Goal: Task Accomplishment & Management: Use online tool/utility

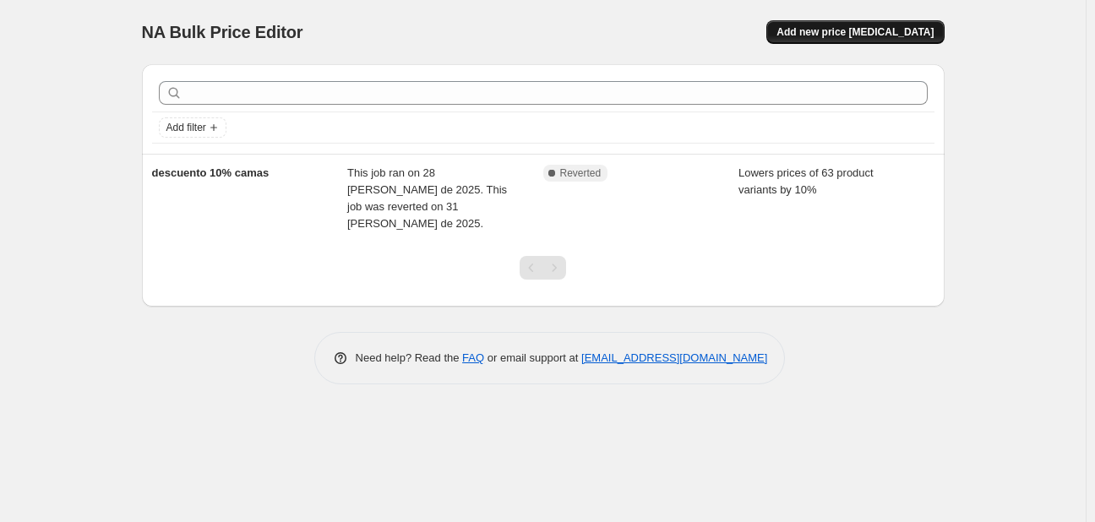
click at [875, 28] on span "Add new price change job" at bounding box center [855, 32] width 157 height 14
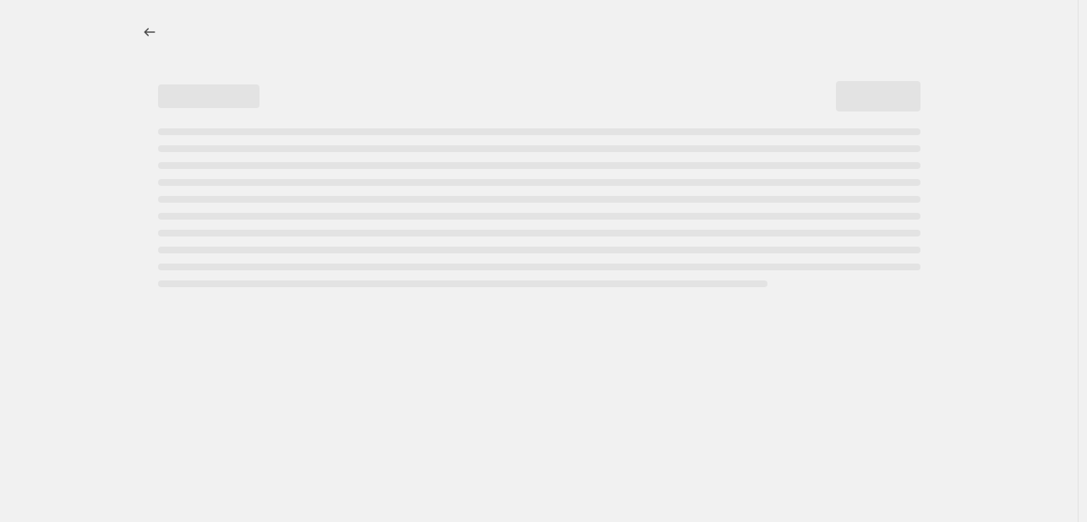
select select "percentage"
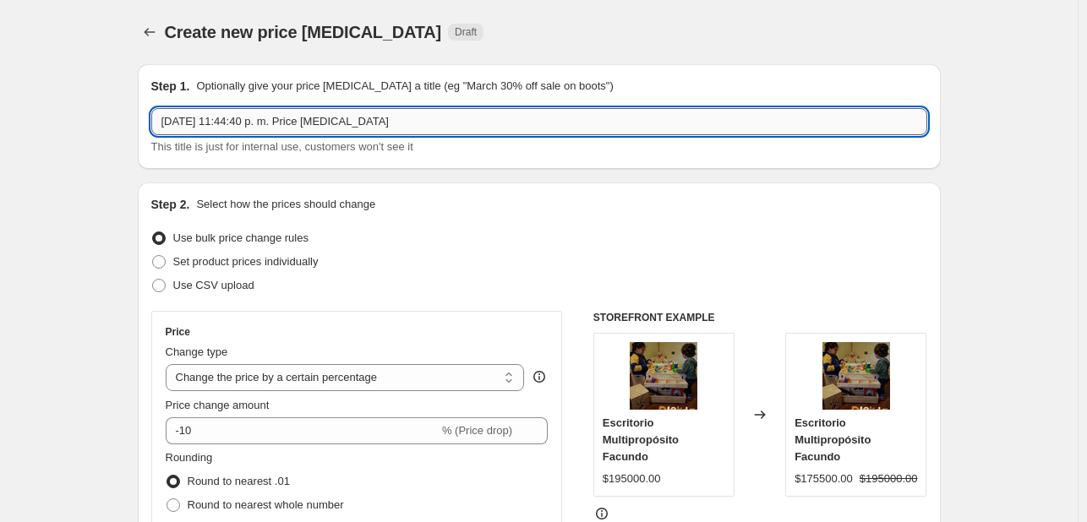
click at [391, 120] on input "5 oct 2025, 11:44:40 p. m. Price change job" at bounding box center [539, 121] width 776 height 27
type input "5"
type input "cyber libreros"
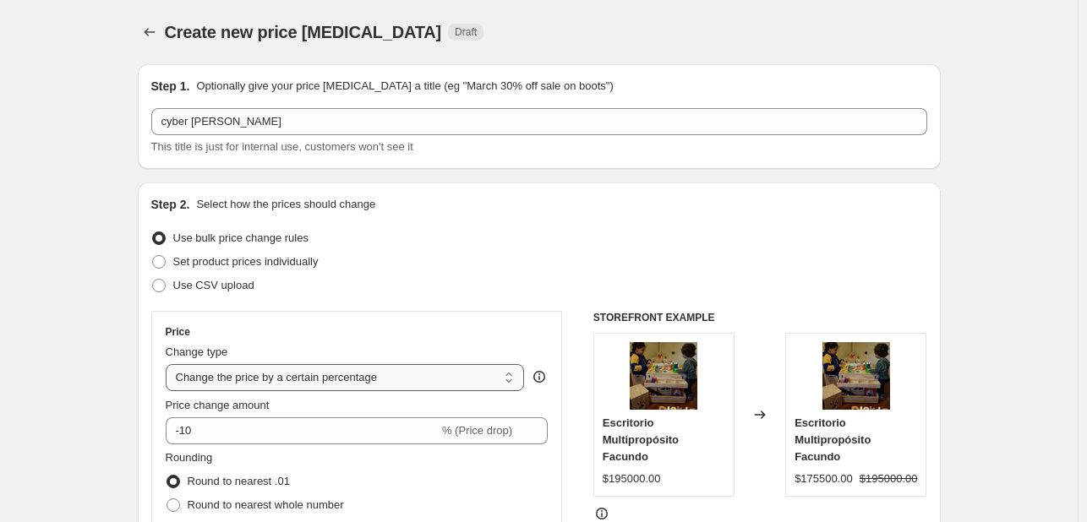
click at [470, 372] on select "Change the price to a certain amount Change the price by a certain amount Chang…" at bounding box center [345, 377] width 359 height 27
click at [169, 364] on select "Change the price to a certain amount Change the price by a certain amount Chang…" at bounding box center [345, 377] width 359 height 27
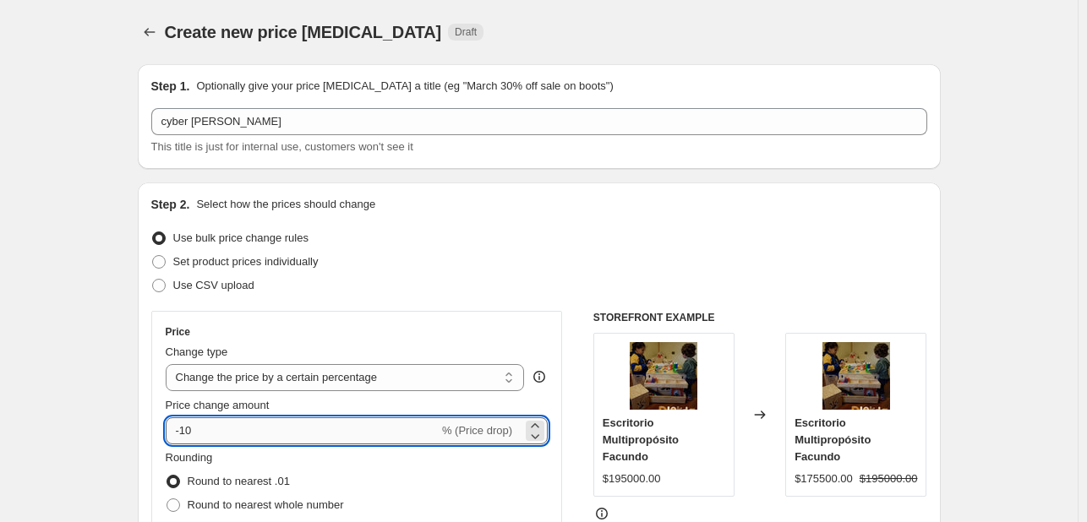
click at [213, 429] on input "-10" at bounding box center [302, 431] width 273 height 27
type input "-1"
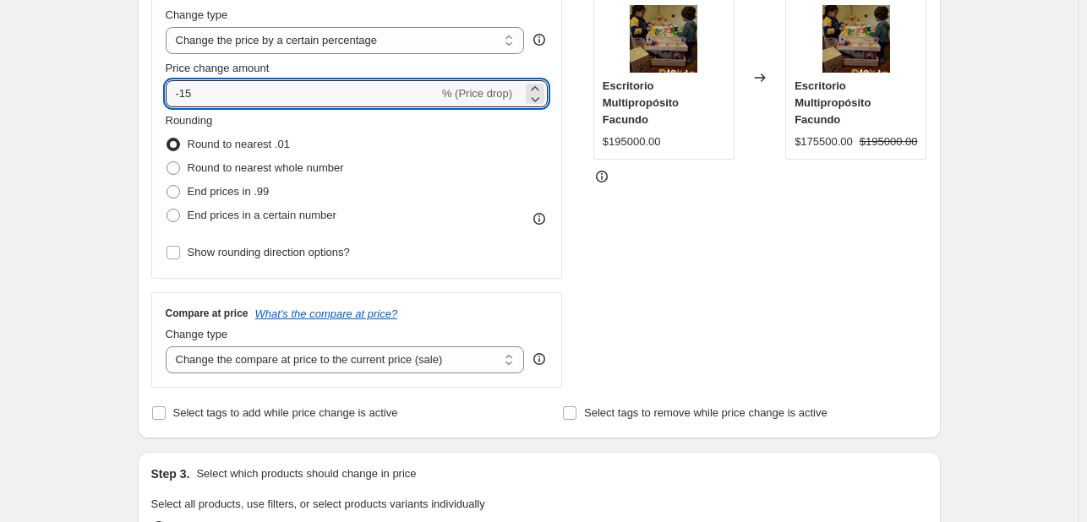
scroll to position [338, 0]
type input "-15"
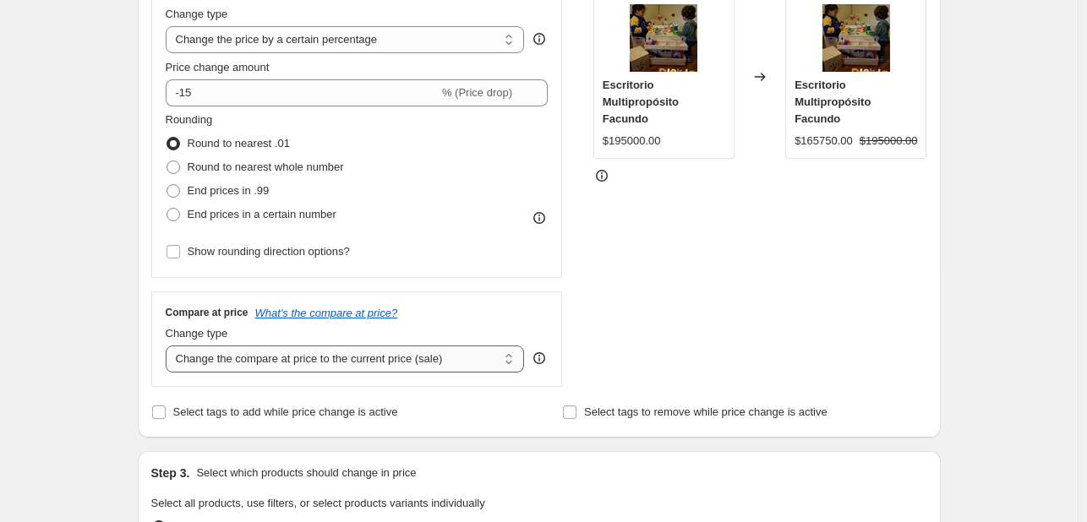
click at [441, 364] on select "Change the compare at price to the current price (sale) Change the compare at p…" at bounding box center [345, 359] width 359 height 27
click at [691, 285] on div "STOREFRONT EXAMPLE Escritorio Multipropósito Facundo $195000.00 Changed to Escr…" at bounding box center [760, 180] width 334 height 414
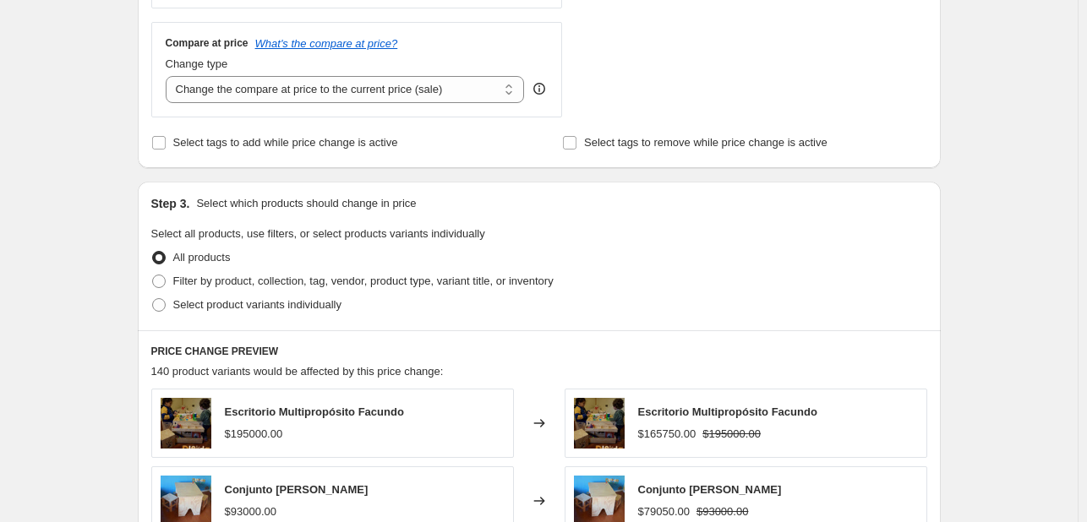
scroll to position [609, 0]
click at [166, 278] on span at bounding box center [159, 281] width 14 height 14
click at [153, 275] on input "Filter by product, collection, tag, vendor, product type, variant title, or inv…" at bounding box center [152, 274] width 1 height 1
radio input "true"
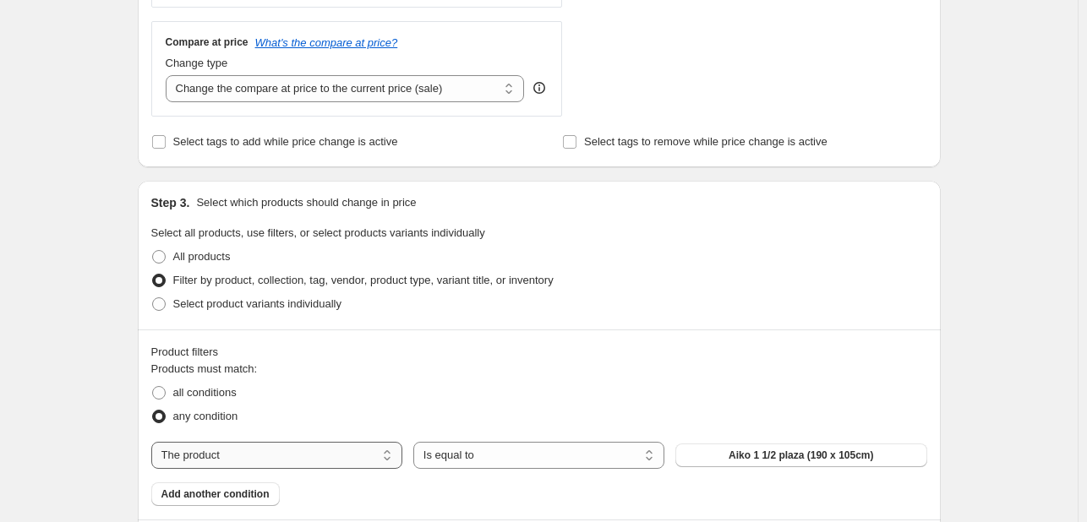
click at [340, 452] on select "The product The product's collection The product's tag The product's vendor The…" at bounding box center [276, 455] width 251 height 27
select select "collection"
click at [757, 461] on span "Camas tamaño 1 1/2 plaza (105 x 190 cm)" at bounding box center [801, 456] width 198 height 14
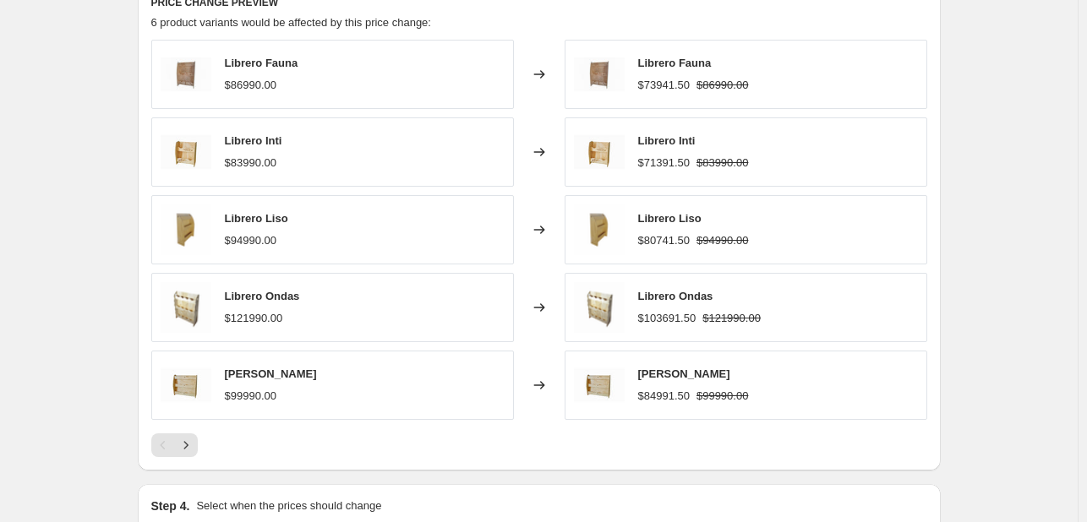
scroll to position [1150, 0]
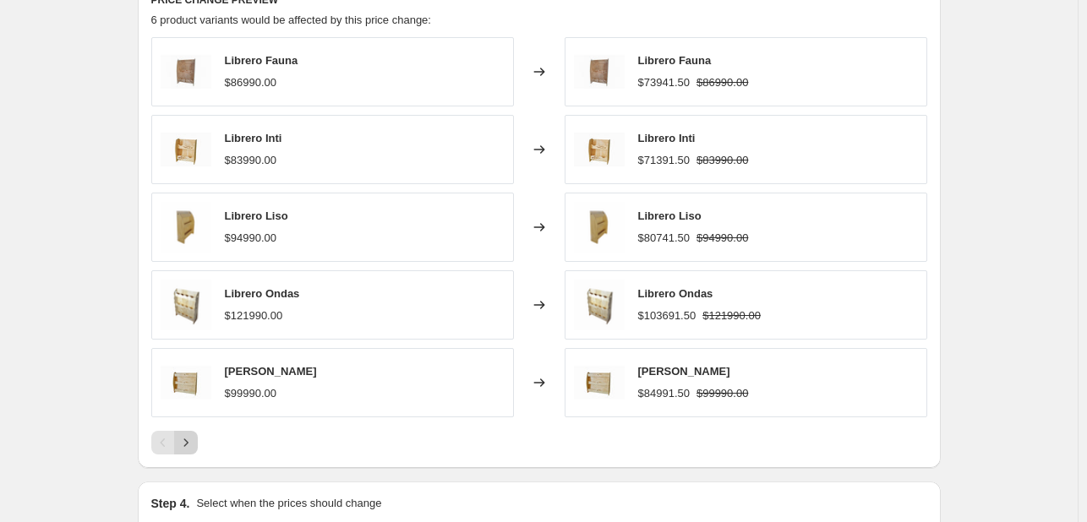
click at [194, 446] on icon "Next" at bounding box center [186, 442] width 17 height 17
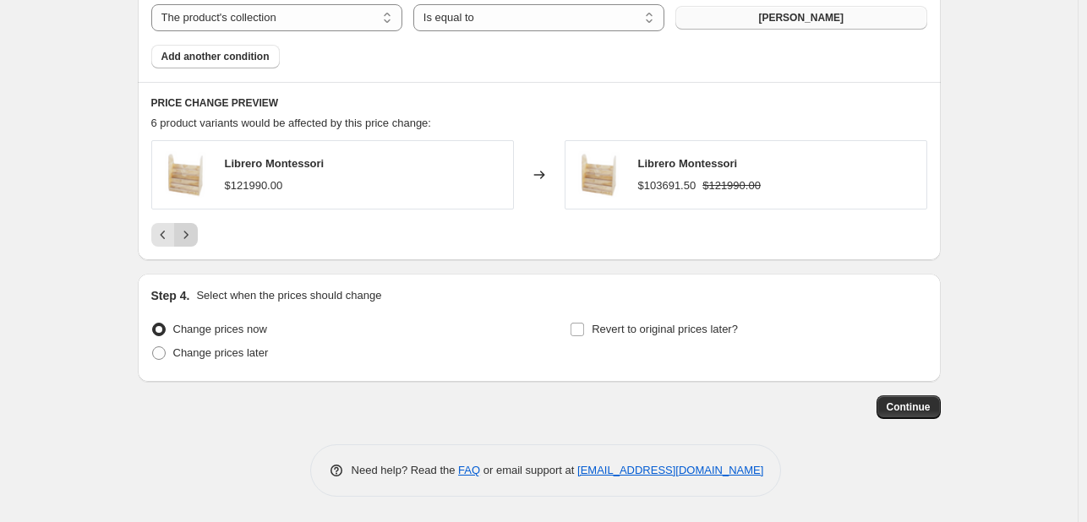
scroll to position [1046, 0]
click at [169, 234] on icon "Previous" at bounding box center [163, 235] width 17 height 17
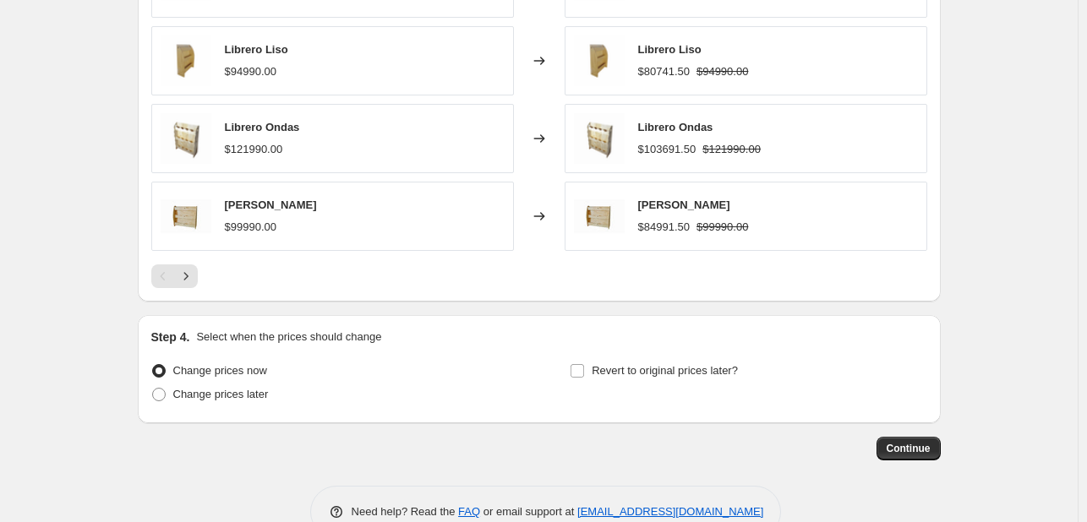
scroll to position [1303, 0]
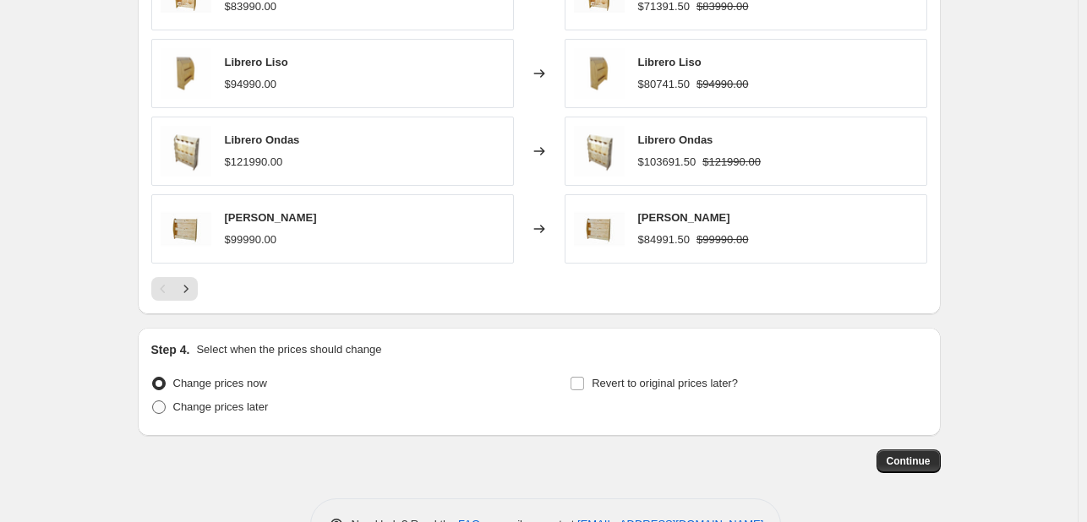
click at [172, 403] on label "Change prices later" at bounding box center [209, 408] width 117 height 24
click at [153, 401] on input "Change prices later" at bounding box center [152, 401] width 1 height 1
radio input "true"
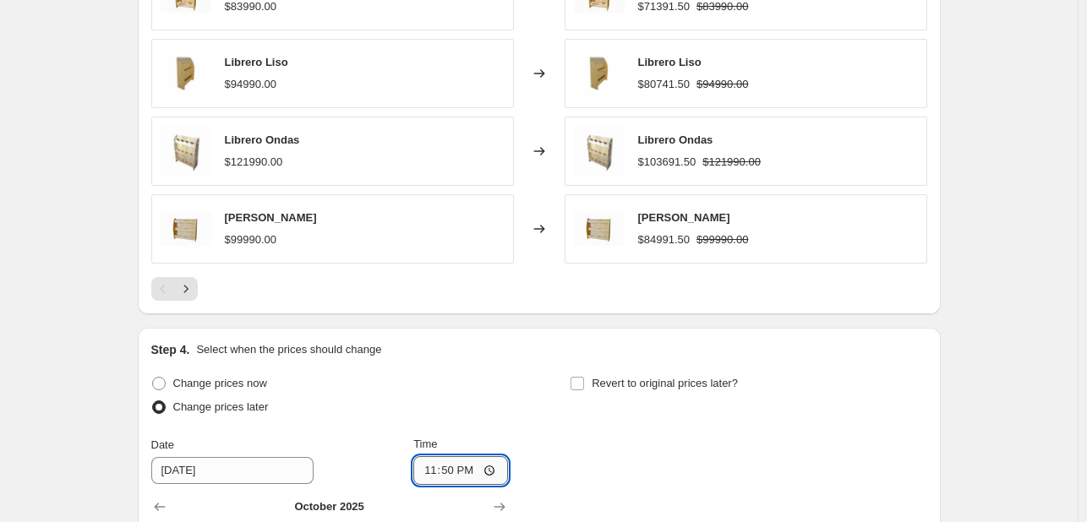
click at [472, 472] on input "23:50" at bounding box center [460, 470] width 95 height 29
click at [457, 470] on input "23:50" at bounding box center [460, 470] width 95 height 29
type input "00:00"
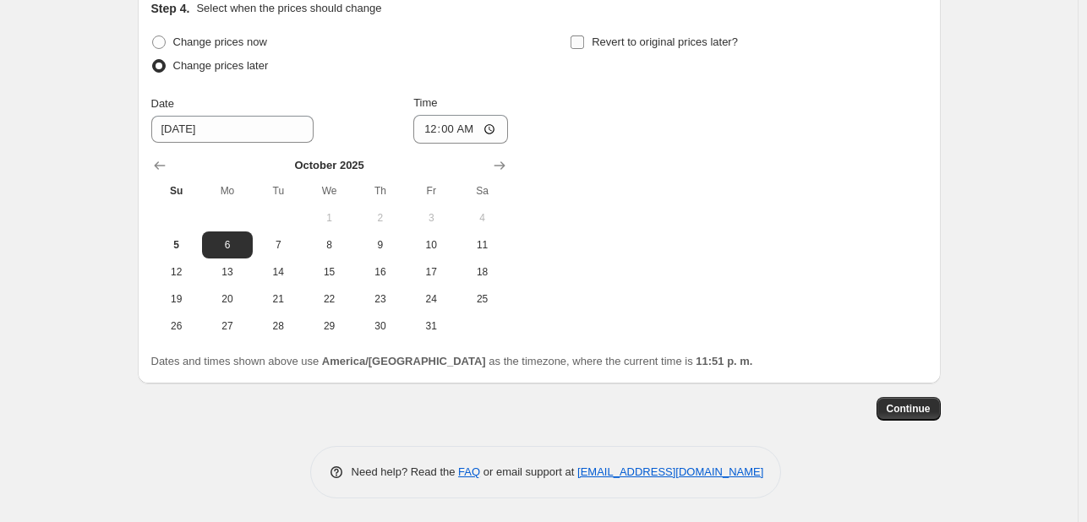
click at [576, 46] on input "Revert to original prices later?" at bounding box center [578, 43] width 14 height 14
checkbox input "true"
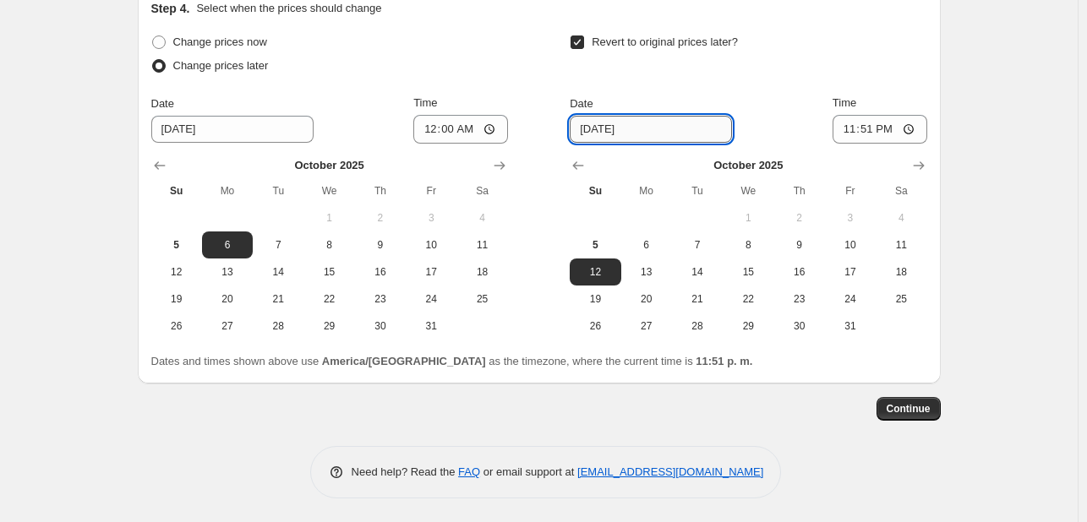
click at [646, 129] on input "10/12/2025" at bounding box center [651, 129] width 162 height 27
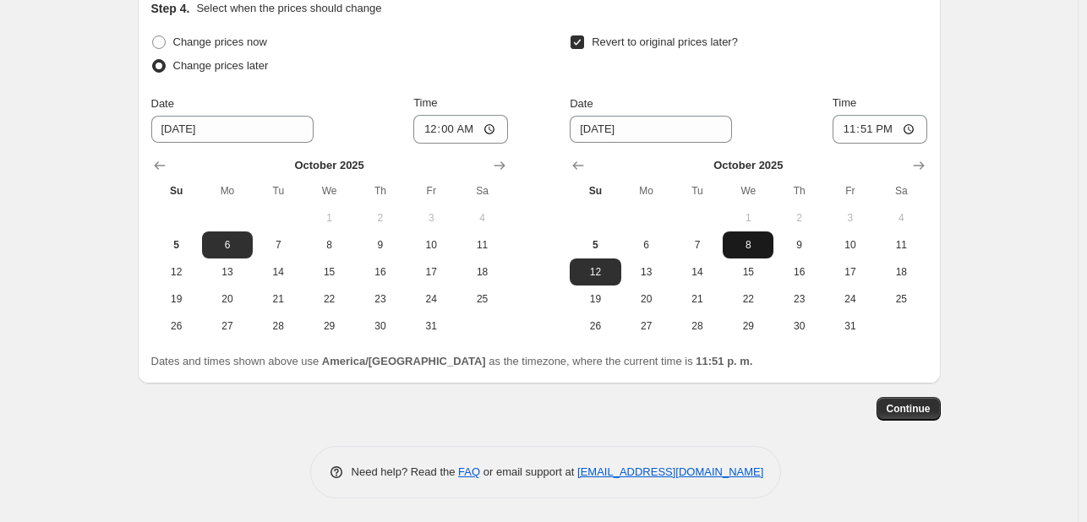
click at [747, 243] on span "8" at bounding box center [747, 245] width 37 height 14
type input "10/8/2025"
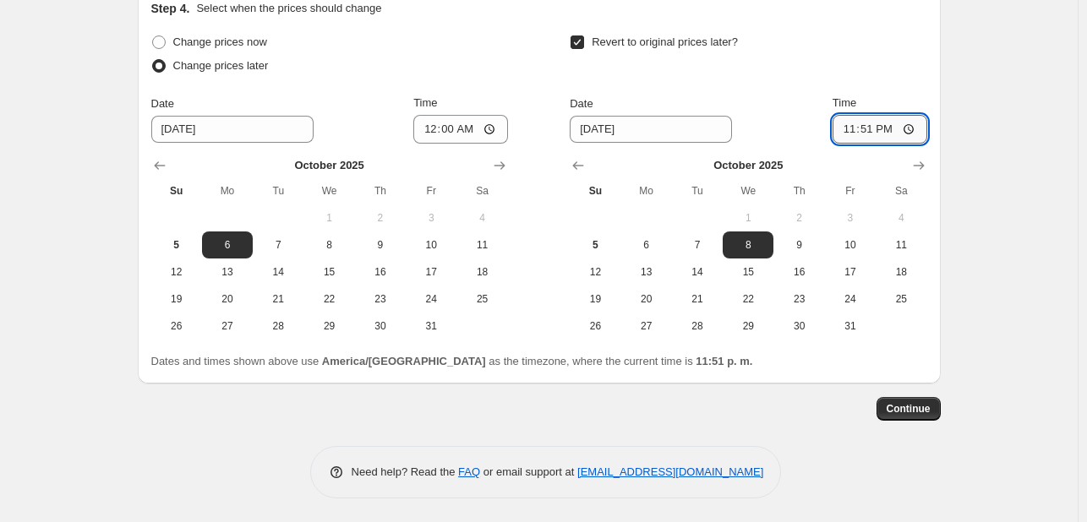
click at [888, 128] on input "23:51" at bounding box center [880, 129] width 95 height 29
click at [874, 128] on input "23:51" at bounding box center [880, 129] width 95 height 29
type input "00:00"
click at [912, 412] on span "Continue" at bounding box center [909, 409] width 44 height 14
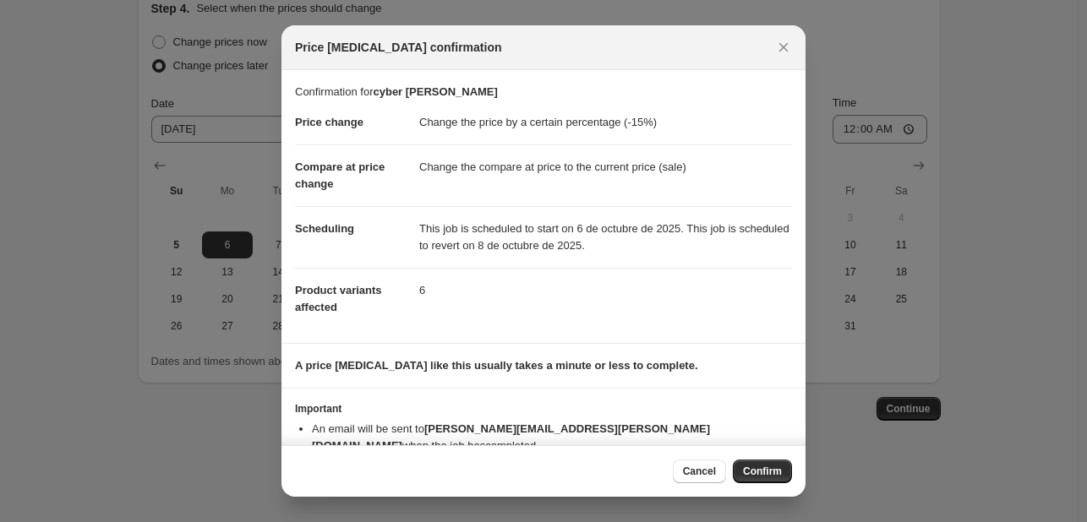
click at [500, 237] on dd "This job is scheduled to start on 6 de octubre de 2025. This job is scheduled t…" at bounding box center [605, 237] width 373 height 62
click at [779, 48] on icon "Close" at bounding box center [783, 47] width 17 height 17
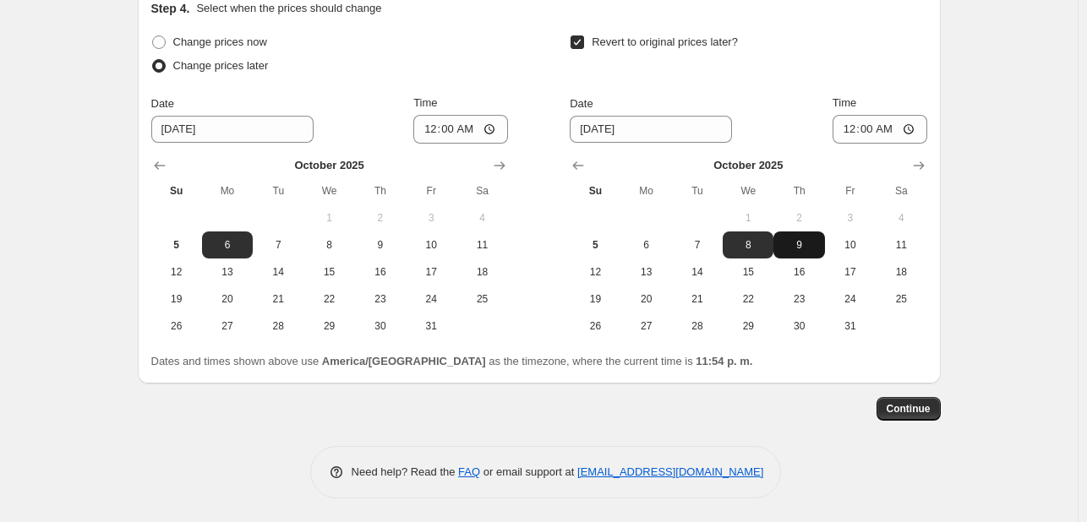
click at [811, 242] on span "9" at bounding box center [798, 245] width 37 height 14
type input "[DATE]"
click at [909, 397] on button "Continue" at bounding box center [909, 409] width 64 height 24
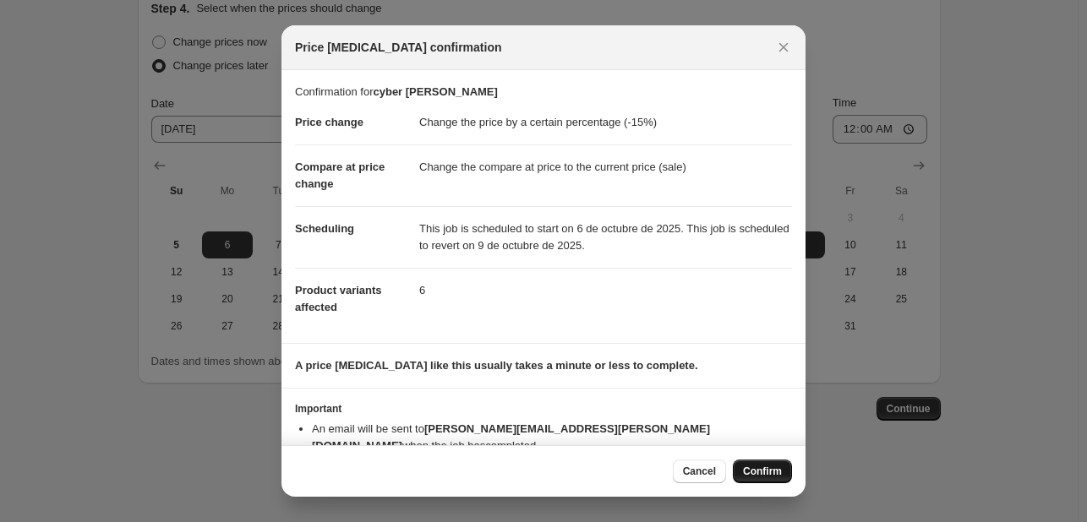
click at [753, 476] on span "Confirm" at bounding box center [762, 472] width 39 height 14
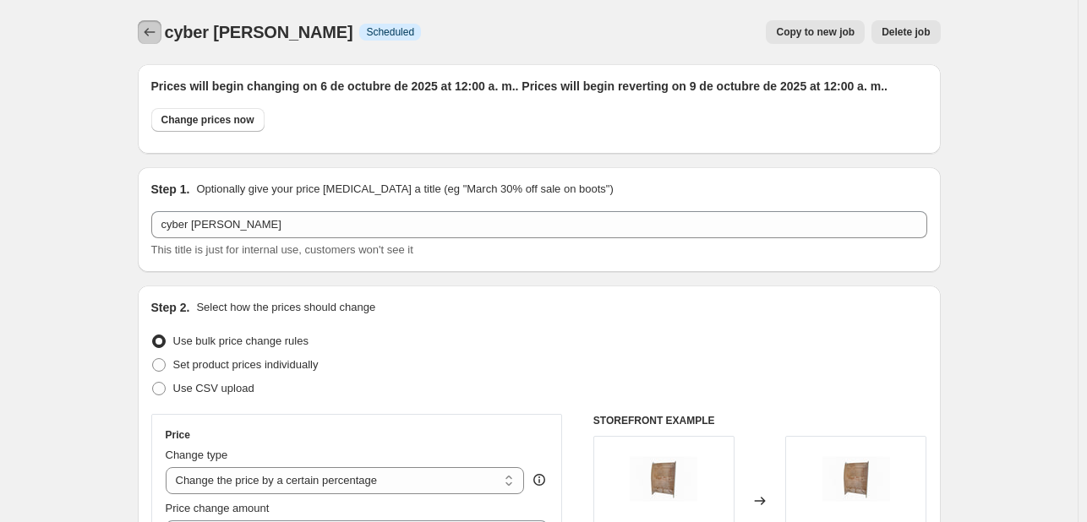
click at [152, 26] on icon "Price change jobs" at bounding box center [149, 32] width 17 height 17
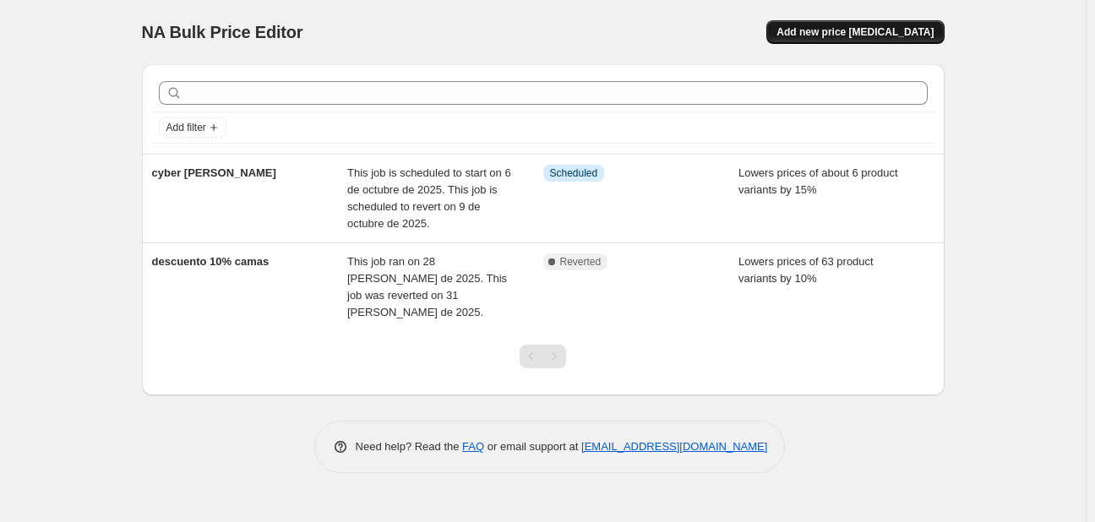
click at [893, 31] on span "Add new price change job" at bounding box center [855, 32] width 157 height 14
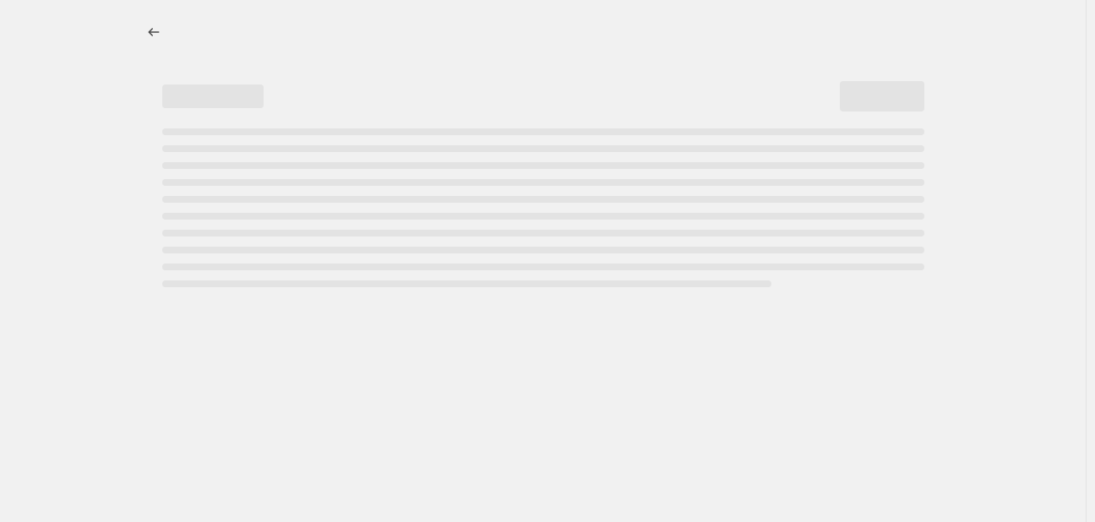
select select "percentage"
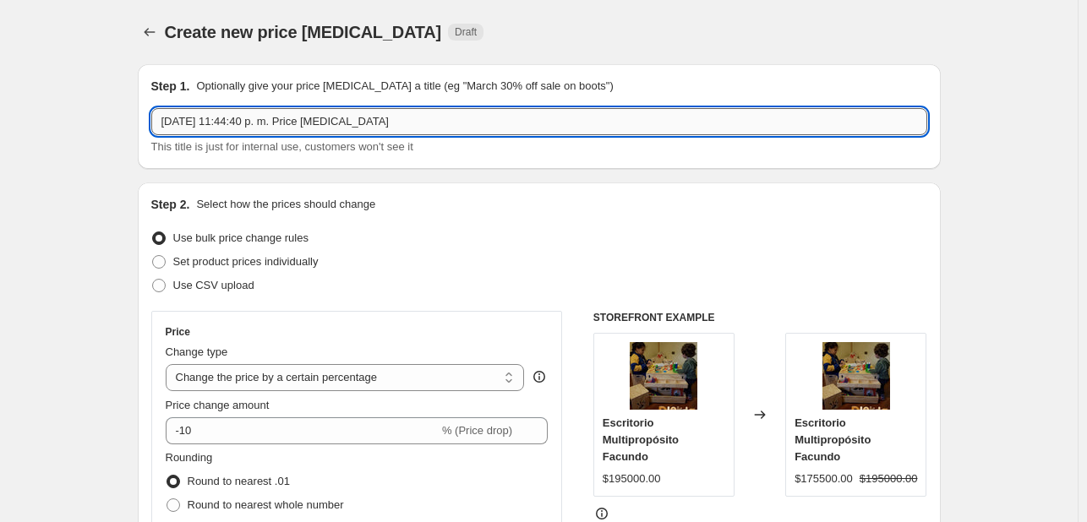
click at [347, 123] on input "5 oct 2025, 11:44:40 p. m. Price change job" at bounding box center [539, 121] width 776 height 27
click at [388, 121] on input "5 oct 2025, 11:44:40 p. m. Price change job" at bounding box center [539, 121] width 776 height 27
type input "5"
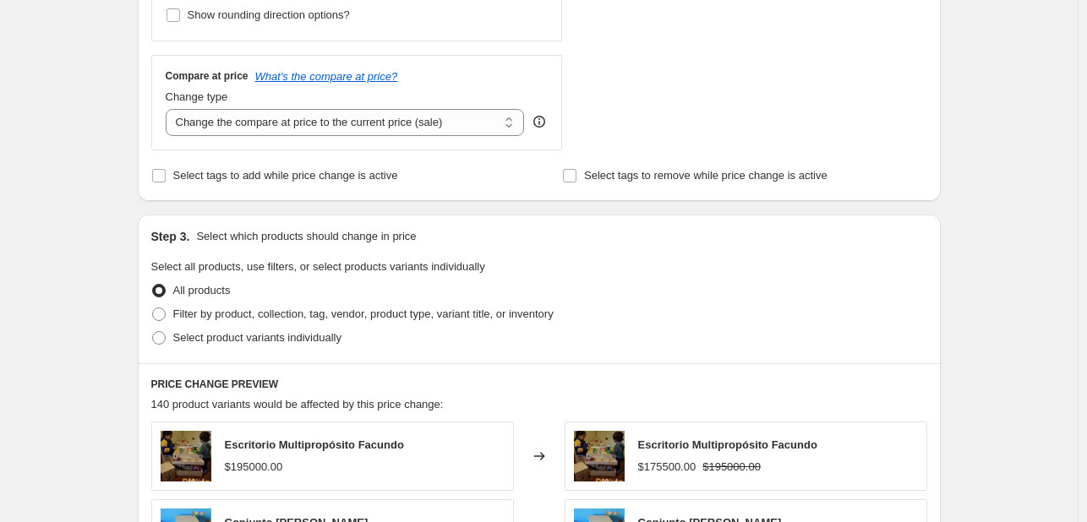
scroll to position [609, 0]
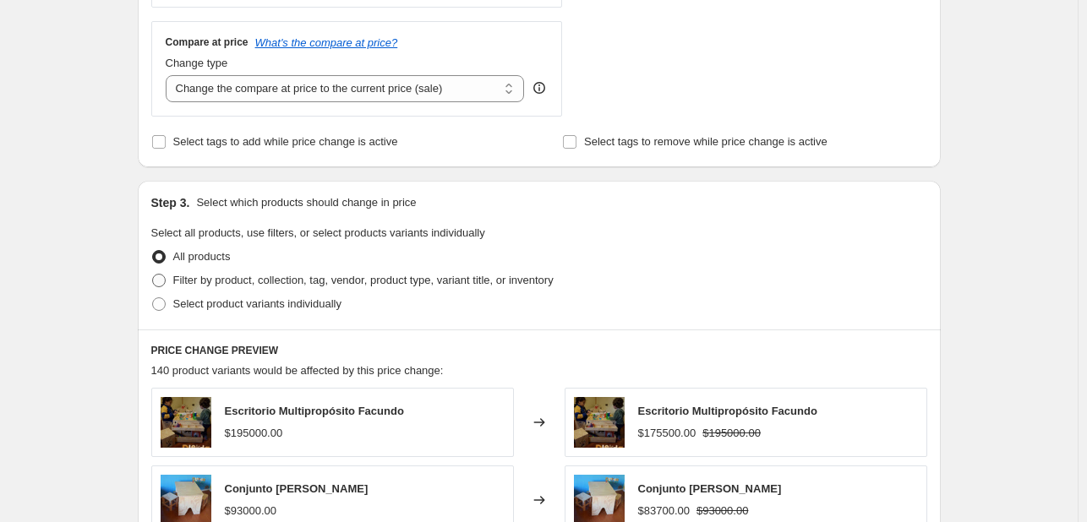
type input "cyber escritorios"
click at [284, 283] on span "Filter by product, collection, tag, vendor, product type, variant title, or inv…" at bounding box center [363, 280] width 380 height 13
click at [153, 275] on input "Filter by product, collection, tag, vendor, product type, variant title, or inv…" at bounding box center [152, 274] width 1 height 1
radio input "true"
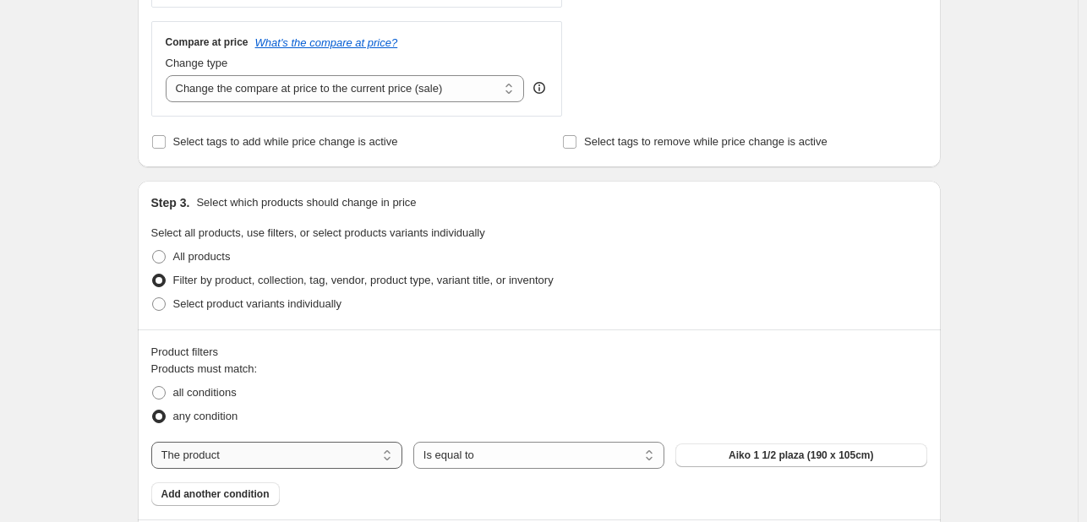
click at [280, 457] on select "The product The product's collection The product's tag The product's vendor The…" at bounding box center [276, 455] width 251 height 27
select select "collection"
click at [705, 449] on button "Camas tamaño 1 1/2 plaza (105 x 190 cm)" at bounding box center [800, 456] width 251 height 24
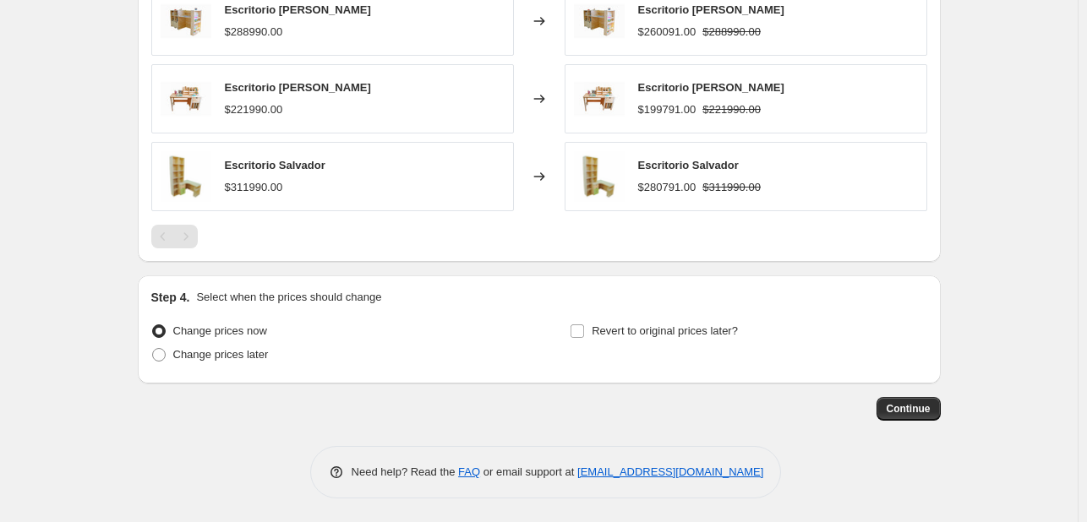
scroll to position [1201, 0]
click at [579, 330] on input "Revert to original prices later?" at bounding box center [578, 331] width 14 height 14
checkbox input "true"
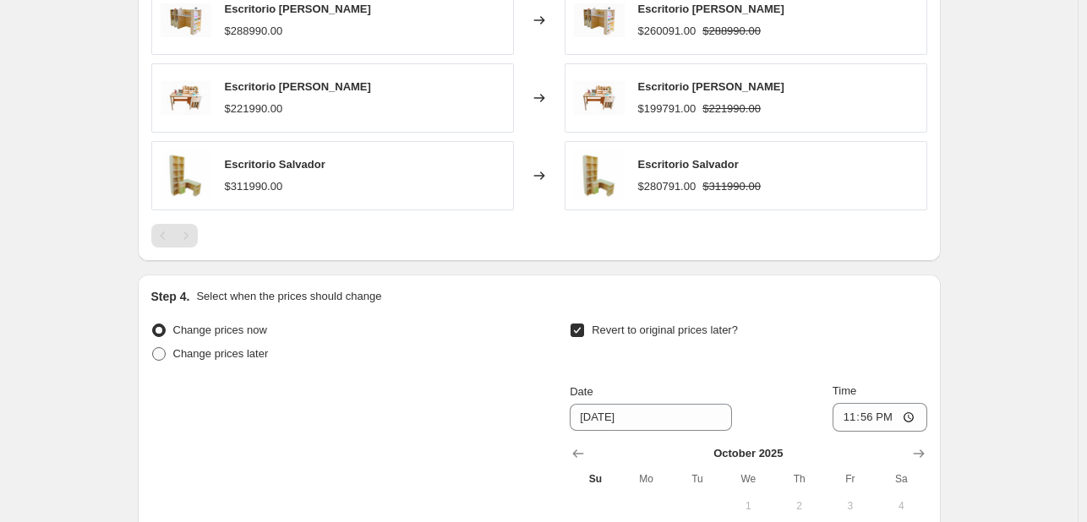
click at [165, 352] on span at bounding box center [159, 354] width 14 height 14
click at [153, 348] on input "Change prices later" at bounding box center [152, 347] width 1 height 1
radio input "true"
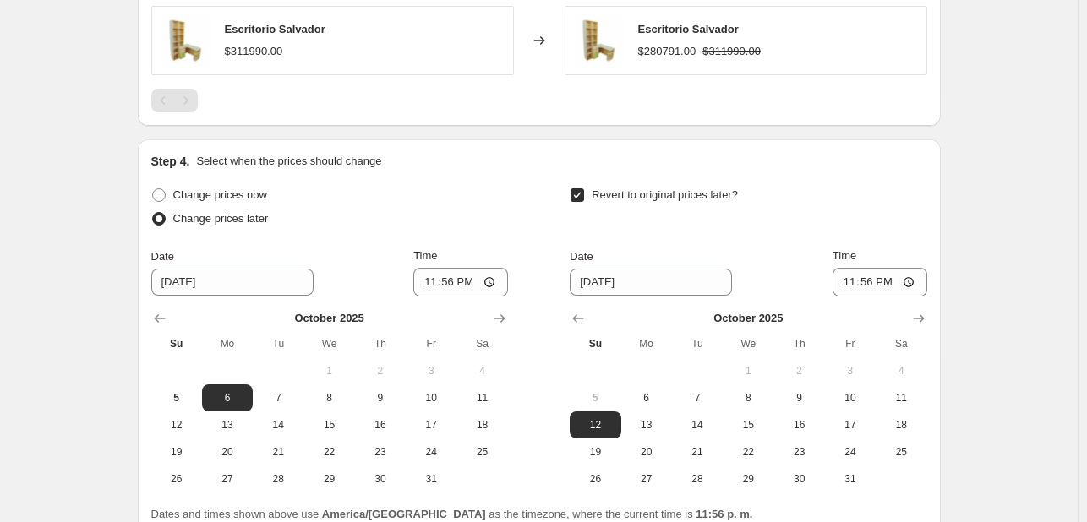
scroll to position [1370, 0]
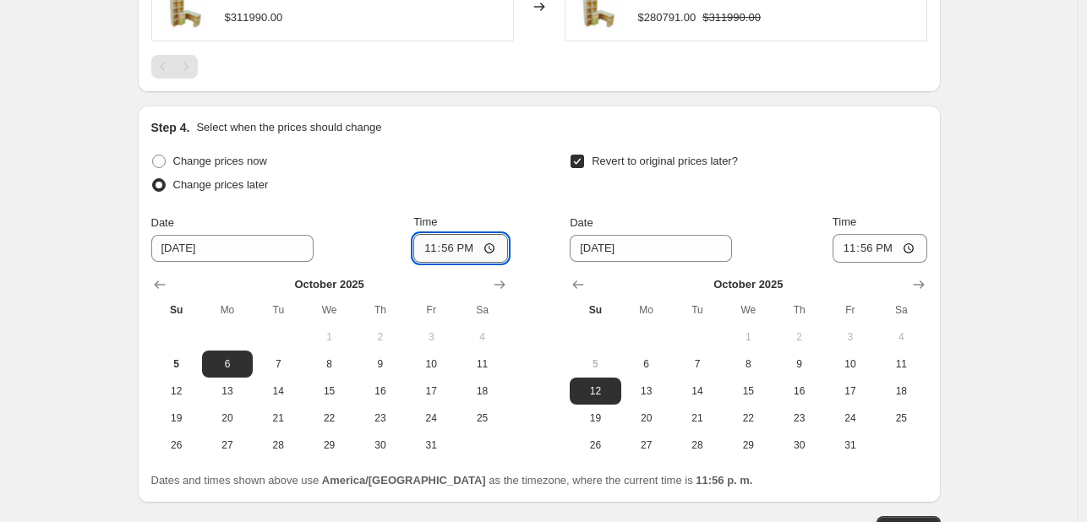
click at [470, 241] on input "23:56" at bounding box center [460, 248] width 95 height 29
click at [451, 249] on input "23:56" at bounding box center [460, 248] width 95 height 29
type input "00:00"
click at [802, 365] on span "9" at bounding box center [798, 365] width 37 height 14
type input "[DATE]"
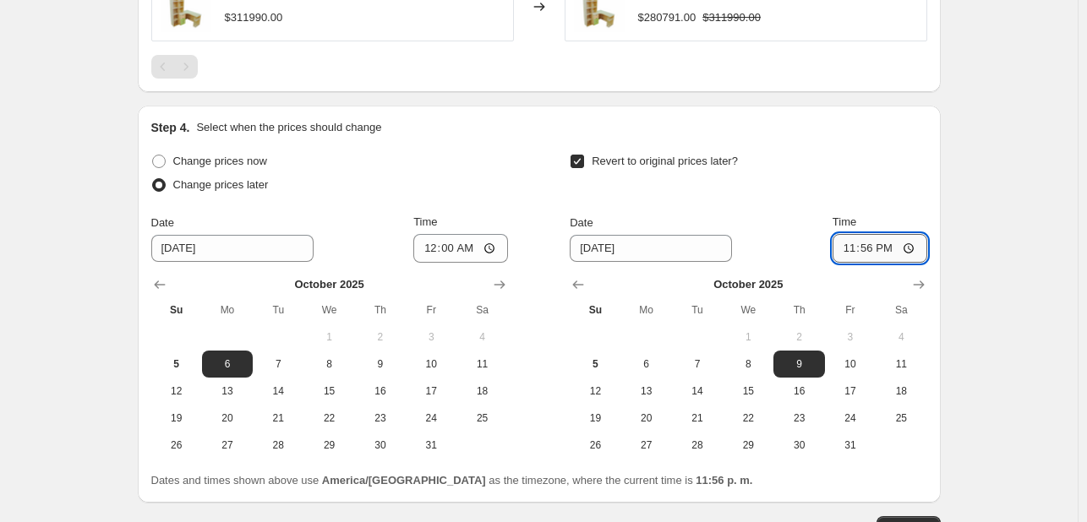
click at [877, 242] on input "23:56" at bounding box center [880, 248] width 95 height 29
type input "00:00"
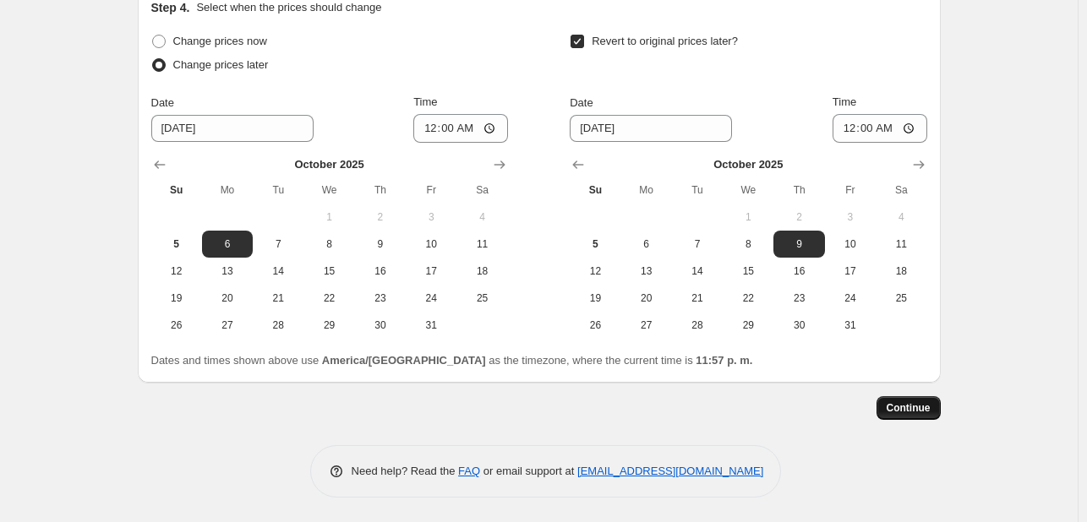
click at [914, 410] on span "Continue" at bounding box center [909, 408] width 44 height 14
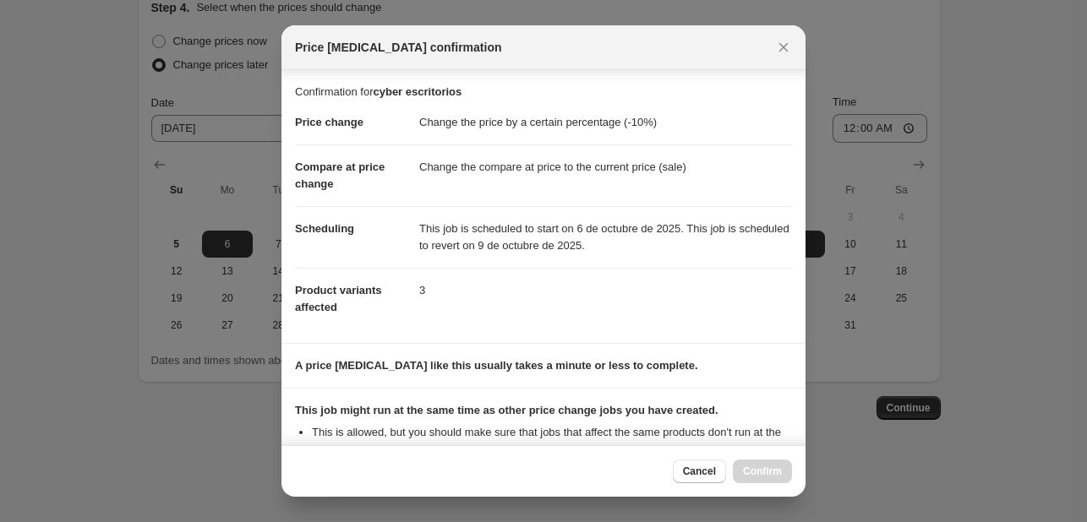
scroll to position [184, 0]
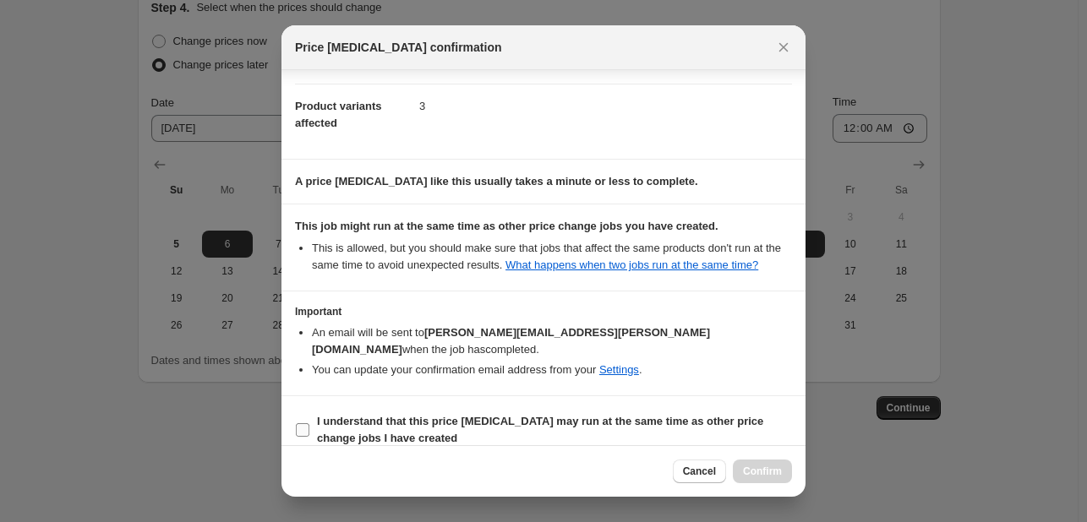
click at [304, 423] on input "I understand that this price [MEDICAL_DATA] may run at the same time as other p…" at bounding box center [303, 430] width 14 height 14
checkbox input "true"
click at [754, 471] on span "Confirm" at bounding box center [762, 472] width 39 height 14
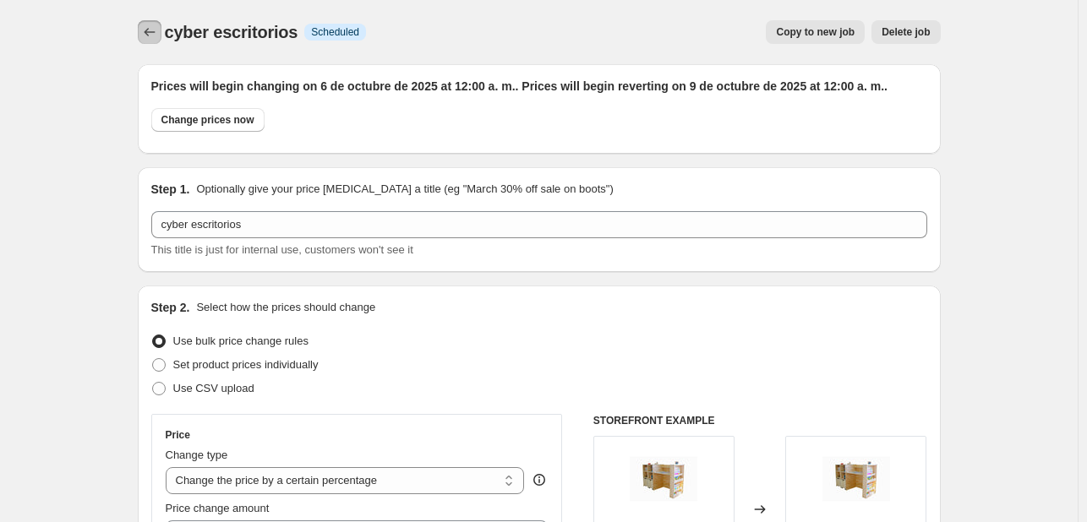
click at [152, 31] on icon "Price change jobs" at bounding box center [149, 32] width 17 height 17
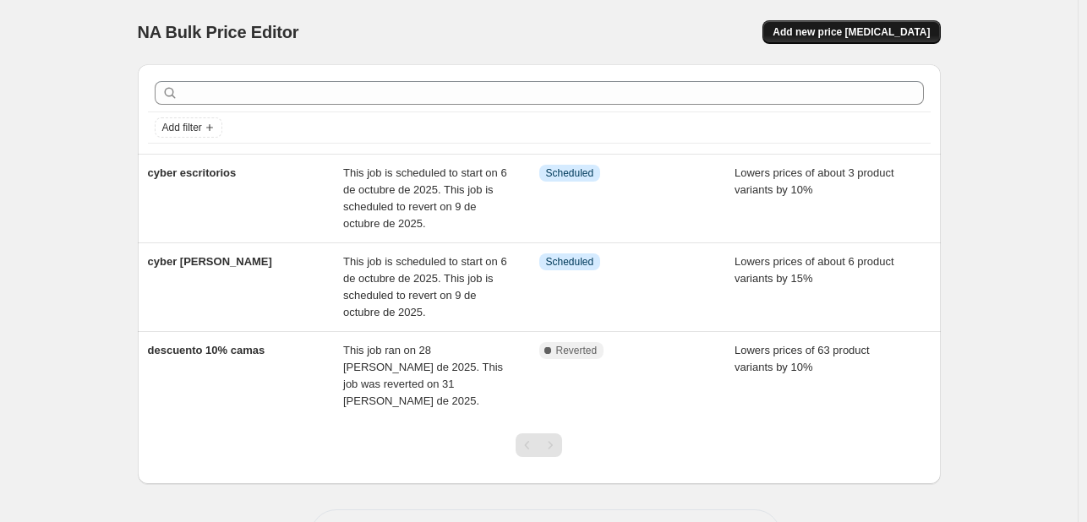
click at [835, 31] on span "Add new price change job" at bounding box center [851, 32] width 157 height 14
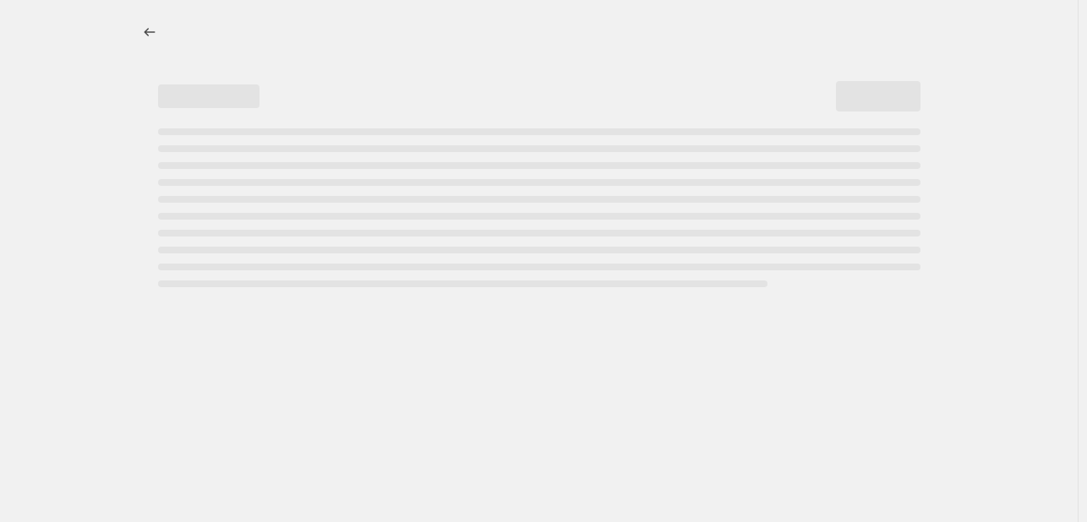
select select "percentage"
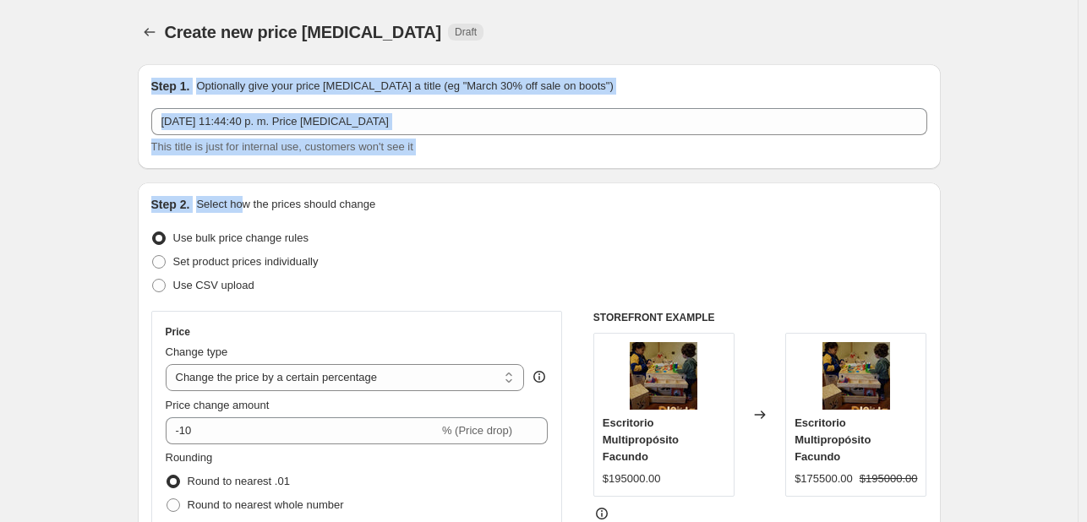
drag, startPoint x: 835, startPoint y: 30, endPoint x: 220, endPoint y: 203, distance: 639.0
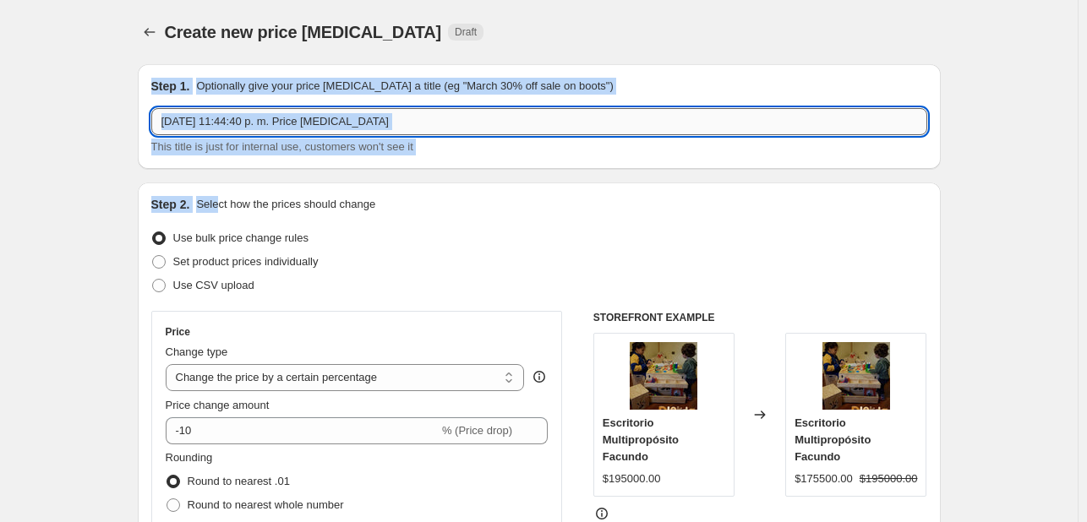
click at [470, 123] on input "5 oct 2025, 11:44:40 p. m. Price change job" at bounding box center [539, 121] width 776 height 27
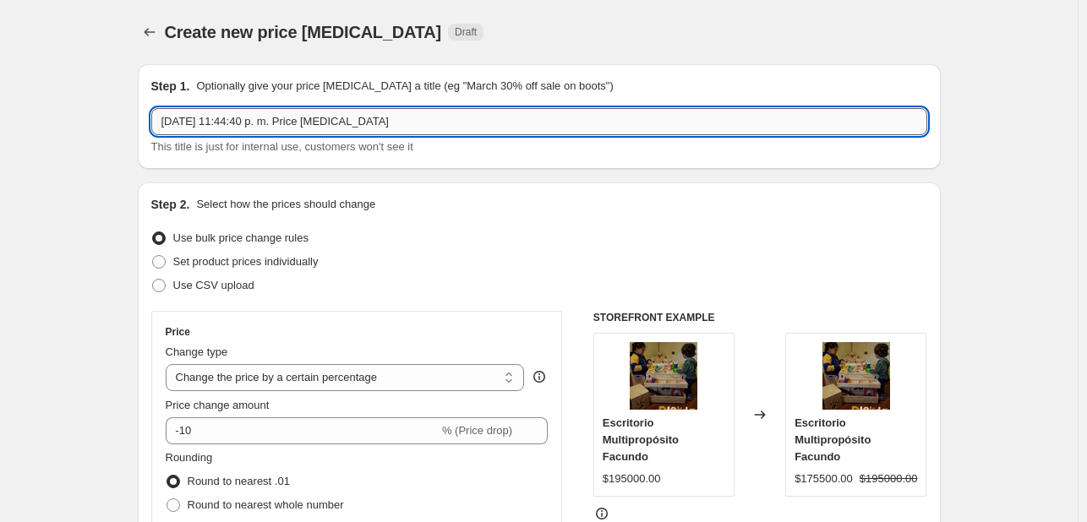
click at [470, 123] on input "5 oct 2025, 11:44:40 p. m. Price change job" at bounding box center [539, 121] width 776 height 27
type input "5"
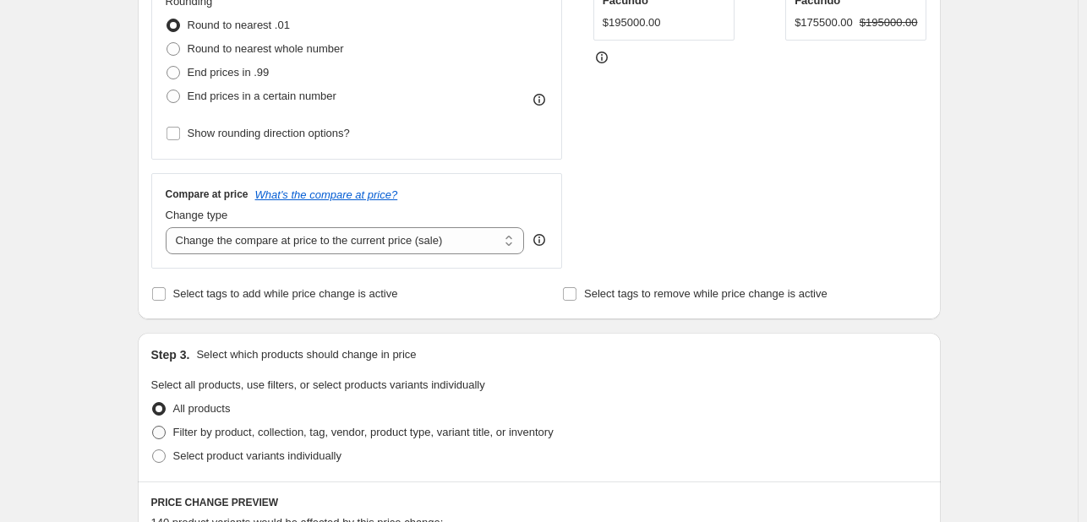
type input "cyber camas loft"
click at [164, 434] on span at bounding box center [159, 433] width 14 height 14
click at [153, 427] on input "Filter by product, collection, tag, vendor, product type, variant title, or inv…" at bounding box center [152, 426] width 1 height 1
radio input "true"
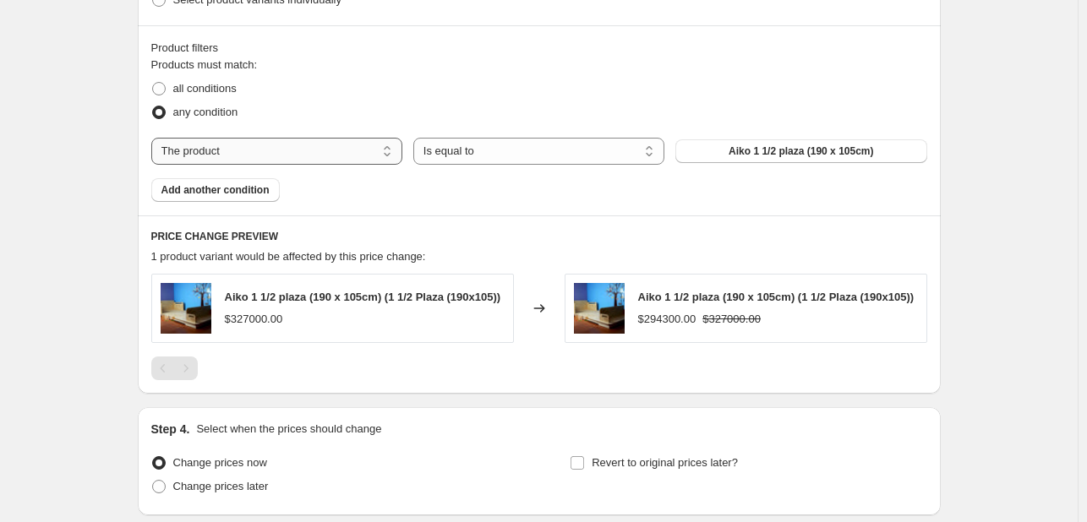
click at [332, 145] on select "The product The product's collection The product's tag The product's vendor The…" at bounding box center [276, 151] width 251 height 27
select select "collection"
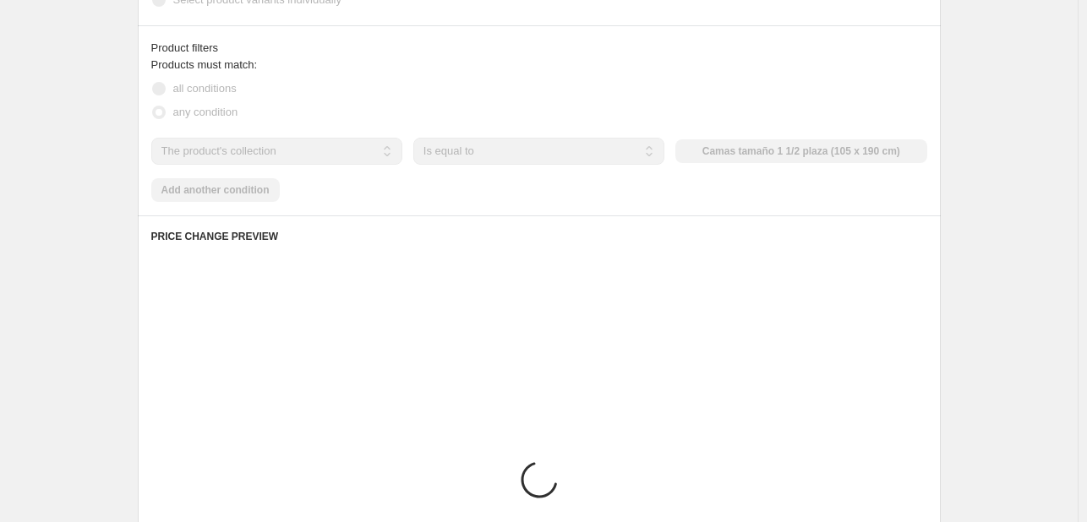
click at [514, 150] on select "Is equal to Is not equal to" at bounding box center [538, 151] width 251 height 27
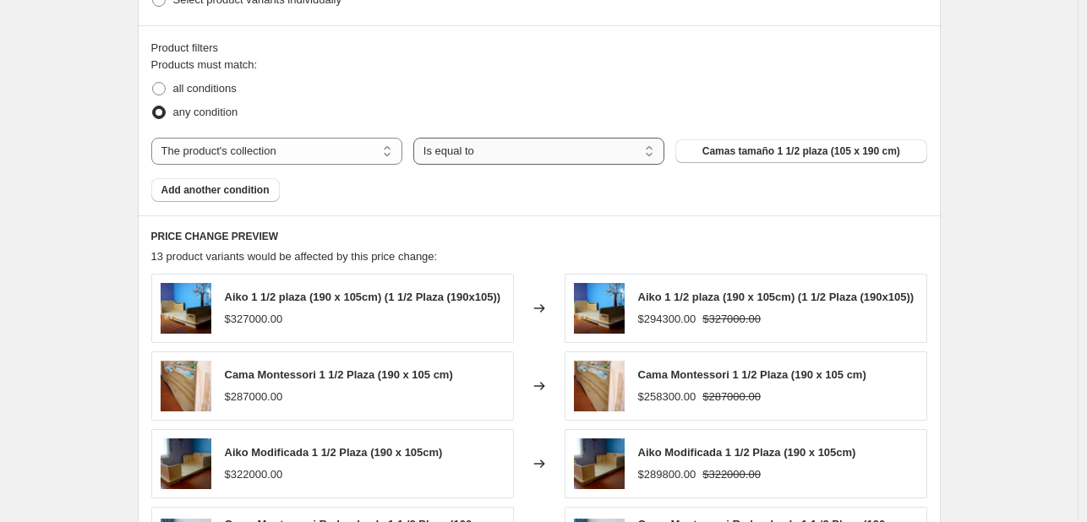
click at [514, 150] on select "Is equal to Is not equal to" at bounding box center [538, 151] width 251 height 27
drag, startPoint x: 514, startPoint y: 150, endPoint x: 717, endPoint y: 150, distance: 202.9
click at [717, 150] on div "The product The product's collection The product's tag The product's vendor The…" at bounding box center [539, 151] width 776 height 27
click at [717, 150] on span "Camas tamaño 1 1/2 plaza (105 x 190 cm)" at bounding box center [801, 152] width 198 height 14
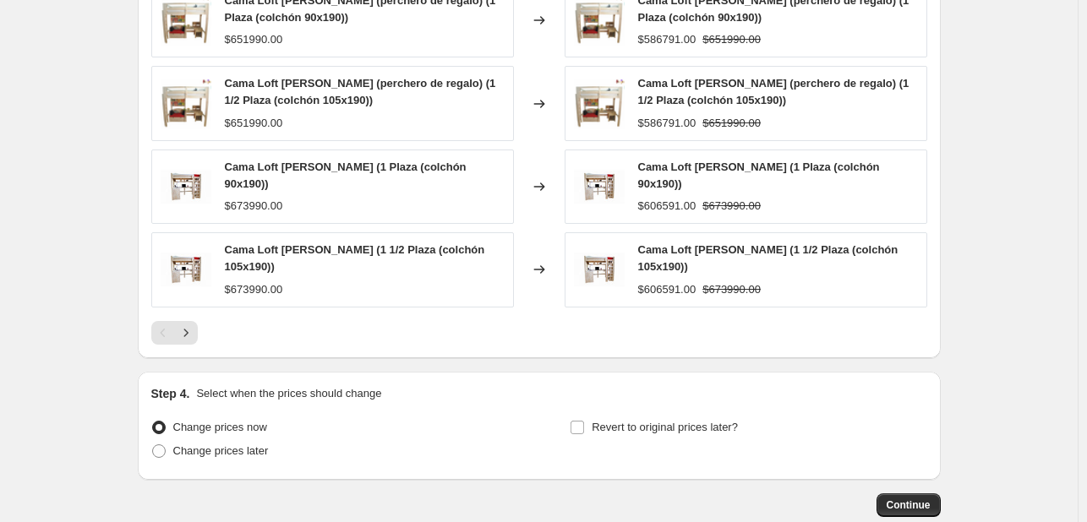
scroll to position [1314, 0]
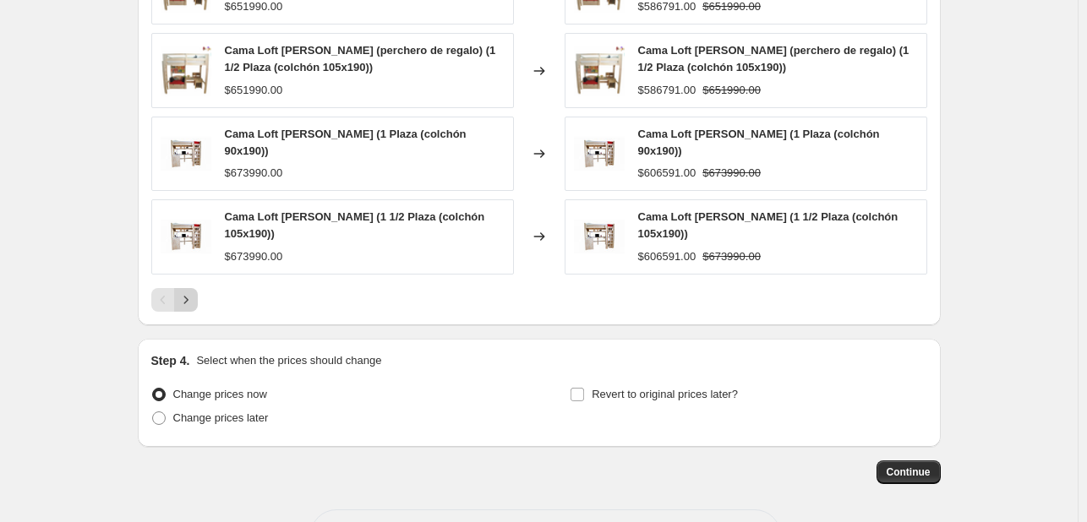
click at [185, 292] on icon "Next" at bounding box center [186, 300] width 17 height 17
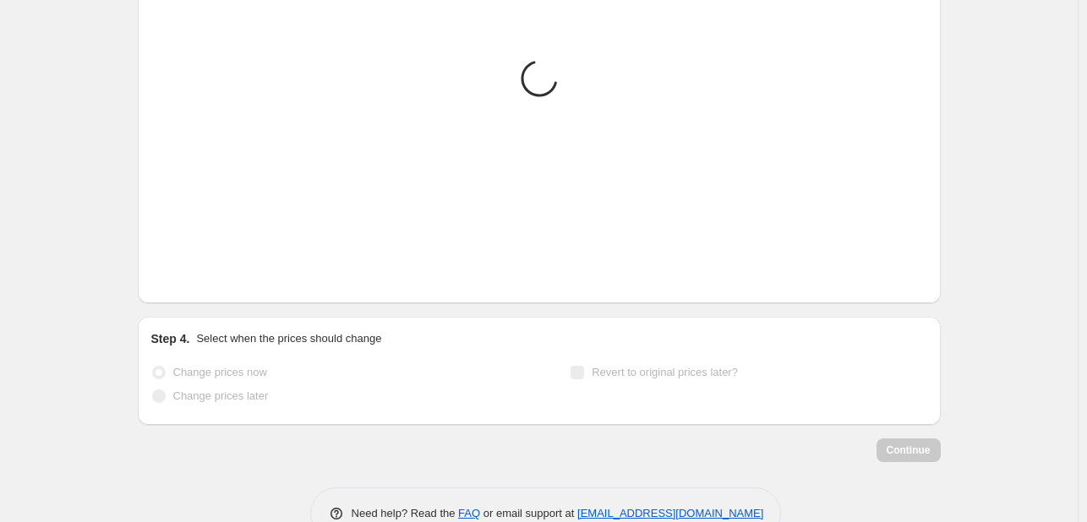
scroll to position [0, 0]
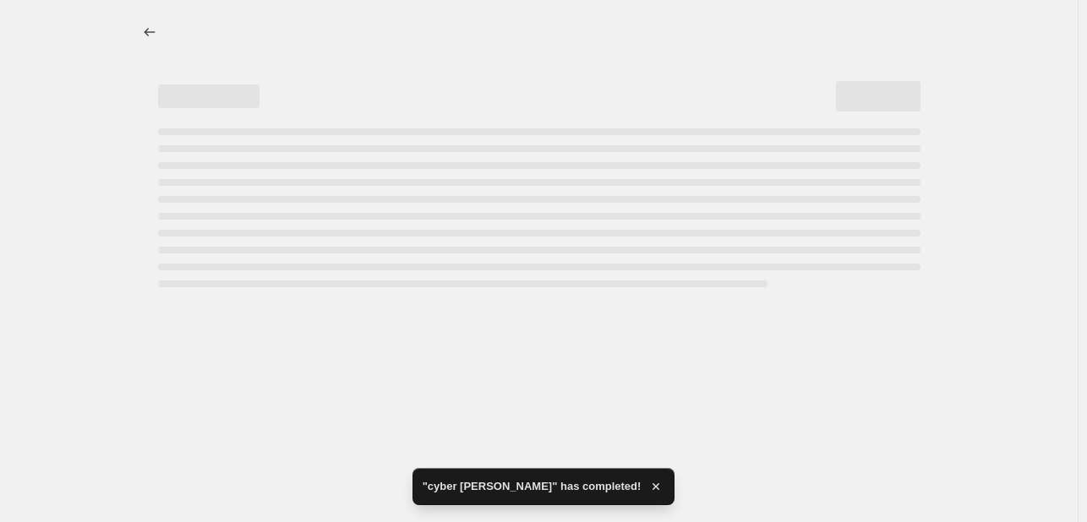
select select "percentage"
select select "collection"
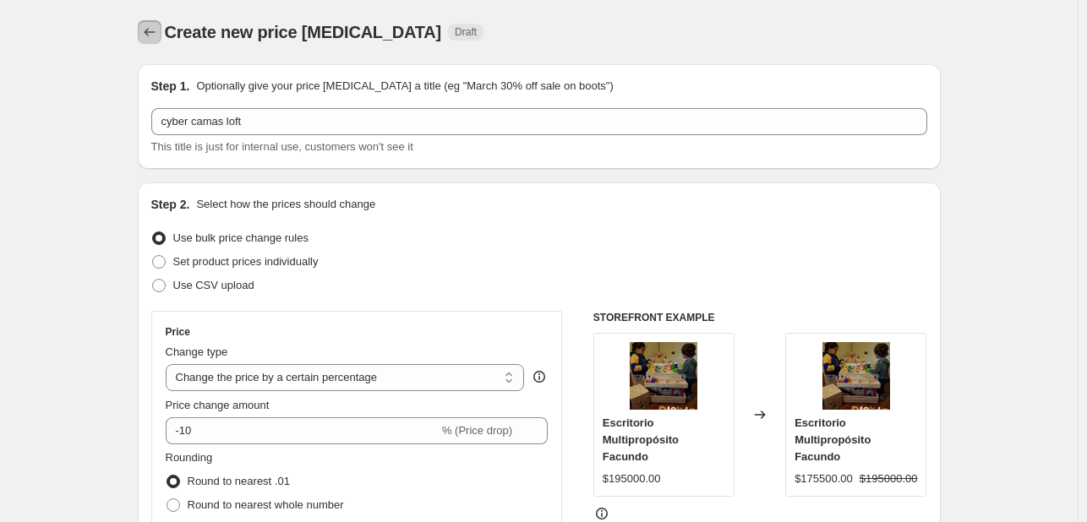
click at [145, 38] on icon "Price change jobs" at bounding box center [149, 32] width 17 height 17
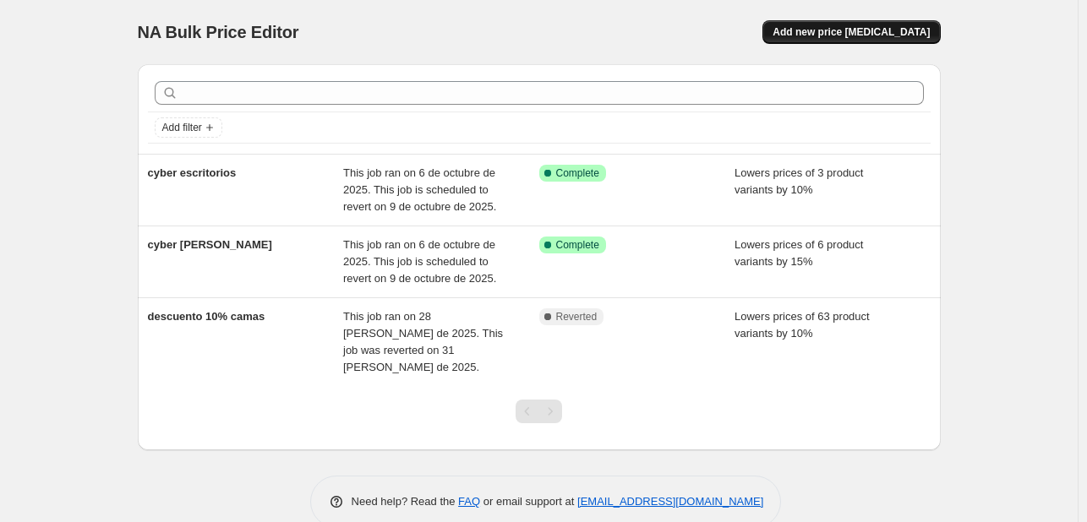
click at [859, 35] on span "Add new price change job" at bounding box center [851, 32] width 157 height 14
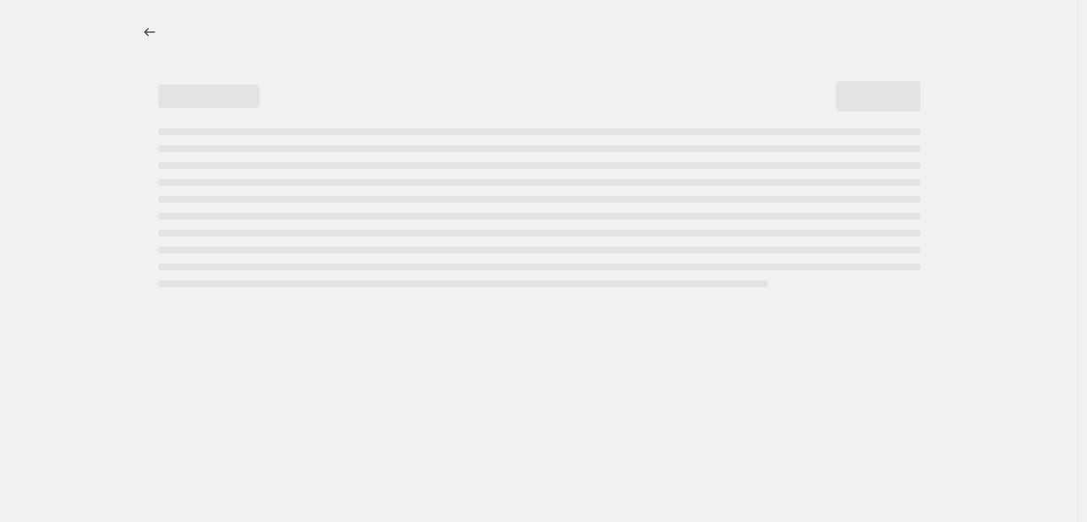
select select "percentage"
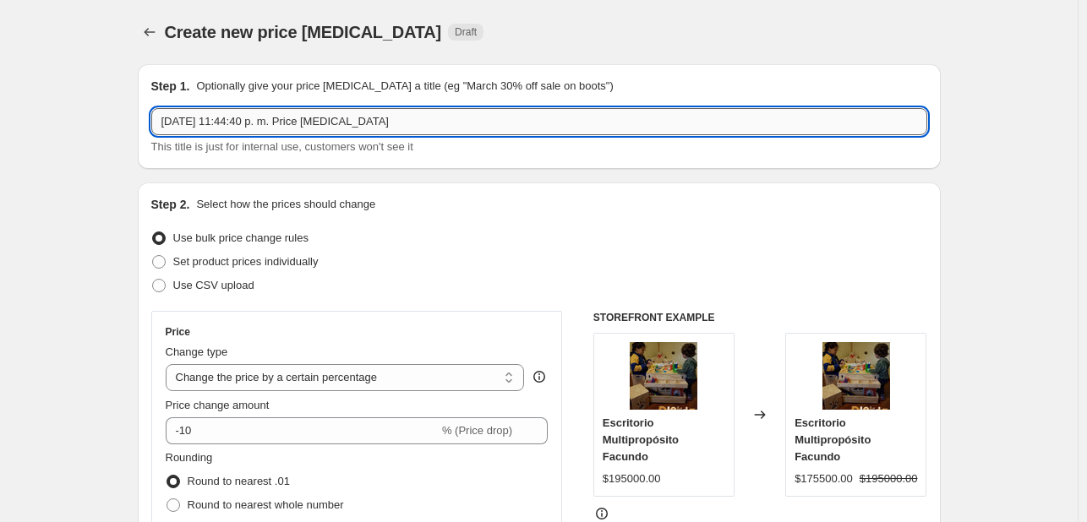
click at [396, 123] on input "5 oct 2025, 11:44:40 p. m. Price change job" at bounding box center [539, 121] width 776 height 27
type input "5"
type input "c"
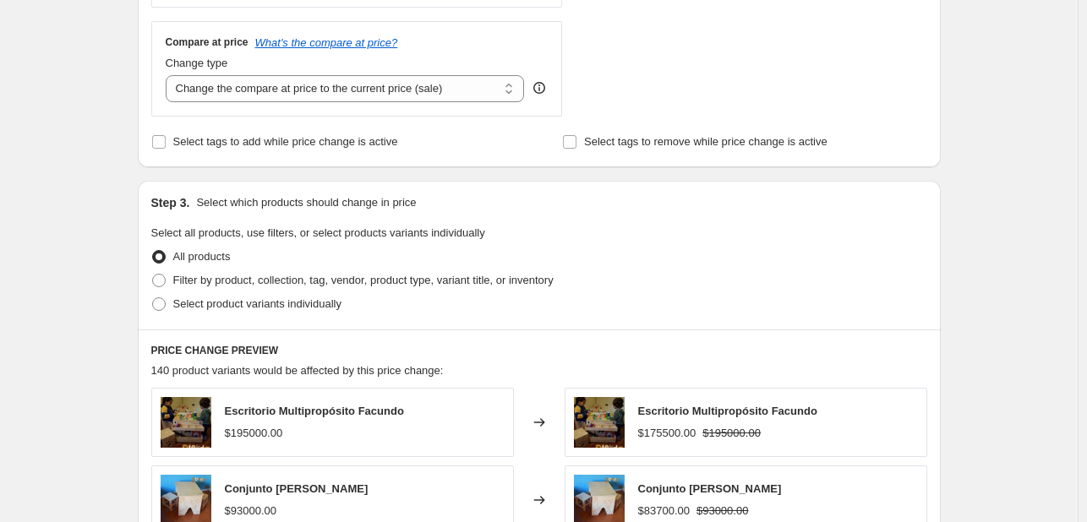
scroll to position [613, 0]
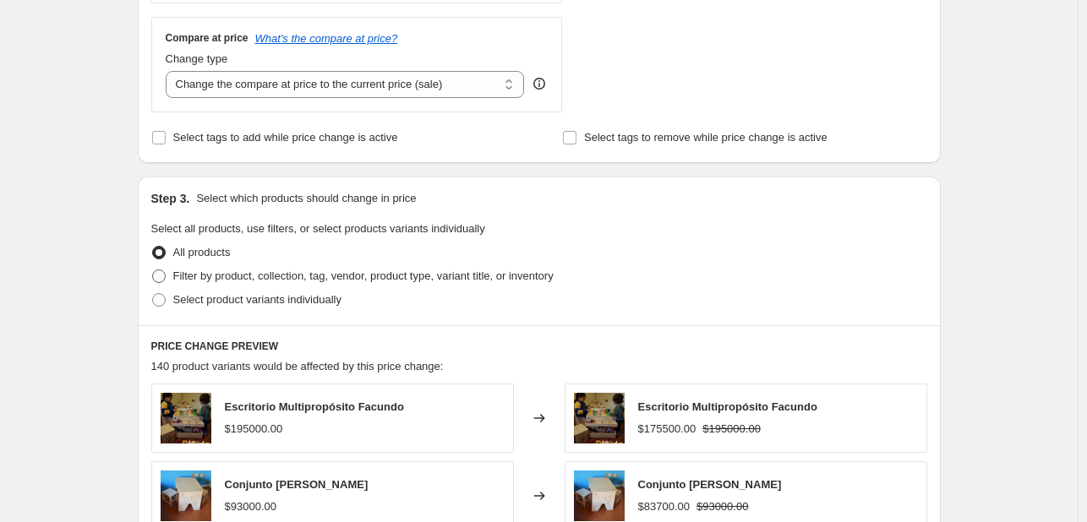
type input "cyber camas loft"
click at [268, 284] on span "Filter by product, collection, tag, vendor, product type, variant title, or inv…" at bounding box center [363, 276] width 380 height 17
click at [153, 270] on input "Filter by product, collection, tag, vendor, product type, variant title, or inv…" at bounding box center [152, 270] width 1 height 1
radio input "true"
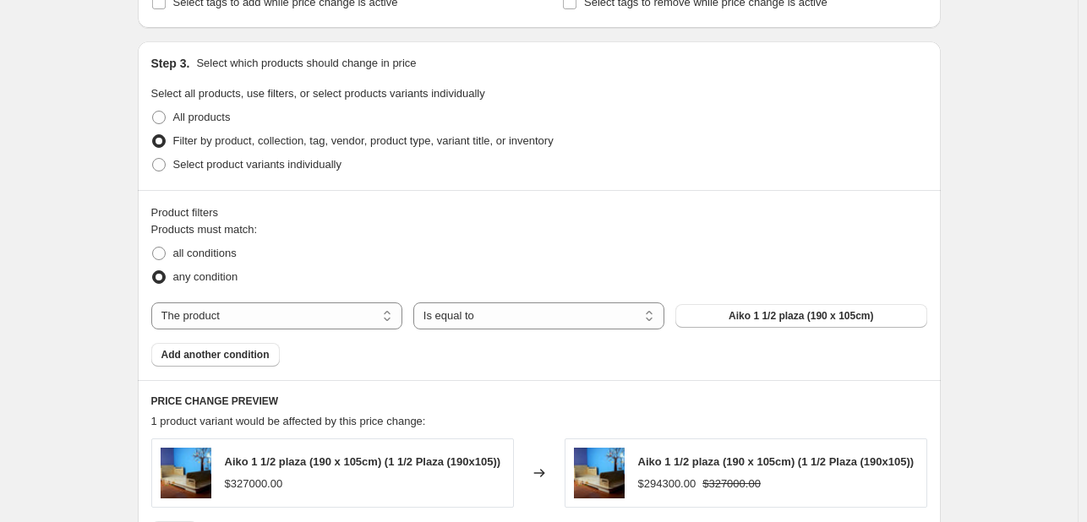
scroll to position [746, 0]
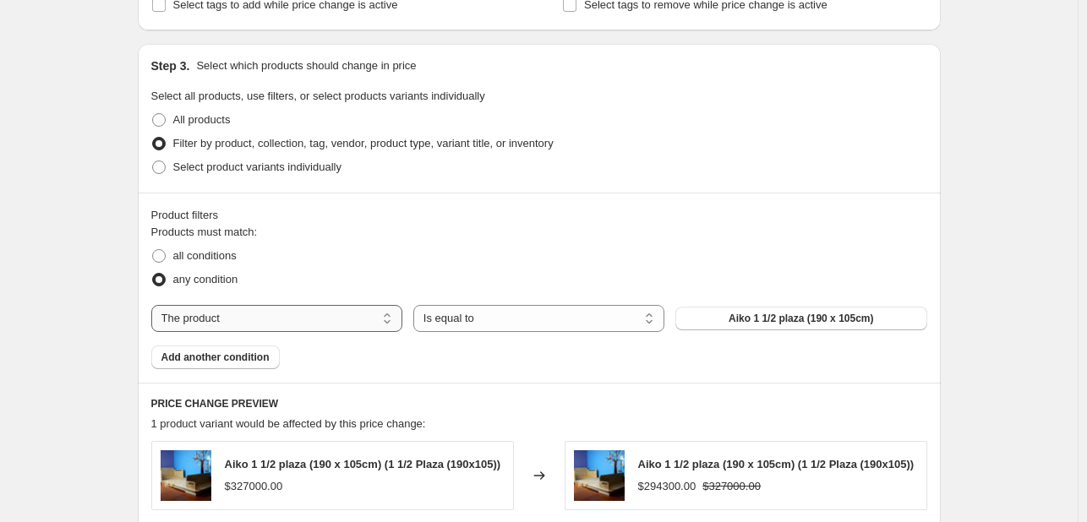
click at [365, 315] on select "The product The product's collection The product's tag The product's vendor The…" at bounding box center [276, 318] width 251 height 27
select select "collection"
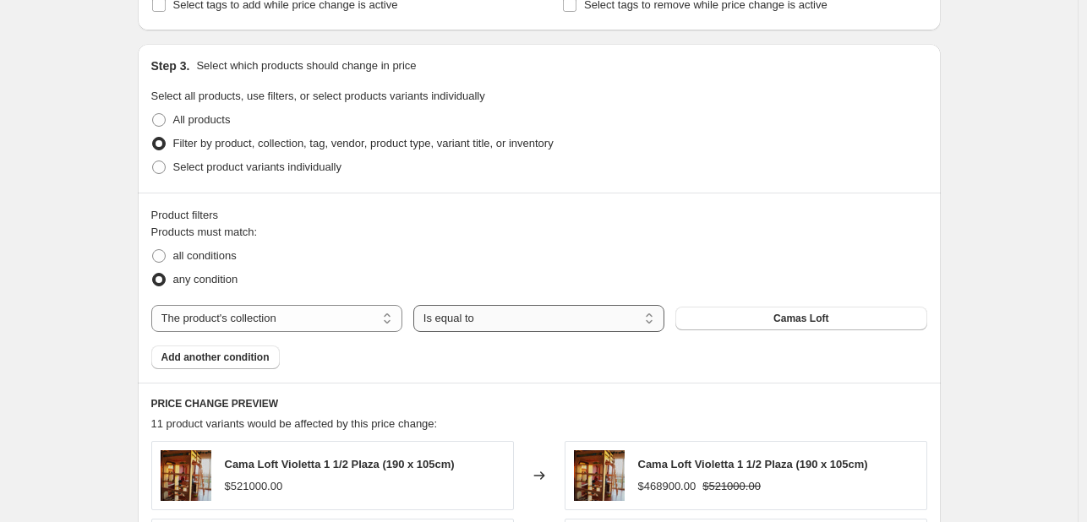
click at [525, 319] on select "Is equal to Is not equal to" at bounding box center [538, 318] width 251 height 27
click at [780, 316] on span "Camas Loft" at bounding box center [800, 319] width 55 height 14
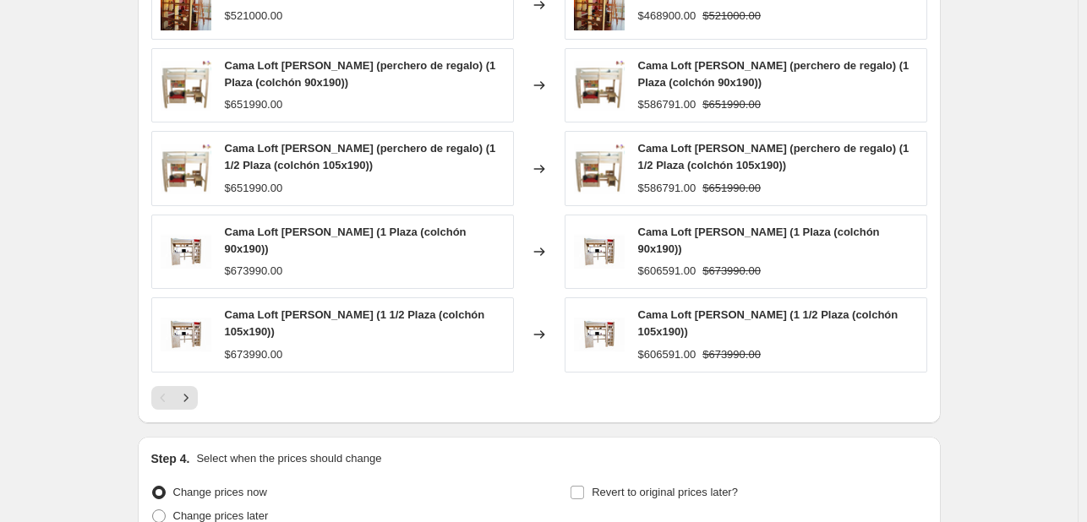
scroll to position [1221, 0]
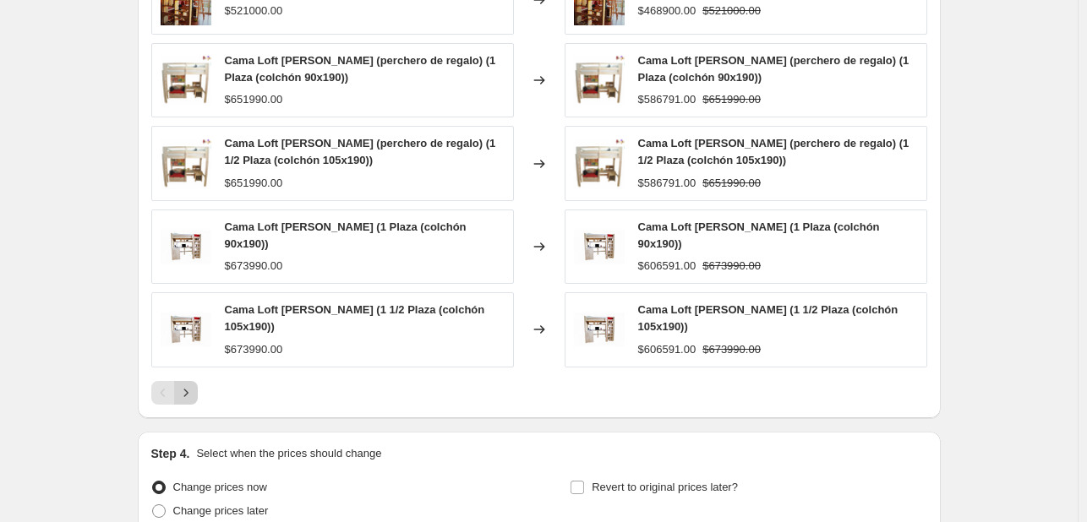
click at [192, 389] on button "Next" at bounding box center [186, 393] width 24 height 24
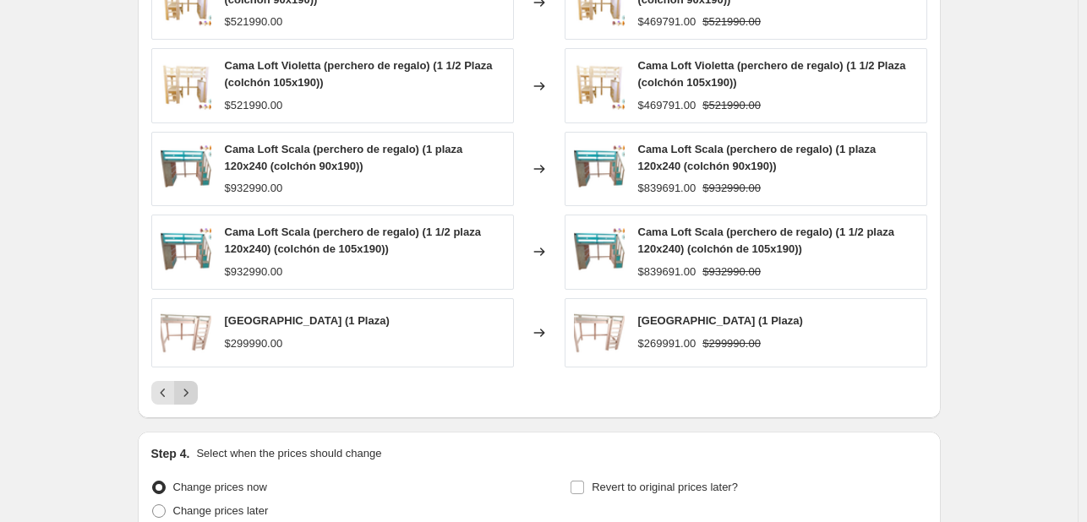
click at [192, 389] on icon "Next" at bounding box center [186, 393] width 17 height 17
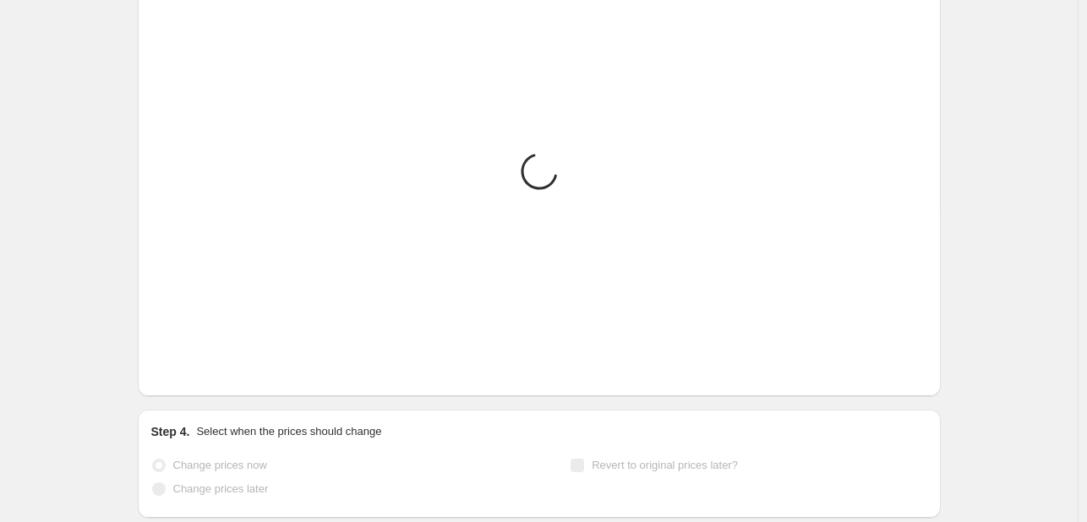
scroll to position [1046, 0]
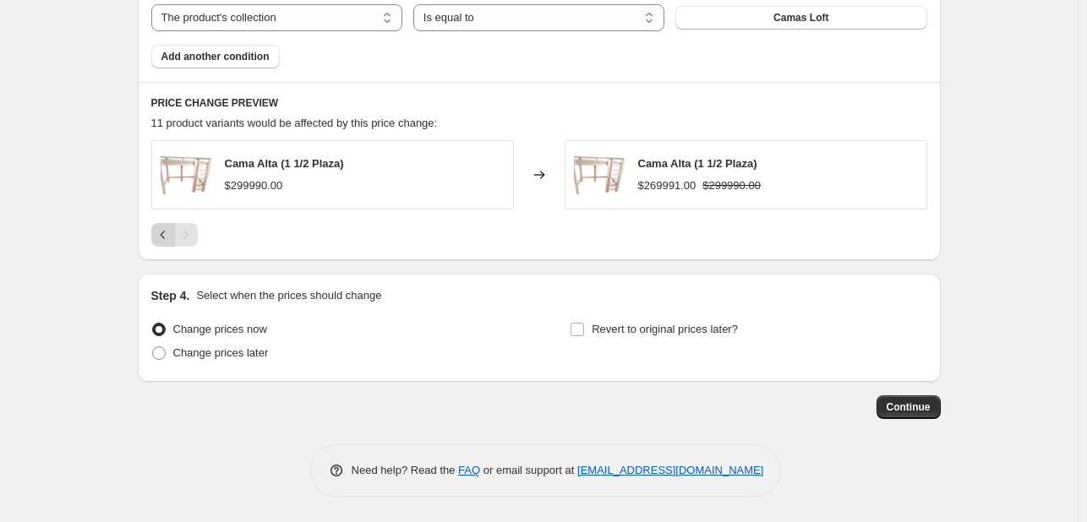
click at [161, 236] on icon "Previous" at bounding box center [163, 235] width 17 height 17
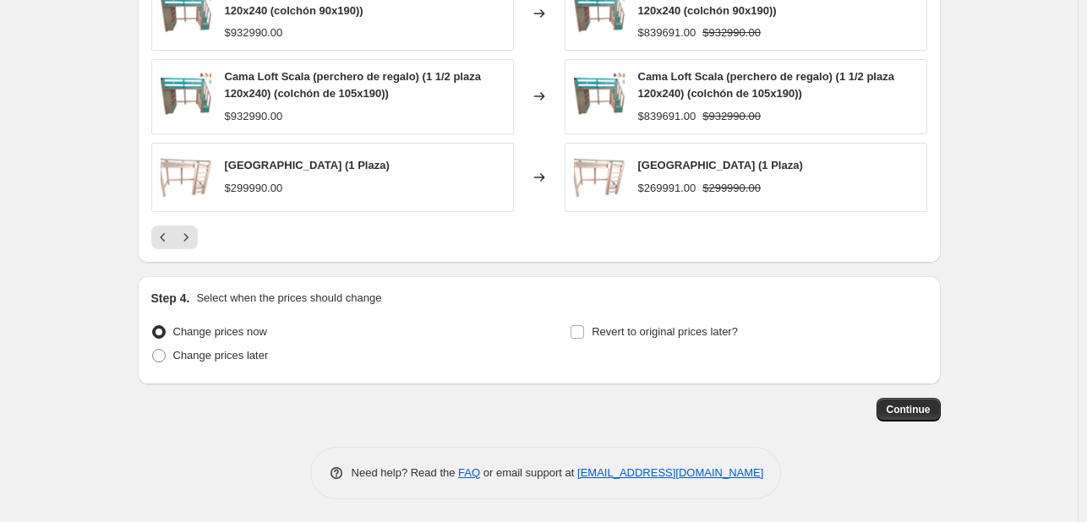
scroll to position [1378, 0]
click at [584, 332] on input "Revert to original prices later?" at bounding box center [578, 332] width 14 height 14
checkbox input "true"
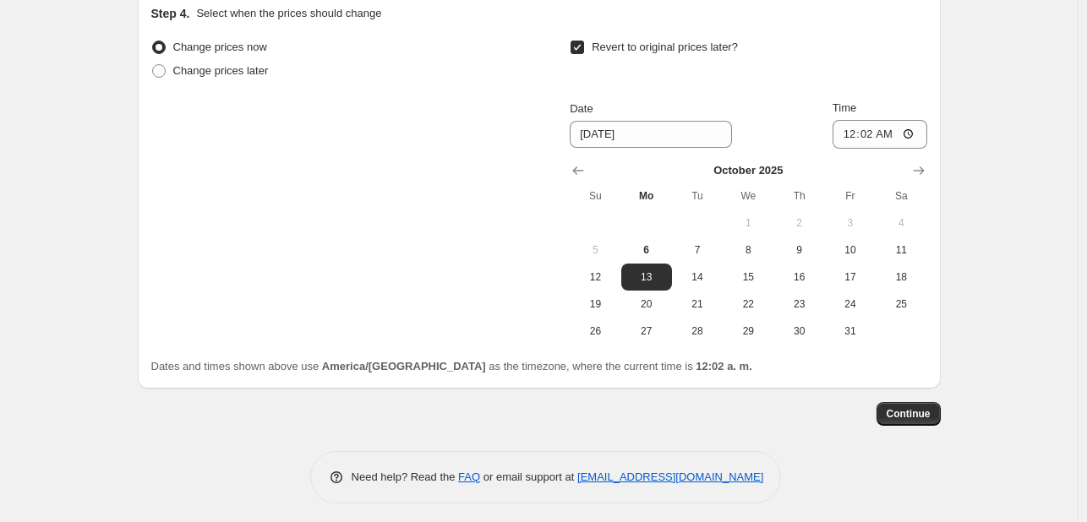
scroll to position [1667, 0]
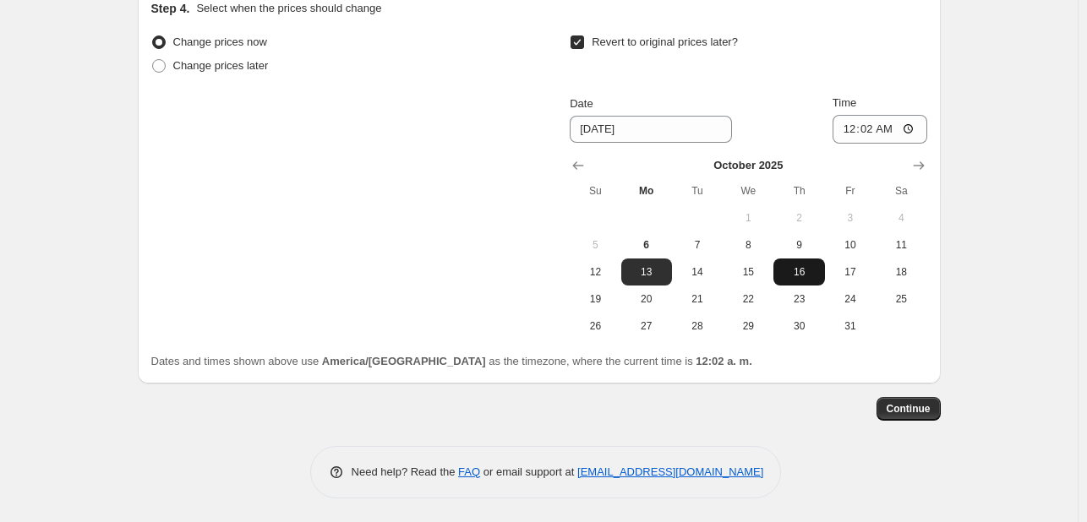
click at [806, 268] on span "16" at bounding box center [798, 272] width 37 height 14
click at [806, 250] on button "9" at bounding box center [798, 245] width 51 height 27
type input "[DATE]"
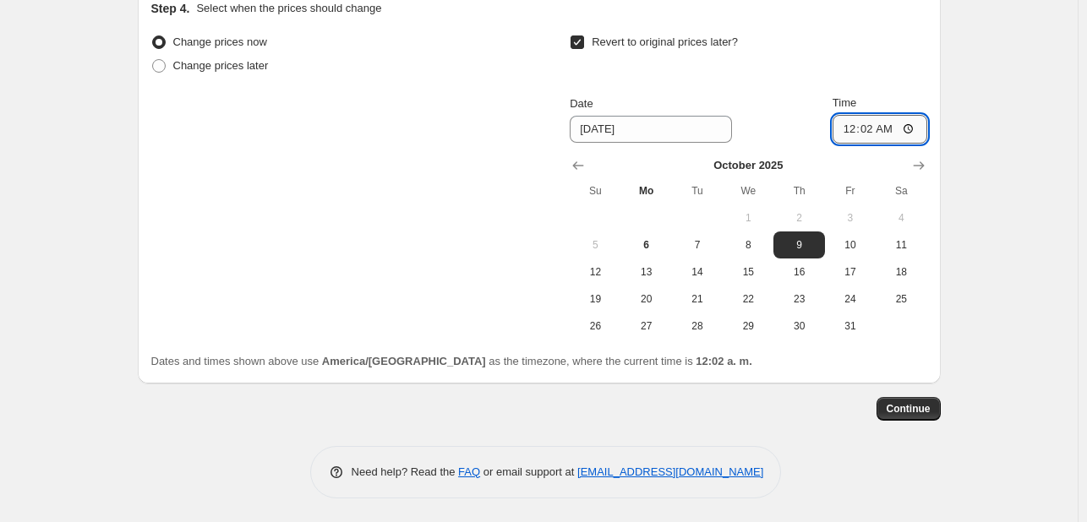
click at [889, 128] on input "00:02" at bounding box center [880, 129] width 95 height 29
type input "00:00"
click at [915, 417] on button "Continue" at bounding box center [909, 409] width 64 height 24
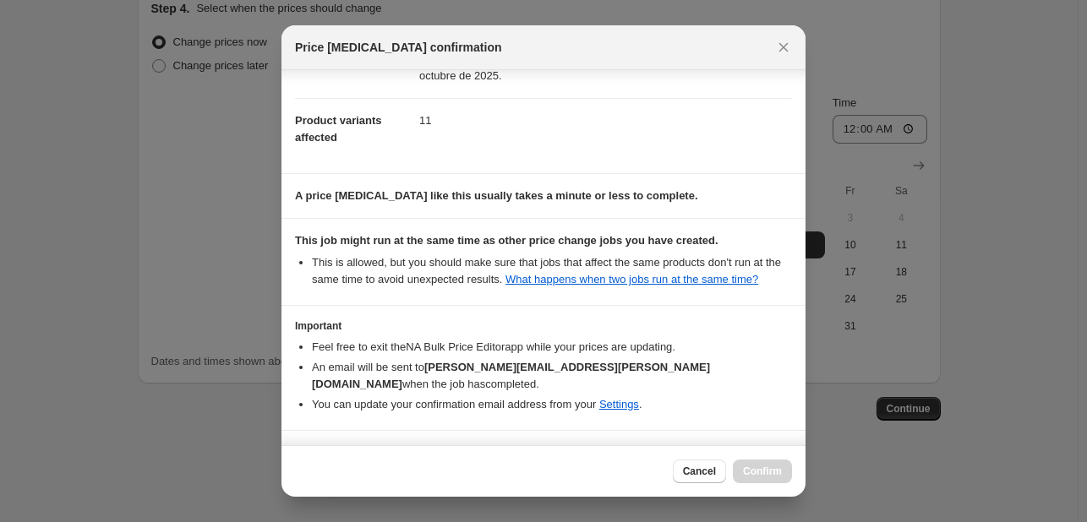
scroll to position [205, 0]
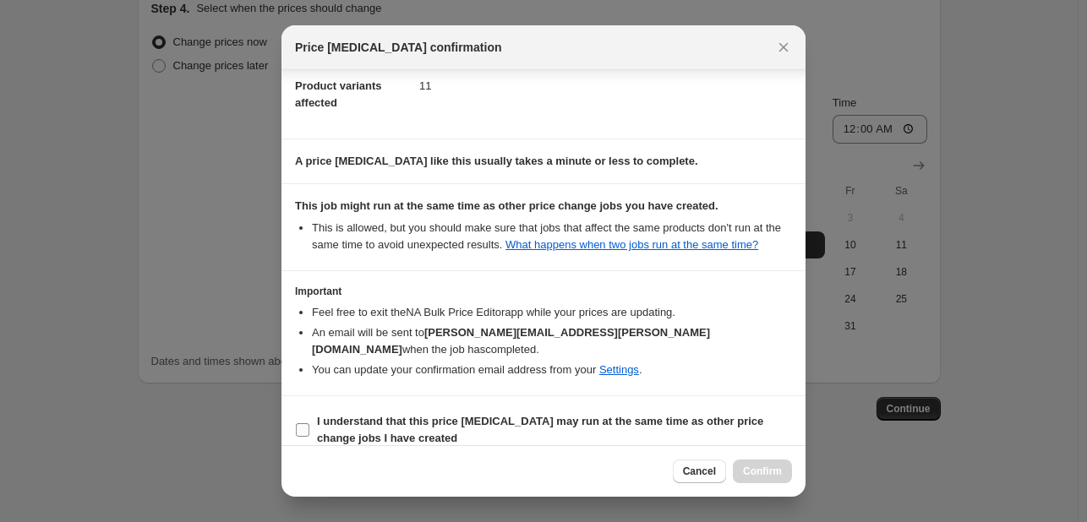
click at [308, 423] on input "I understand that this price [MEDICAL_DATA] may run at the same time as other p…" at bounding box center [303, 430] width 14 height 14
checkbox input "true"
click at [762, 467] on span "Confirm" at bounding box center [762, 472] width 39 height 14
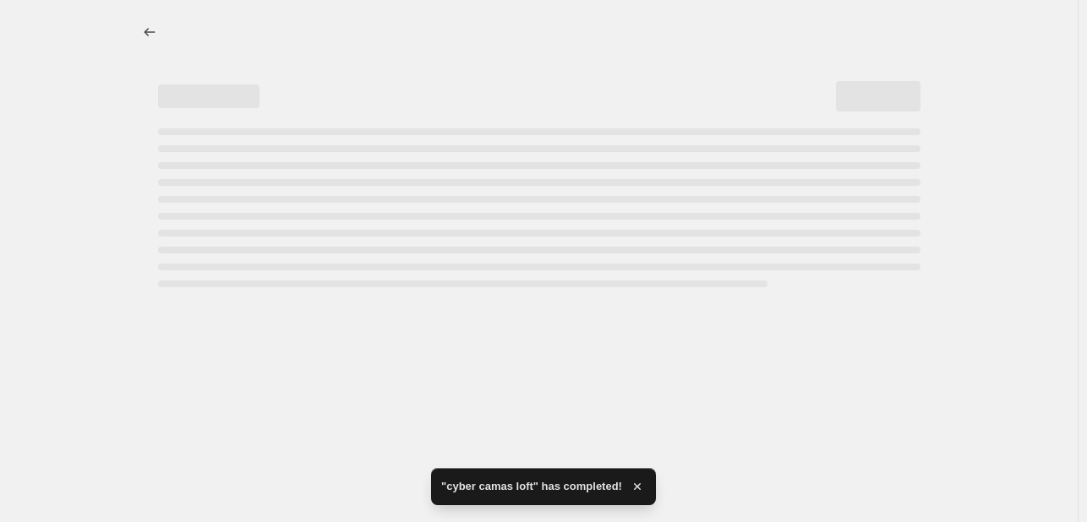
select select "percentage"
select select "collection"
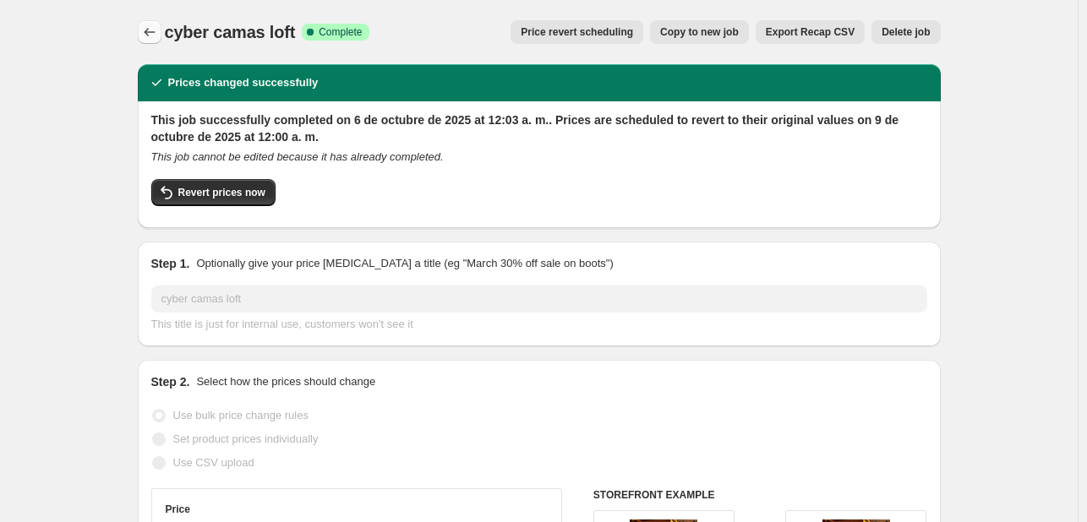
click at [145, 35] on icon "Price change jobs" at bounding box center [149, 32] width 17 height 17
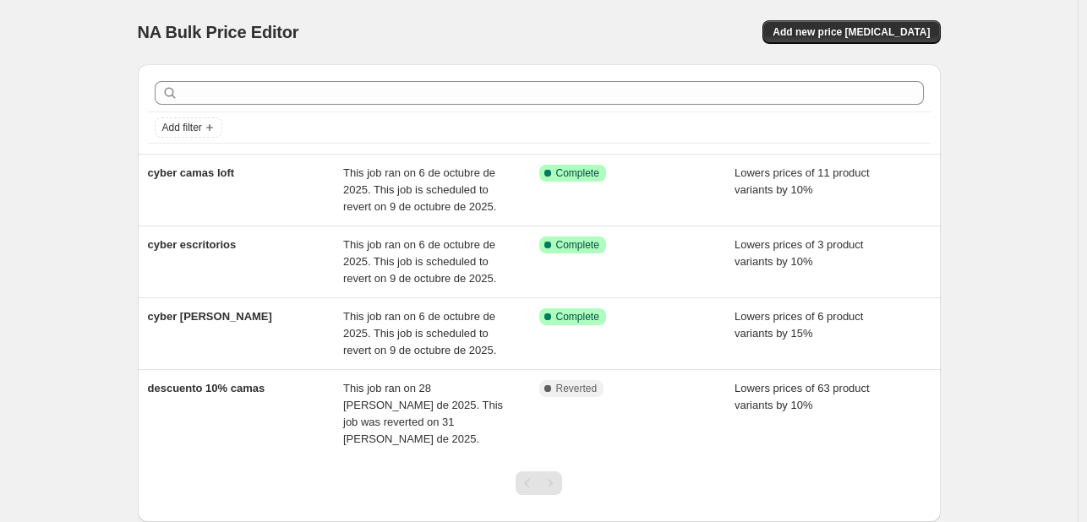
click at [145, 35] on span "NA Bulk Price Editor" at bounding box center [218, 32] width 161 height 19
click at [856, 31] on span "Add new price change job" at bounding box center [851, 32] width 157 height 14
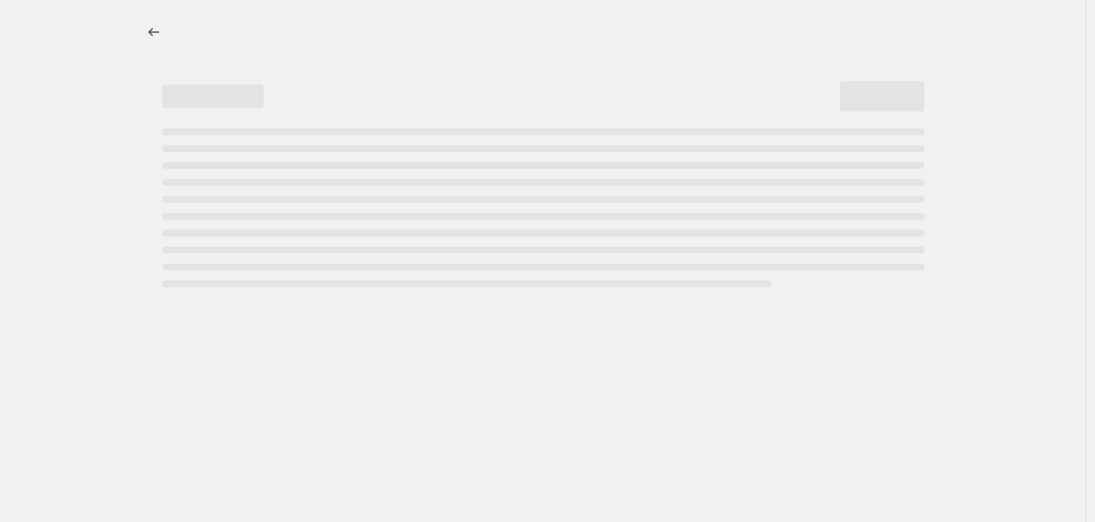
select select "percentage"
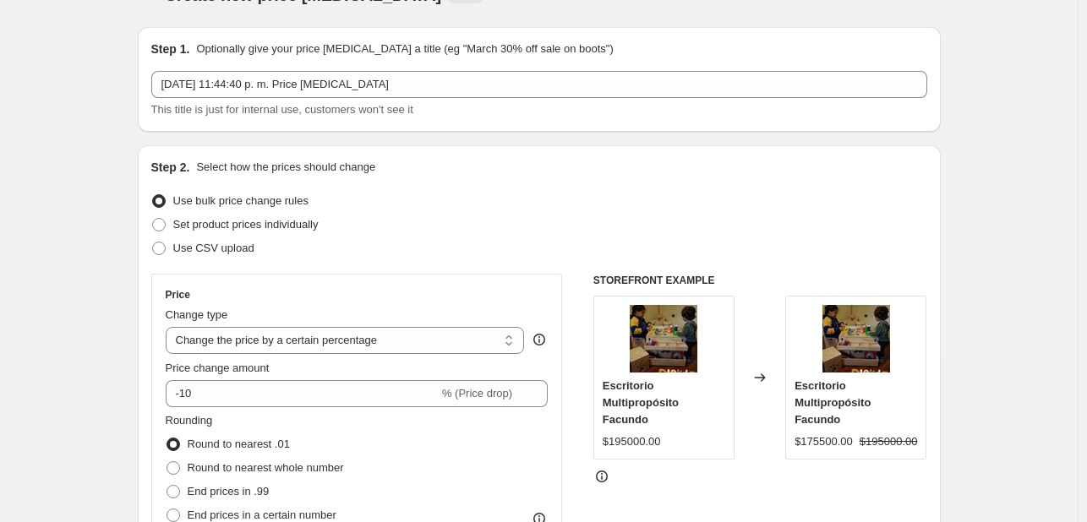
scroll to position [42, 0]
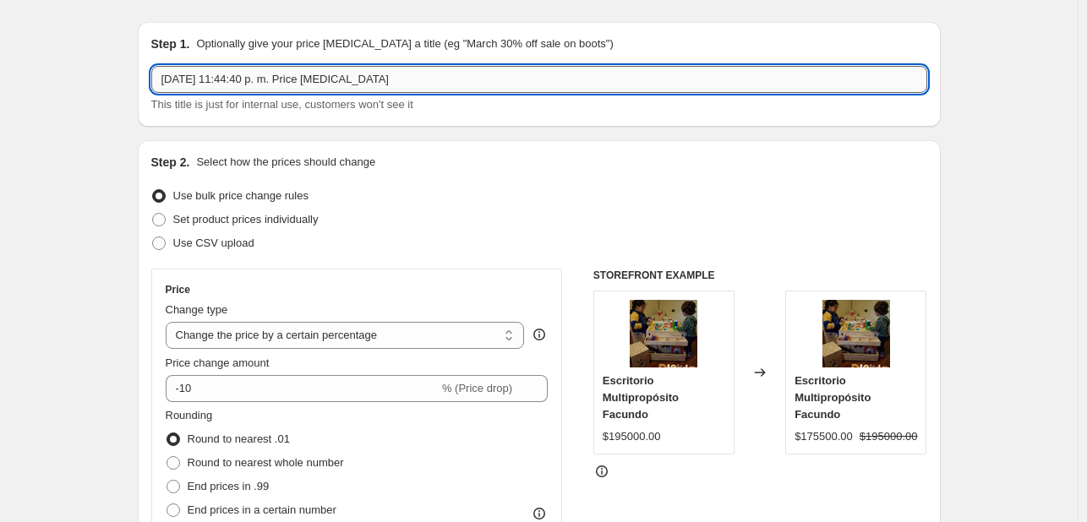
click at [487, 80] on input "5 oct 2025, 11:44:40 p. m. Price change job" at bounding box center [539, 79] width 776 height 27
type input "5"
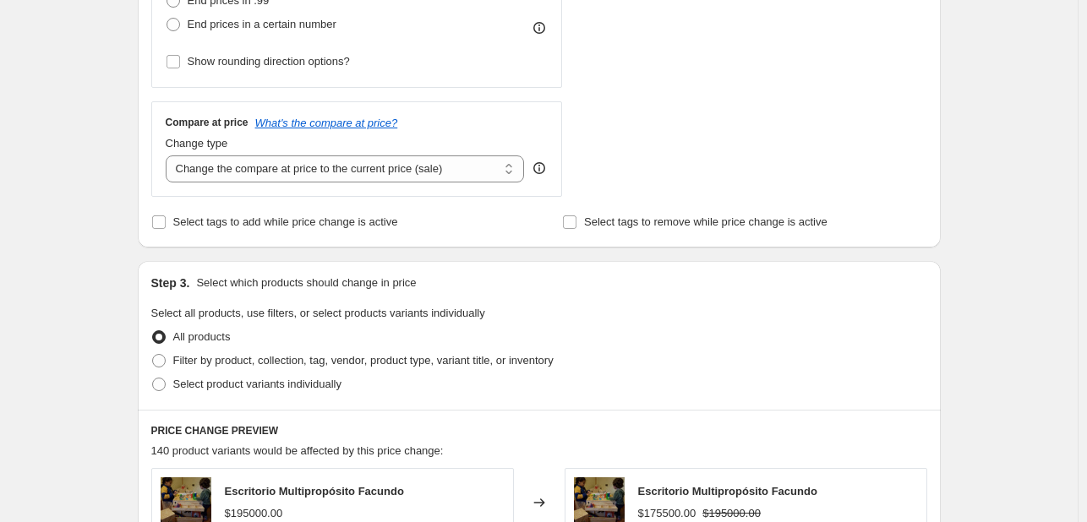
scroll to position [533, 0]
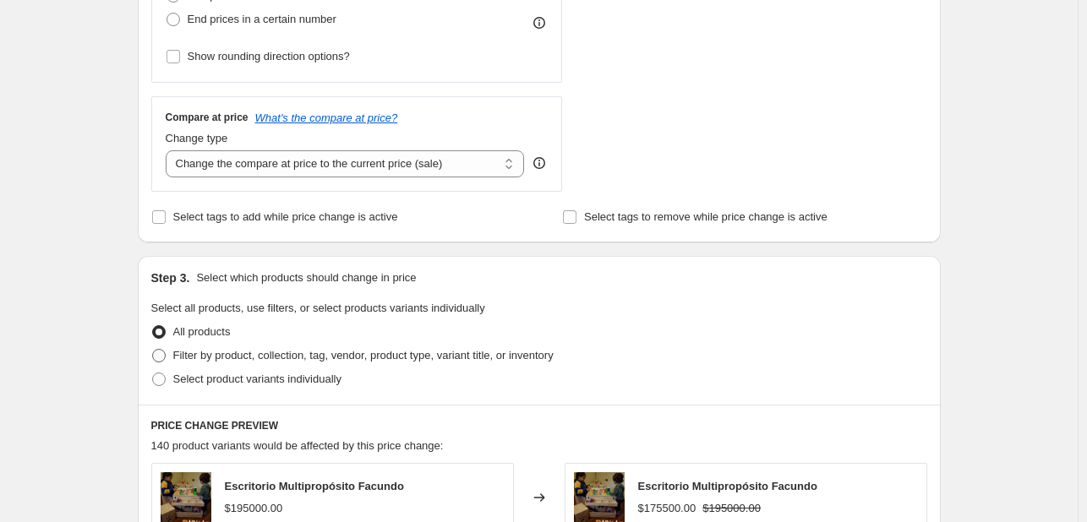
type input "cyber camas dobles"
click at [284, 358] on span "Filter by product, collection, tag, vendor, product type, variant title, or inv…" at bounding box center [363, 355] width 380 height 13
click at [153, 350] on input "Filter by product, collection, tag, vendor, product type, variant title, or inv…" at bounding box center [152, 349] width 1 height 1
radio input "true"
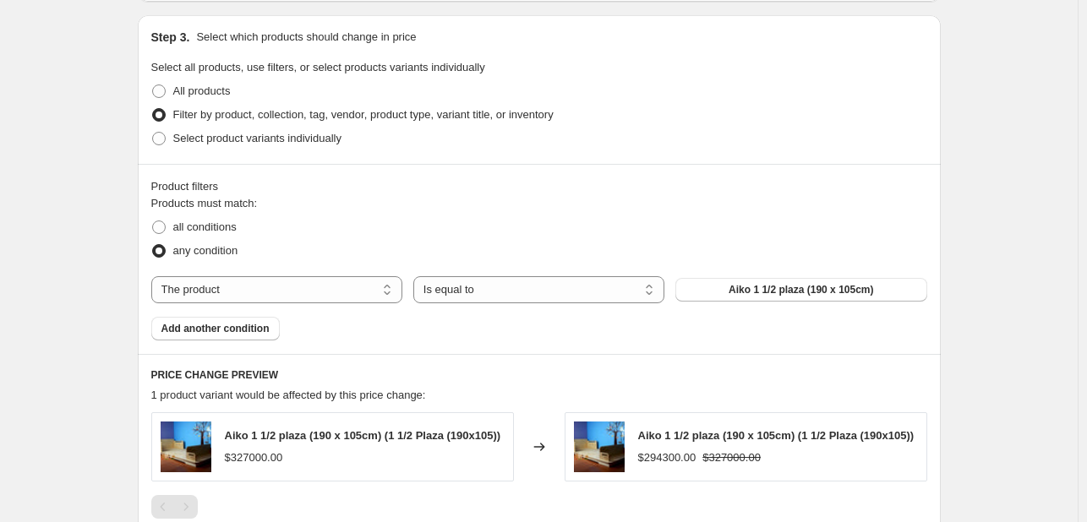
scroll to position [784, 0]
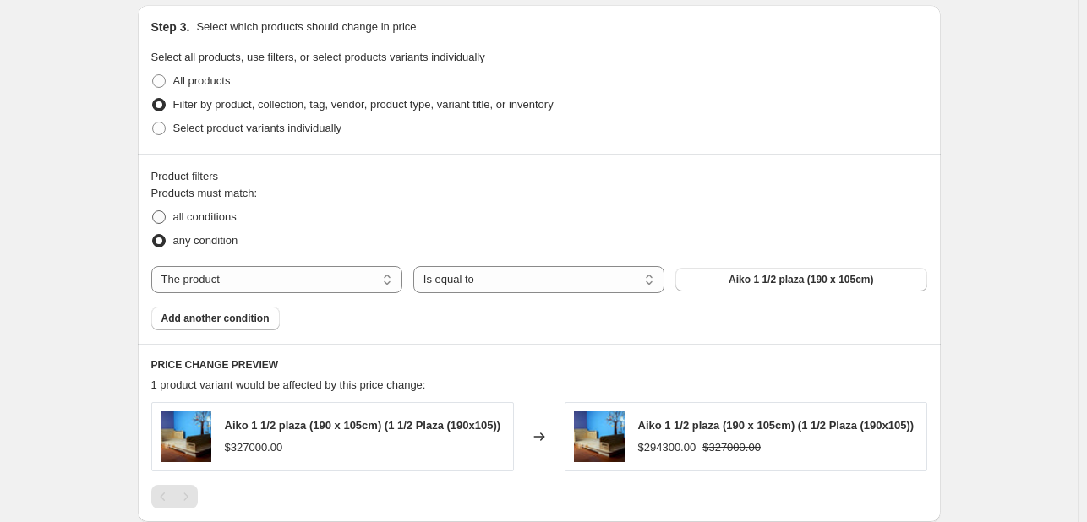
click at [166, 220] on span at bounding box center [159, 217] width 14 height 14
click at [153, 211] on input "all conditions" at bounding box center [152, 210] width 1 height 1
radio input "true"
click at [306, 276] on select "The product The product's collection The product's tag The product's vendor The…" at bounding box center [276, 279] width 251 height 27
select select "collection"
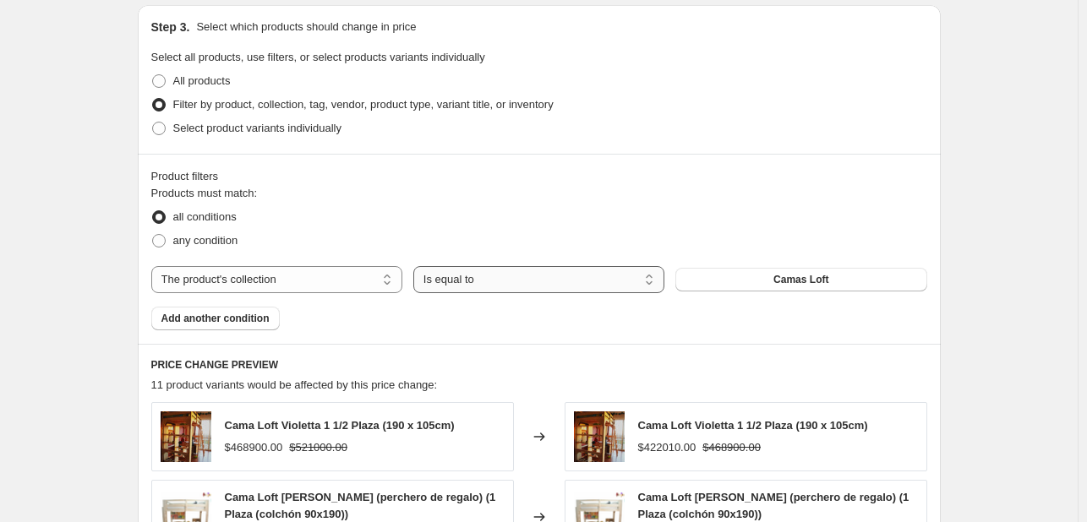
click at [489, 271] on select "Is equal to Is not equal to" at bounding box center [538, 279] width 251 height 27
click at [755, 271] on button "Camas Loft" at bounding box center [800, 280] width 251 height 24
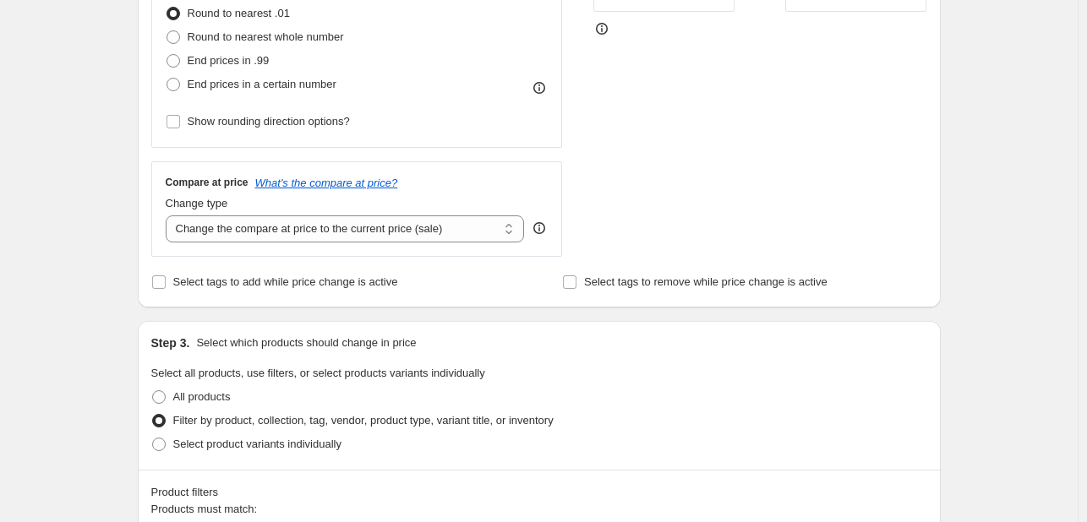
scroll to position [466, 0]
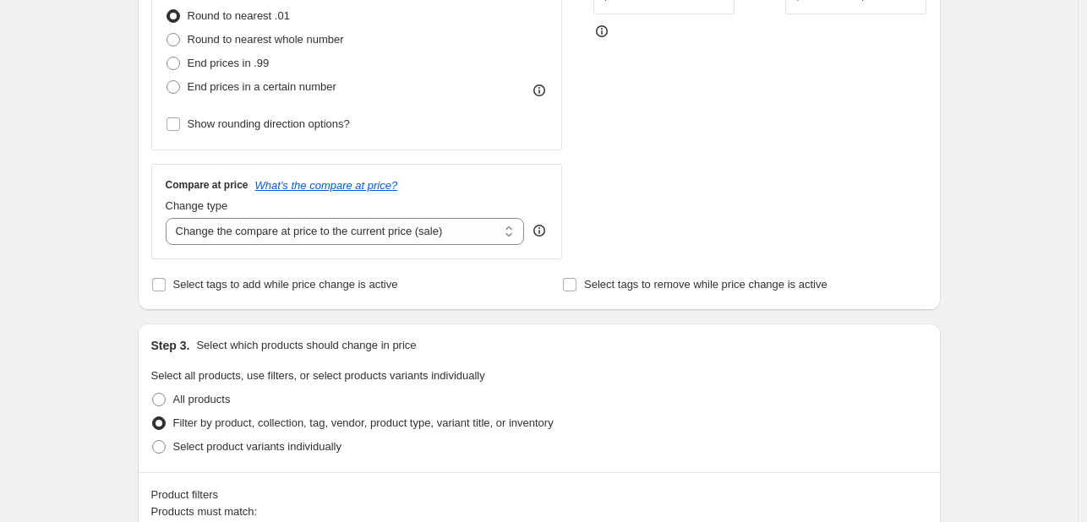
click at [1078, 217] on div "Create new price change job. This page is ready Create new price change job Dra…" at bounding box center [539, 485] width 1078 height 1902
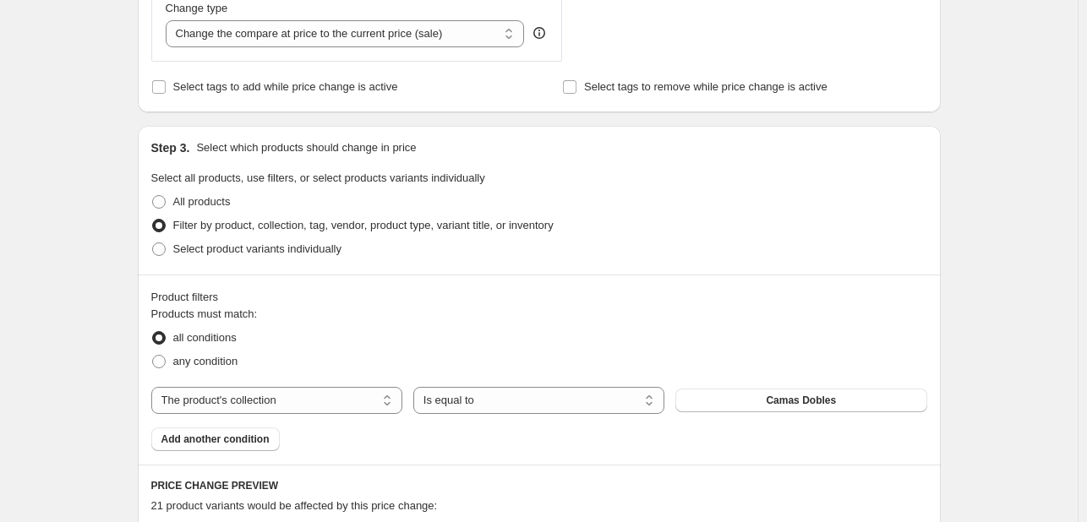
scroll to position [674, 0]
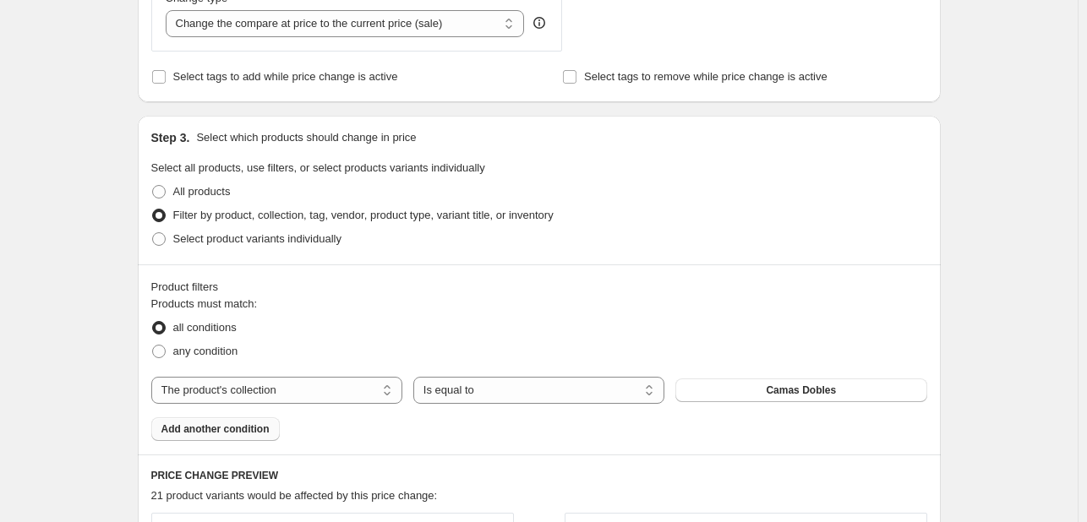
click at [230, 426] on span "Add another condition" at bounding box center [215, 430] width 108 height 14
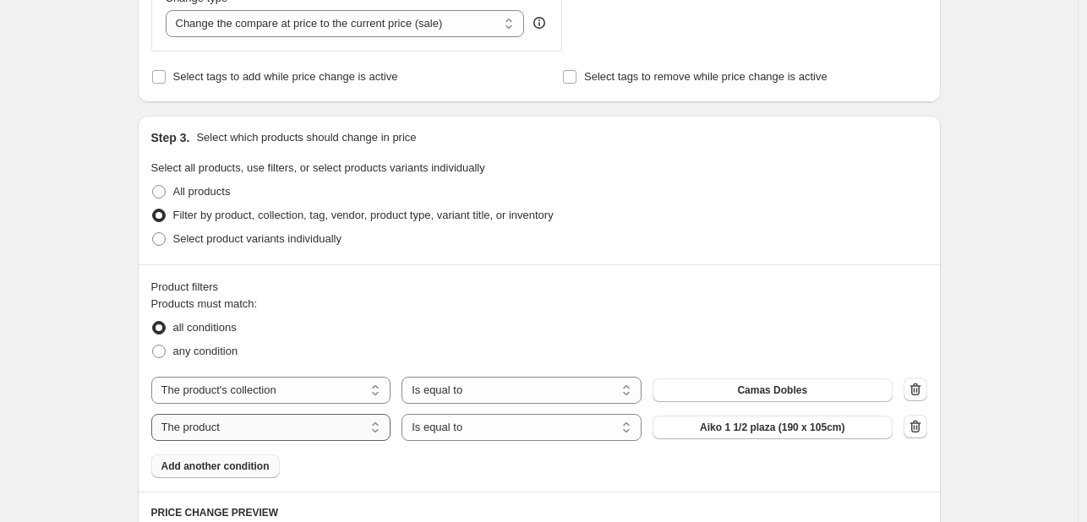
click at [374, 423] on select "The product The product's collection The product's tag The product's vendor The…" at bounding box center [271, 427] width 240 height 27
select select "product_status"
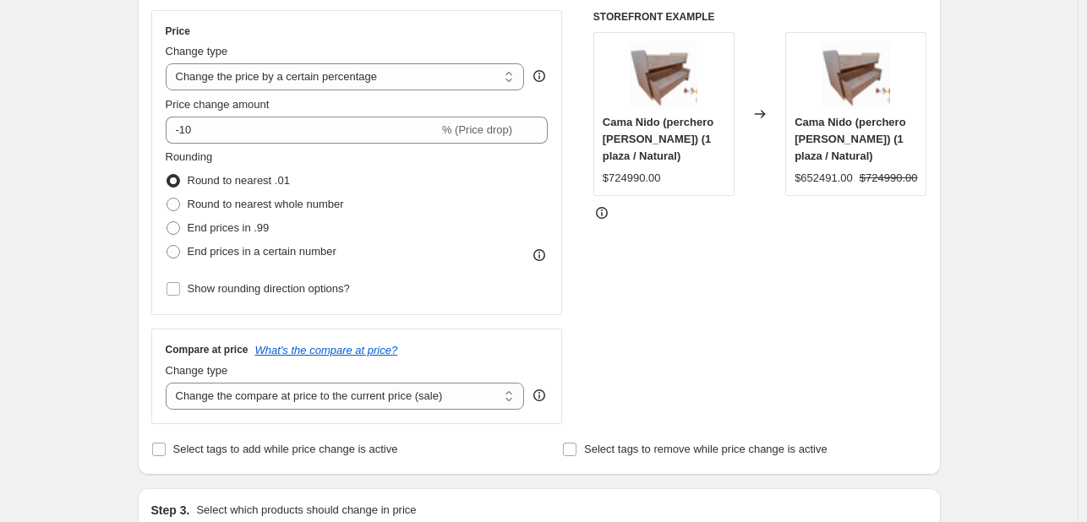
scroll to position [254, 0]
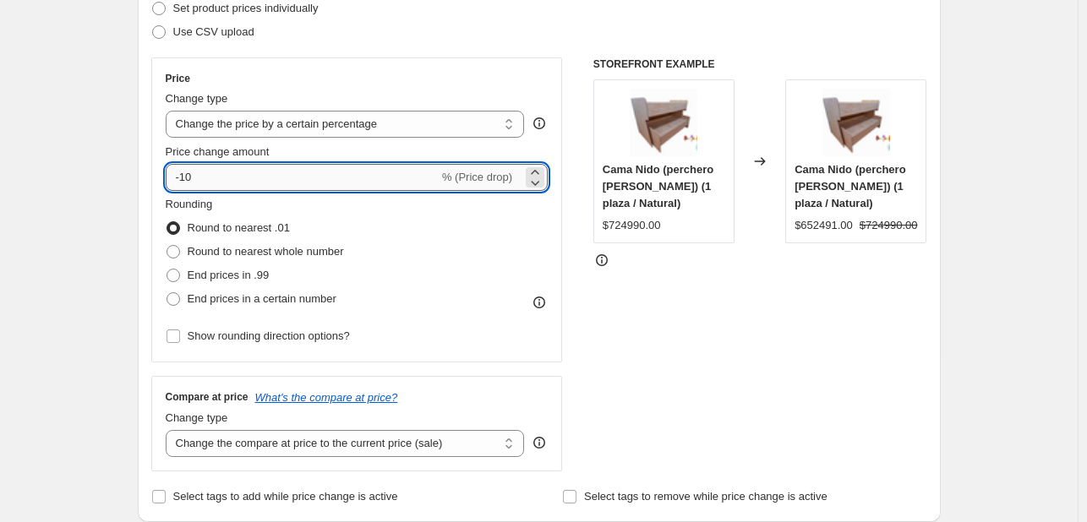
click at [382, 174] on input "-10" at bounding box center [302, 177] width 273 height 27
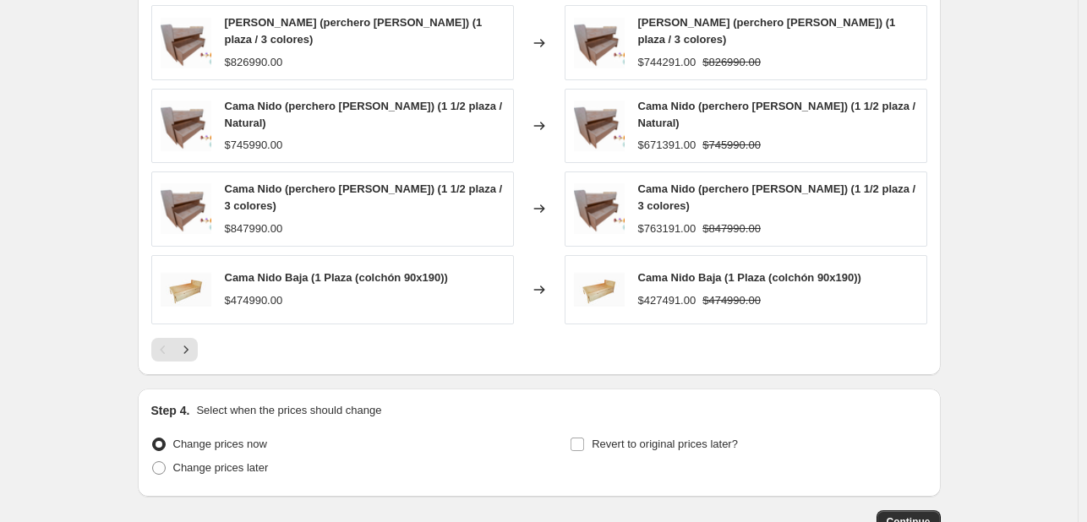
scroll to position [1404, 0]
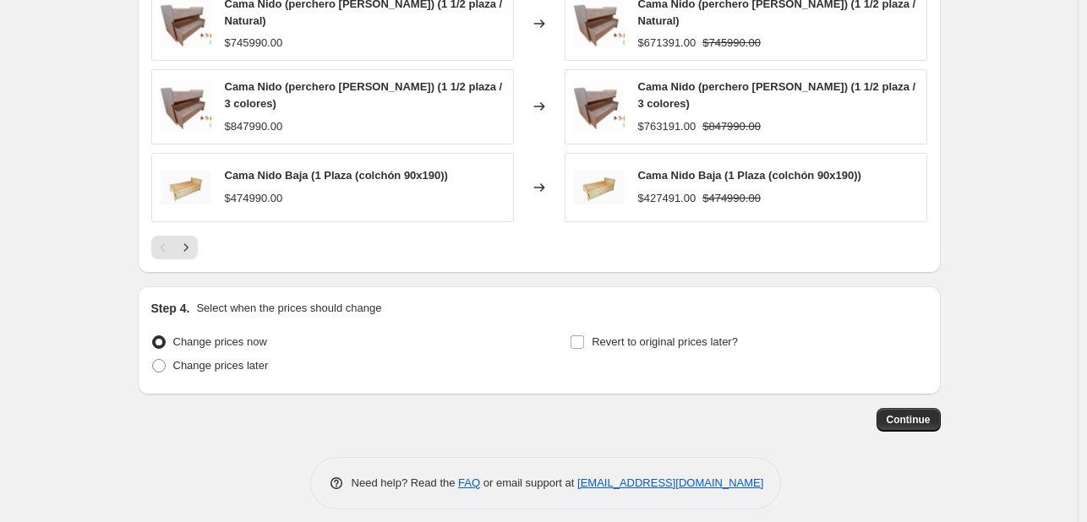
type input "-12"
click at [581, 336] on input "Revert to original prices later?" at bounding box center [578, 343] width 14 height 14
checkbox input "true"
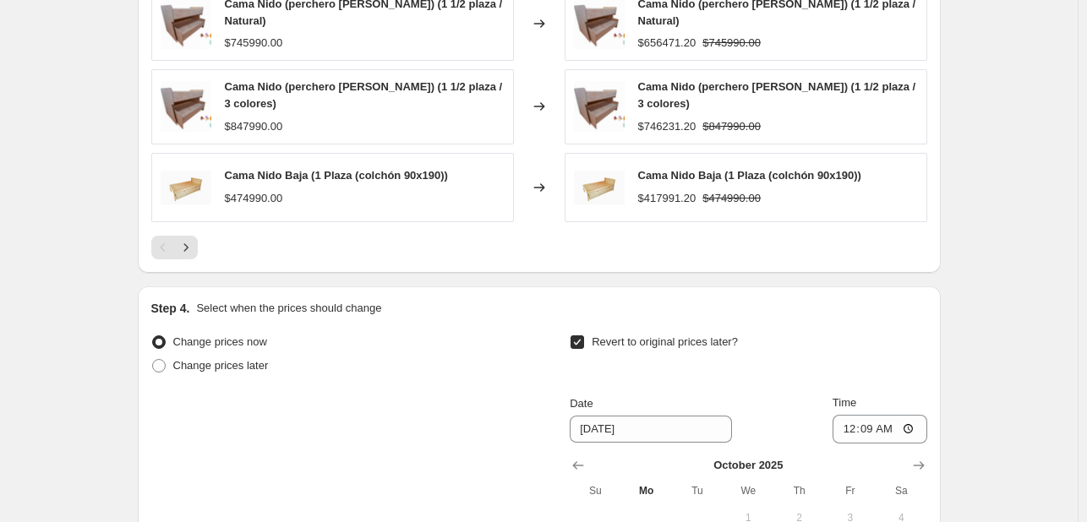
scroll to position [1693, 0]
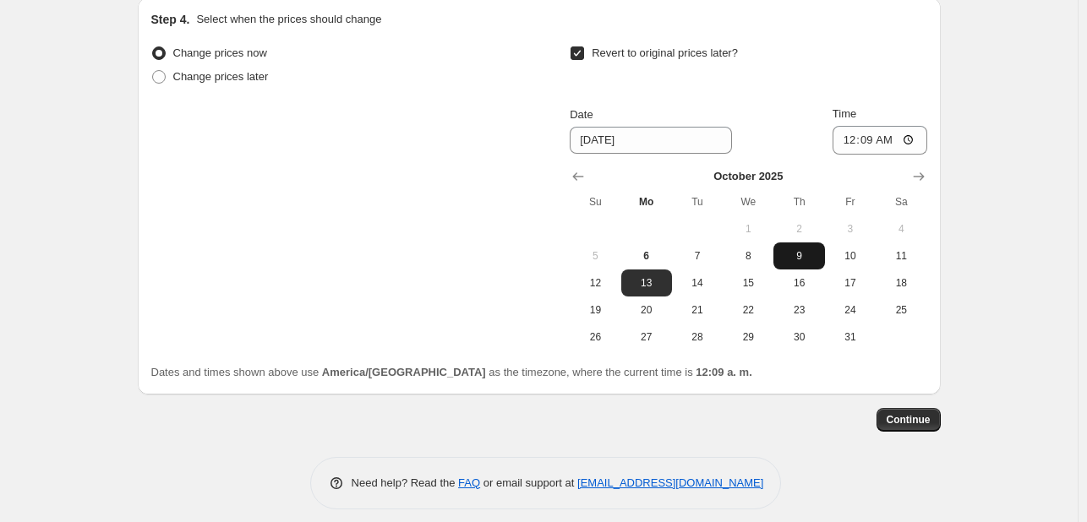
click at [811, 249] on span "9" at bounding box center [798, 256] width 37 height 14
type input "[DATE]"
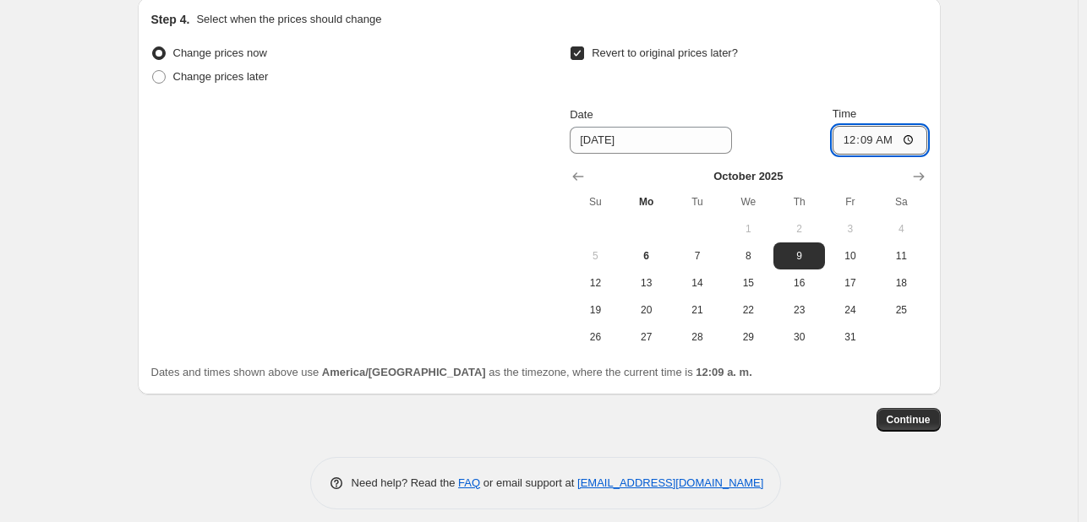
click at [893, 129] on input "00:09" at bounding box center [880, 140] width 95 height 29
type input "00:00"
click at [913, 413] on span "Continue" at bounding box center [909, 420] width 44 height 14
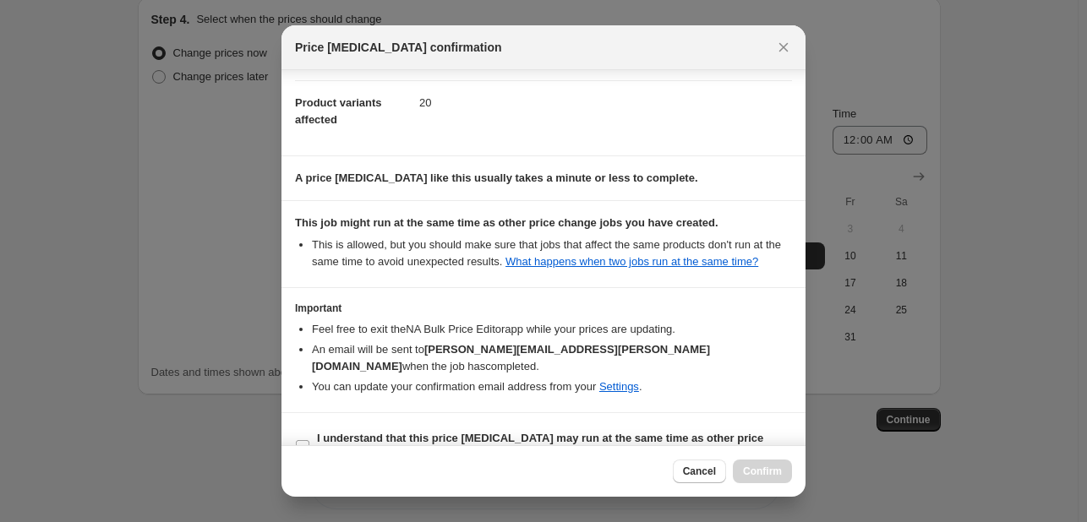
scroll to position [205, 0]
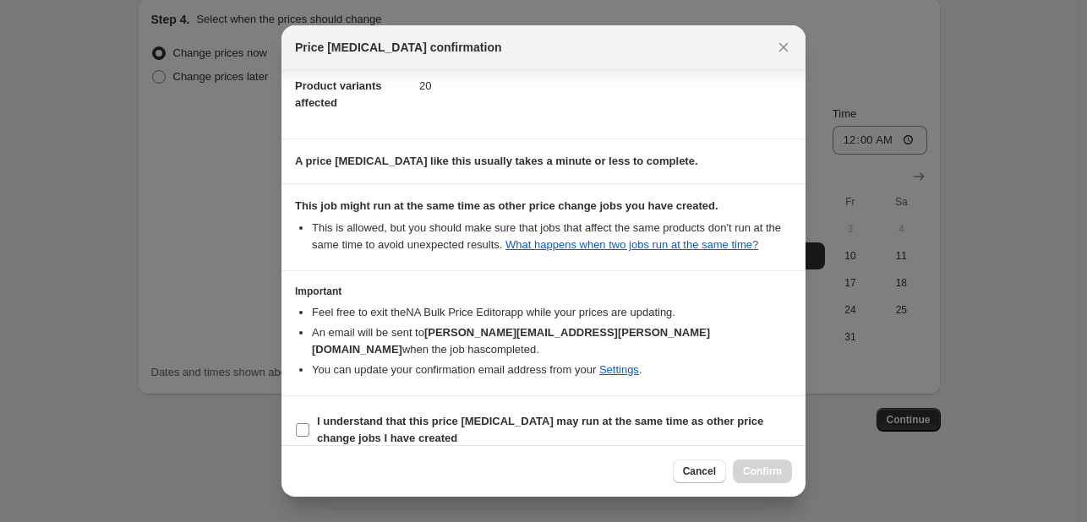
click at [301, 423] on input "I understand that this price [MEDICAL_DATA] may run at the same time as other p…" at bounding box center [303, 430] width 14 height 14
checkbox input "true"
click at [761, 472] on span "Confirm" at bounding box center [762, 472] width 39 height 14
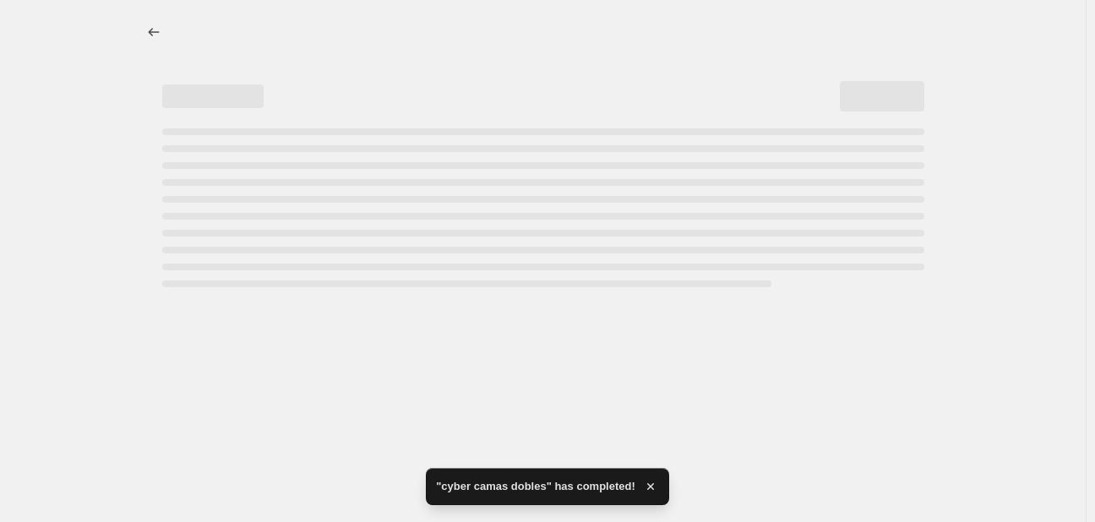
select select "percentage"
select select "collection"
select select "product_status"
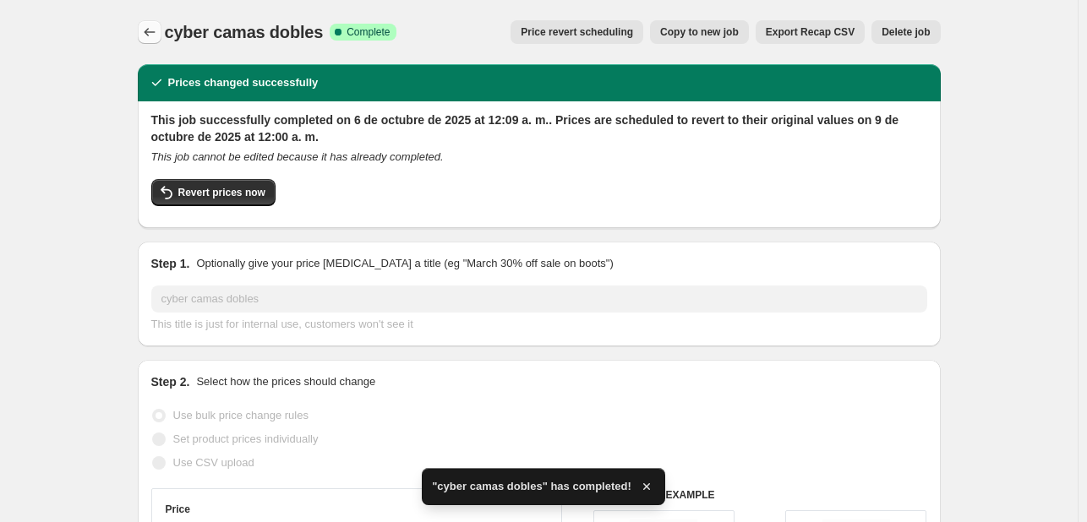
click at [154, 29] on icon "Price change jobs" at bounding box center [149, 32] width 17 height 17
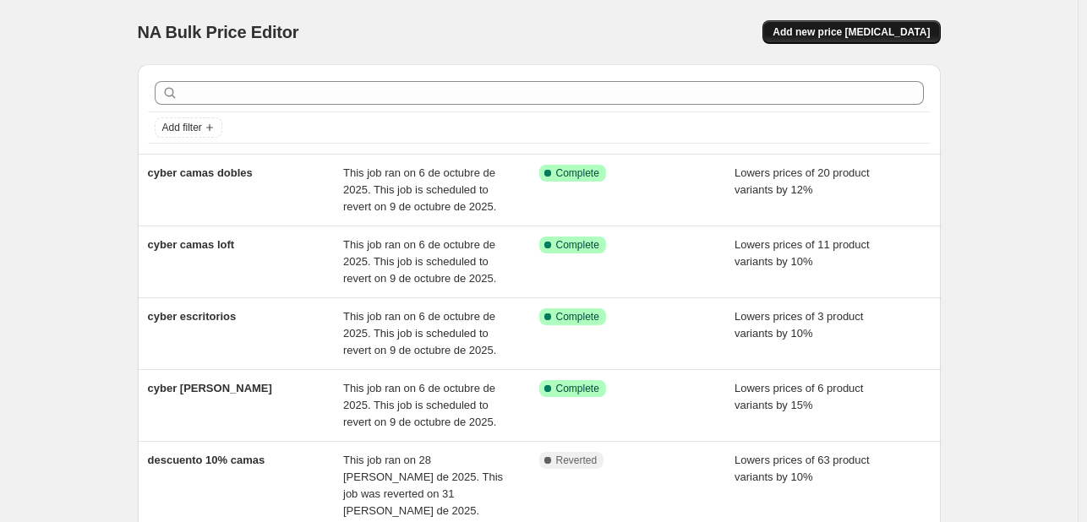
click at [834, 31] on span "Add new price change job" at bounding box center [851, 32] width 157 height 14
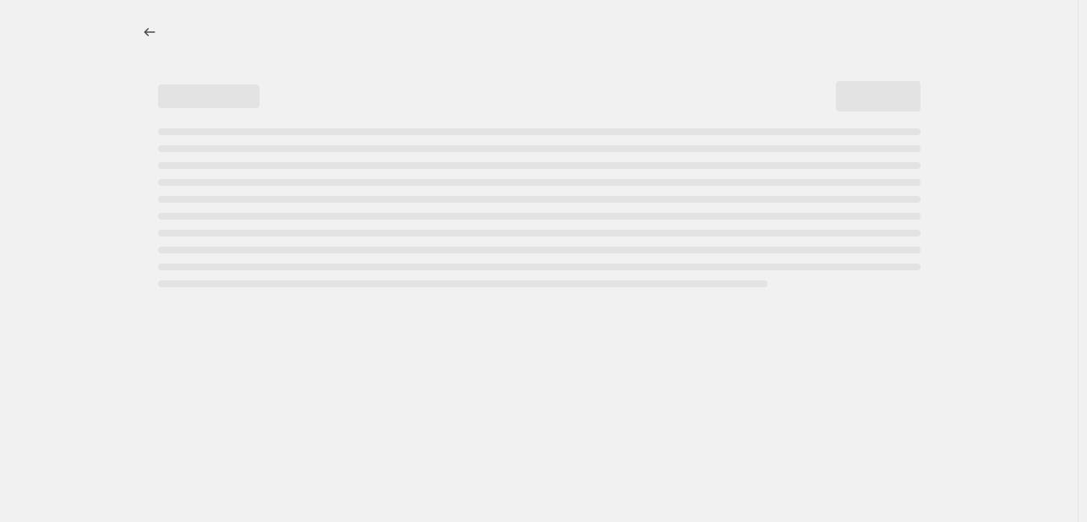
select select "percentage"
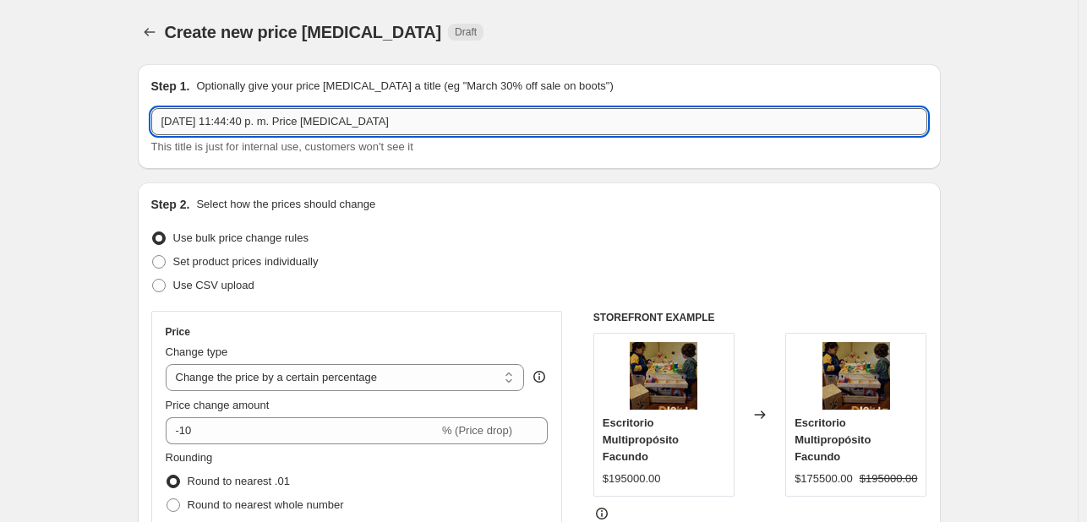
click at [310, 126] on input "5 oct 2025, 11:44:40 p. m. Price change job" at bounding box center [539, 121] width 776 height 27
type input "b"
type input "cyber organizadores"
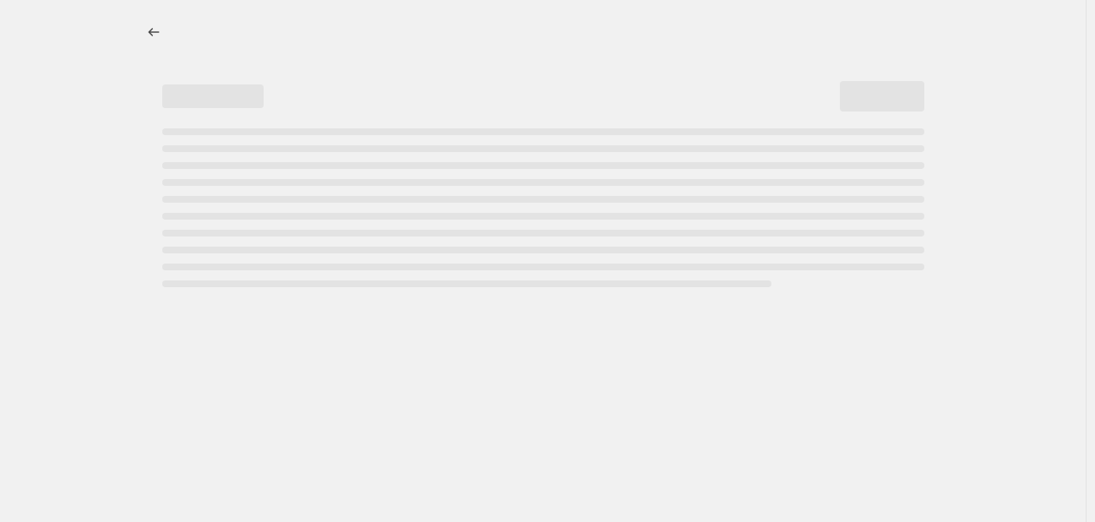
select select "percentage"
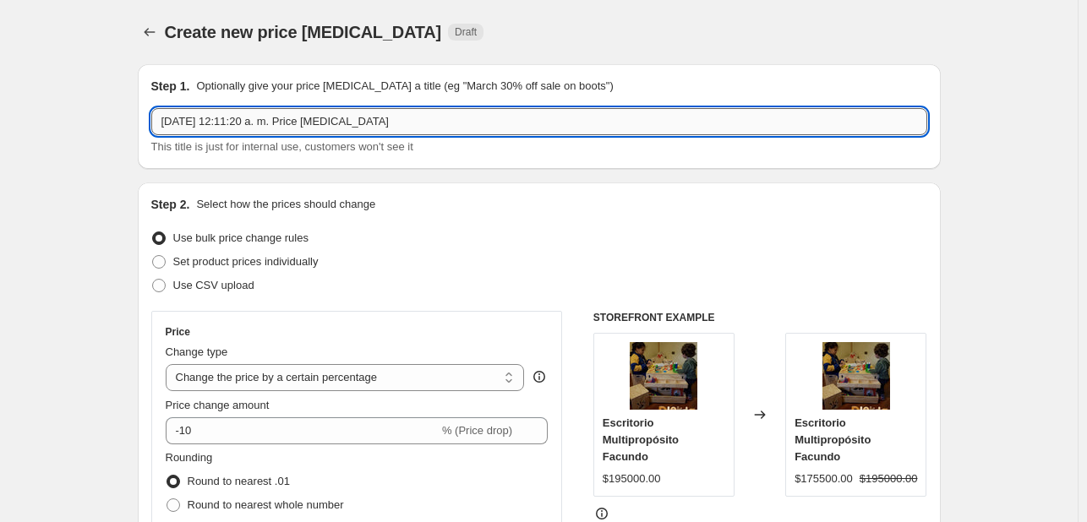
click at [372, 125] on input "[DATE] 12:11:20 a. m. Price [MEDICAL_DATA]" at bounding box center [539, 121] width 776 height 27
type input "6"
type input "cyber organizadores"
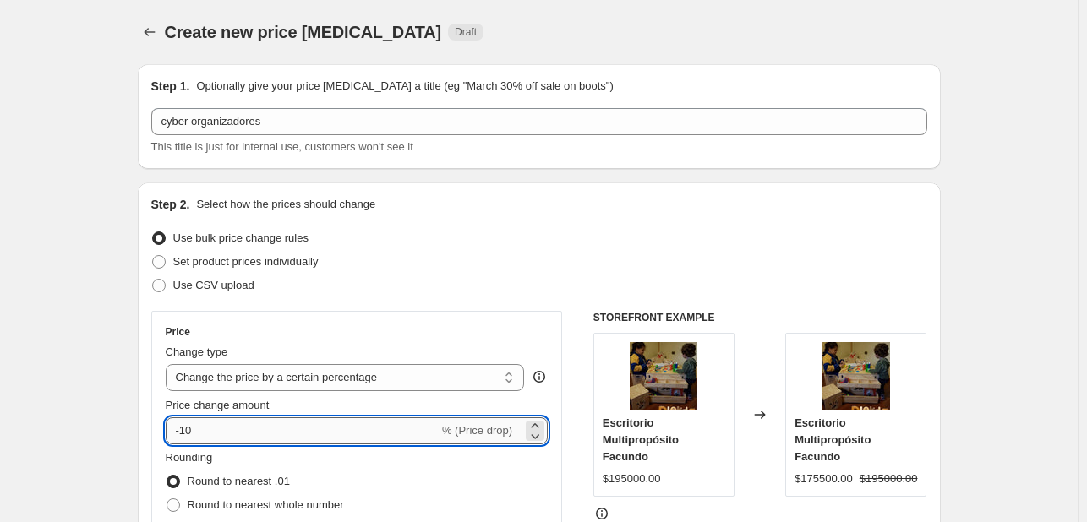
click at [242, 440] on input "-10" at bounding box center [302, 431] width 273 height 27
type input "-1"
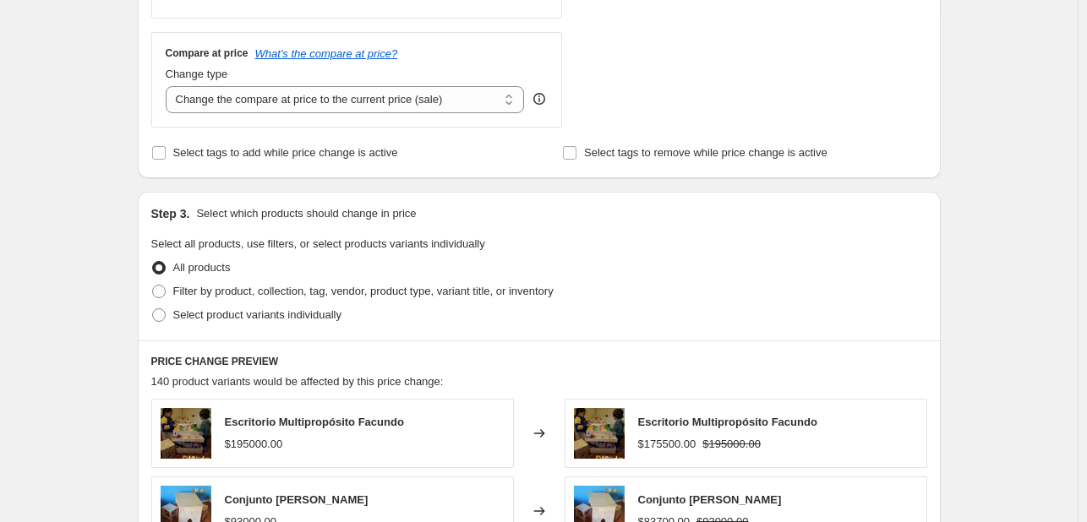
scroll to position [593, 0]
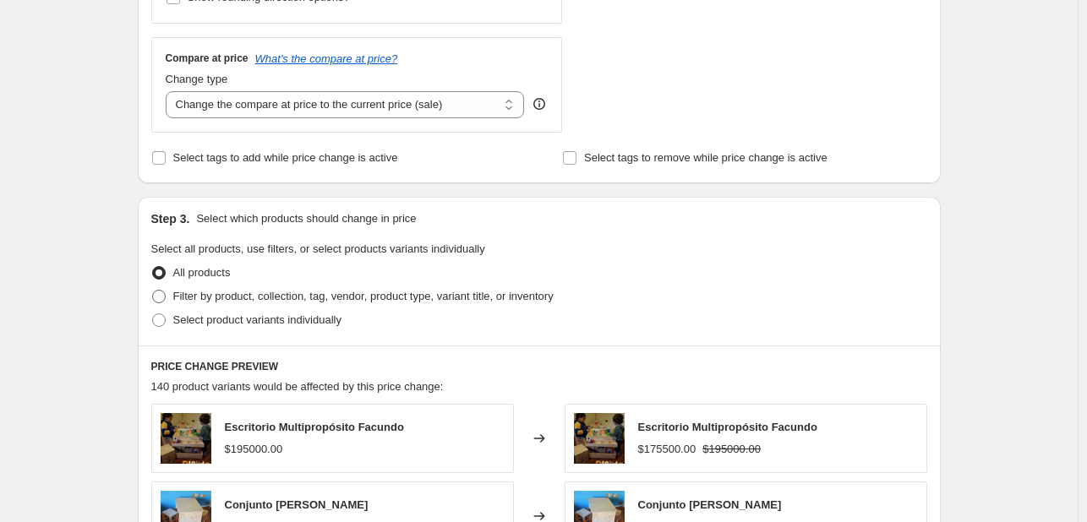
type input "-20"
click at [245, 301] on span "Filter by product, collection, tag, vendor, product type, variant title, or inv…" at bounding box center [363, 296] width 380 height 13
click at [153, 291] on input "Filter by product, collection, tag, vendor, product type, variant title, or inv…" at bounding box center [152, 290] width 1 height 1
radio input "true"
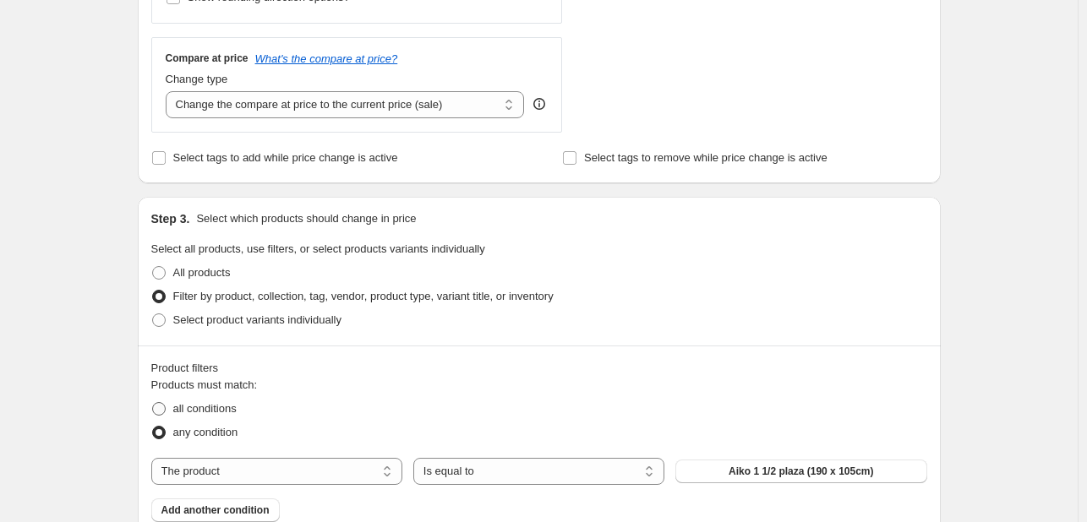
click at [233, 408] on span "all conditions" at bounding box center [204, 408] width 63 height 13
click at [153, 403] on input "all conditions" at bounding box center [152, 402] width 1 height 1
radio input "true"
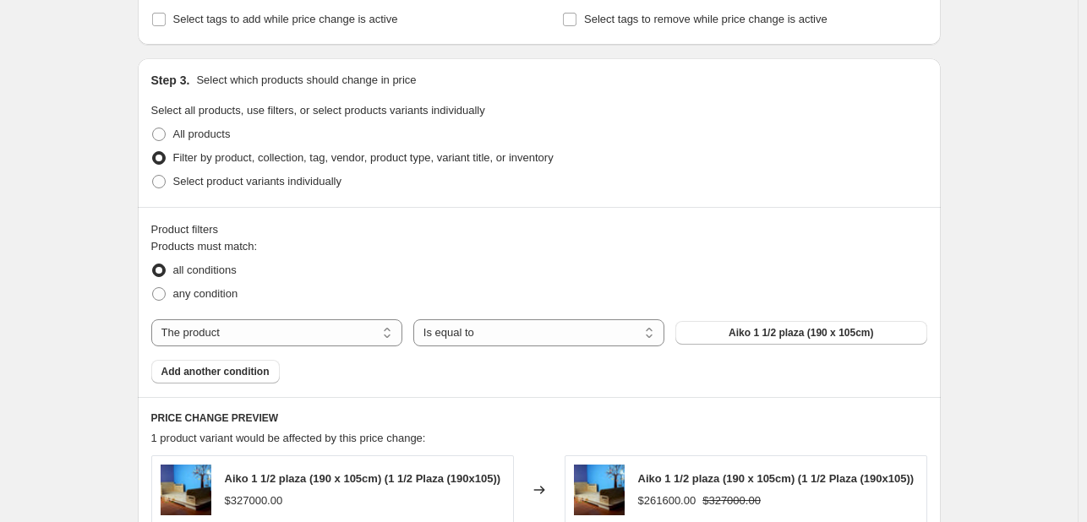
scroll to position [734, 0]
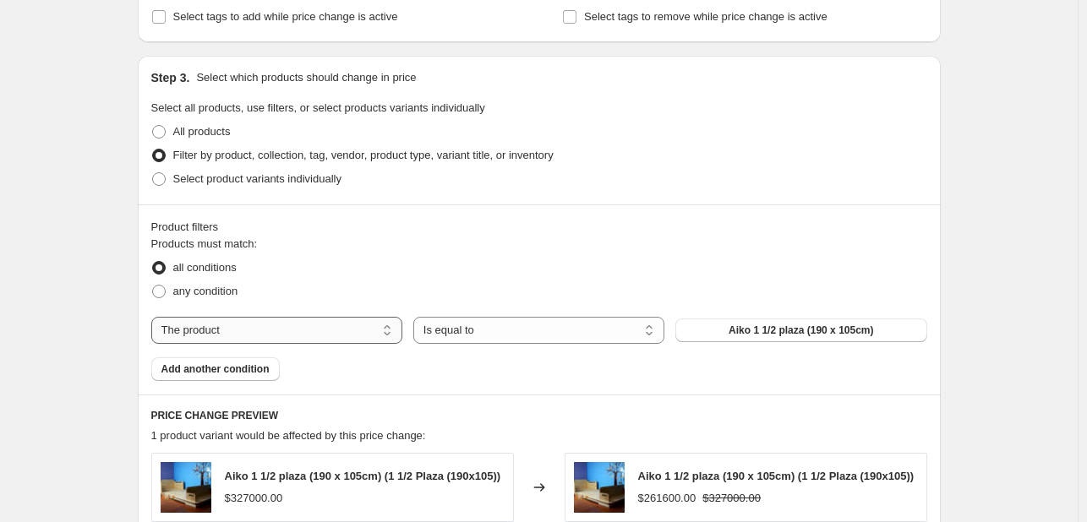
click at [267, 332] on select "The product The product's collection The product's tag The product's vendor The…" at bounding box center [276, 330] width 251 height 27
select select "collection"
click at [737, 327] on span "Camas tamaño 1 1/2 plaza (105 x 190 cm)" at bounding box center [801, 331] width 198 height 14
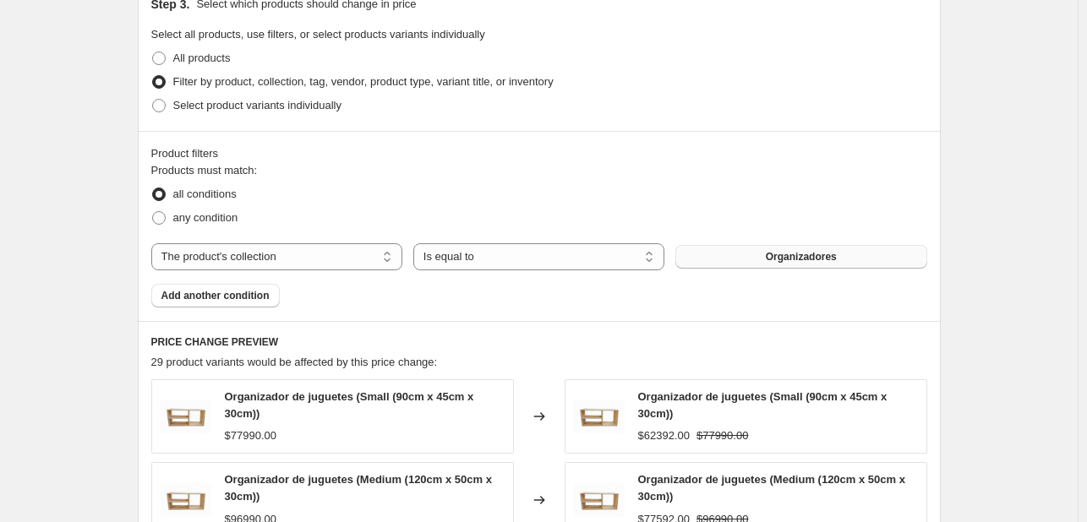
scroll to position [858, 0]
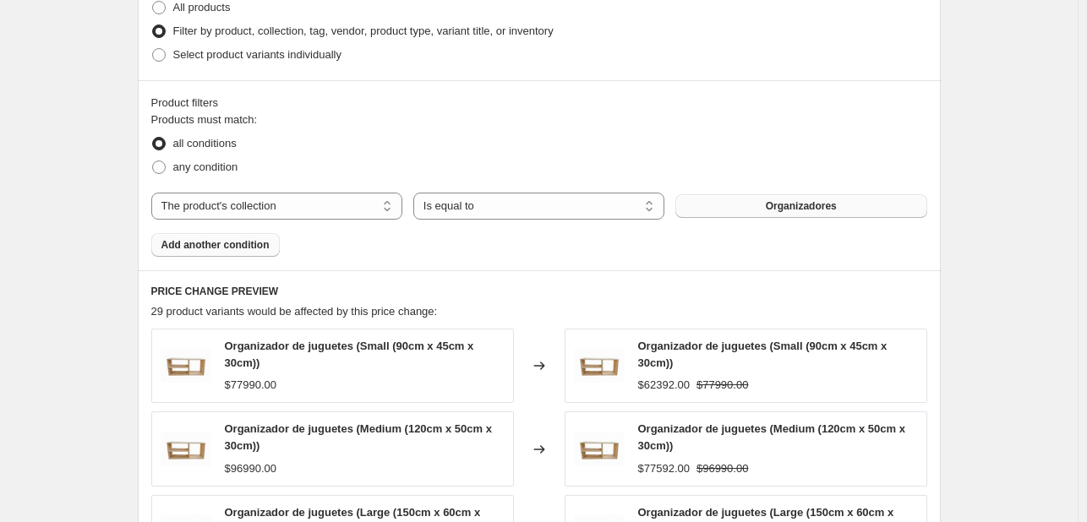
click at [222, 241] on span "Add another condition" at bounding box center [215, 245] width 108 height 14
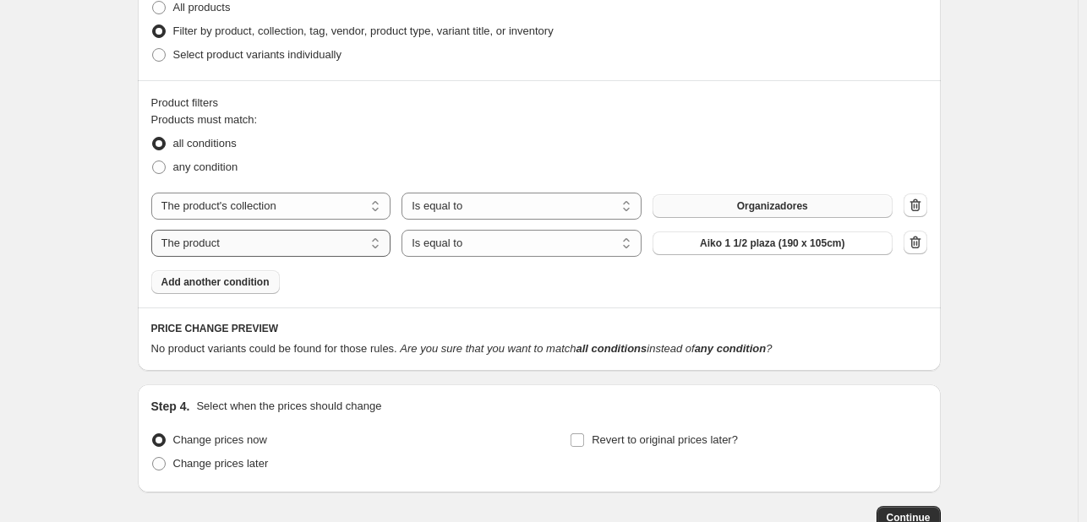
click at [285, 236] on select "The product The product's collection The product's tag The product's vendor The…" at bounding box center [271, 243] width 240 height 27
select select "vendor"
click at [822, 249] on button "[PERSON_NAME]" at bounding box center [773, 244] width 240 height 24
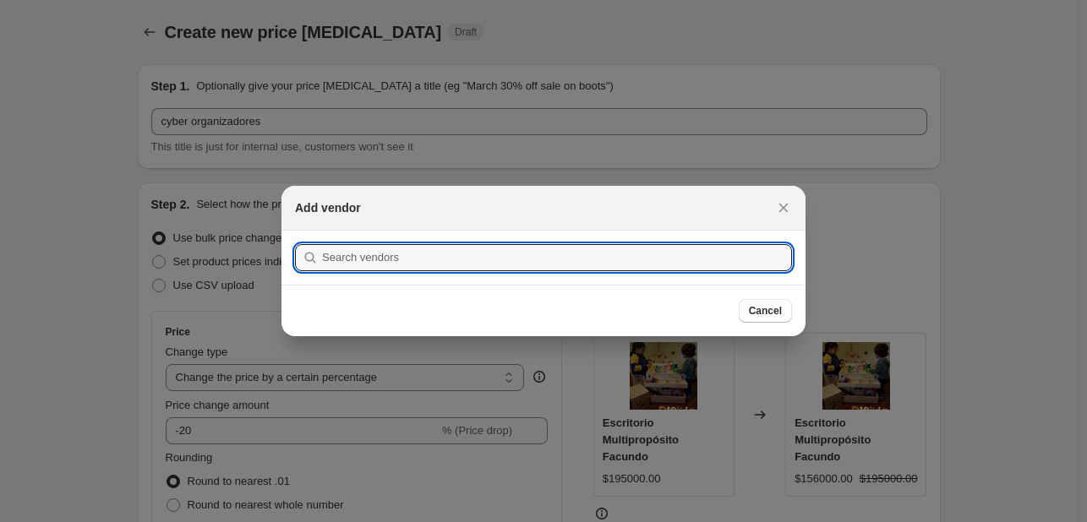
scroll to position [0, 0]
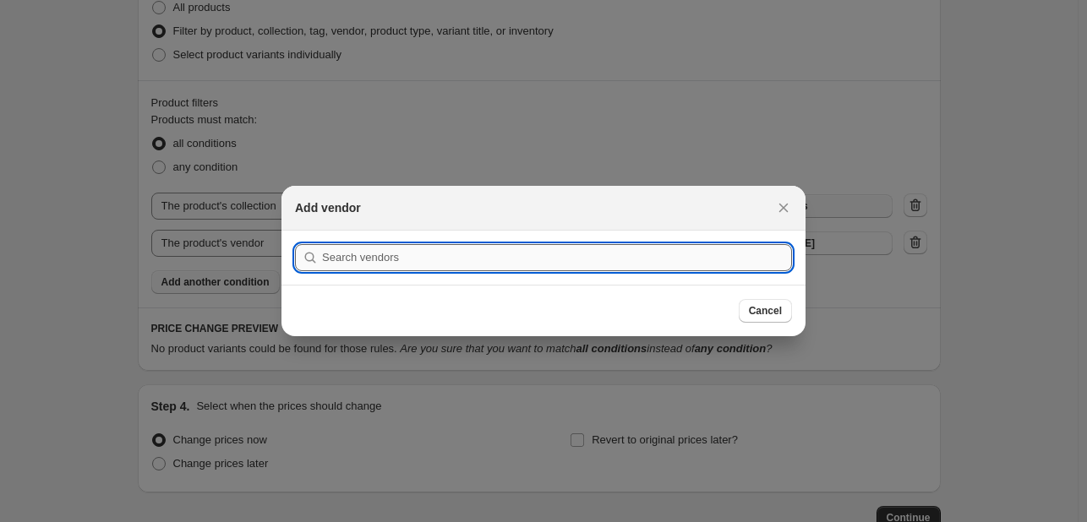
click at [737, 265] on input ":r1a:" at bounding box center [557, 257] width 470 height 27
click at [737, 265] on input "m" at bounding box center [557, 257] width 470 height 27
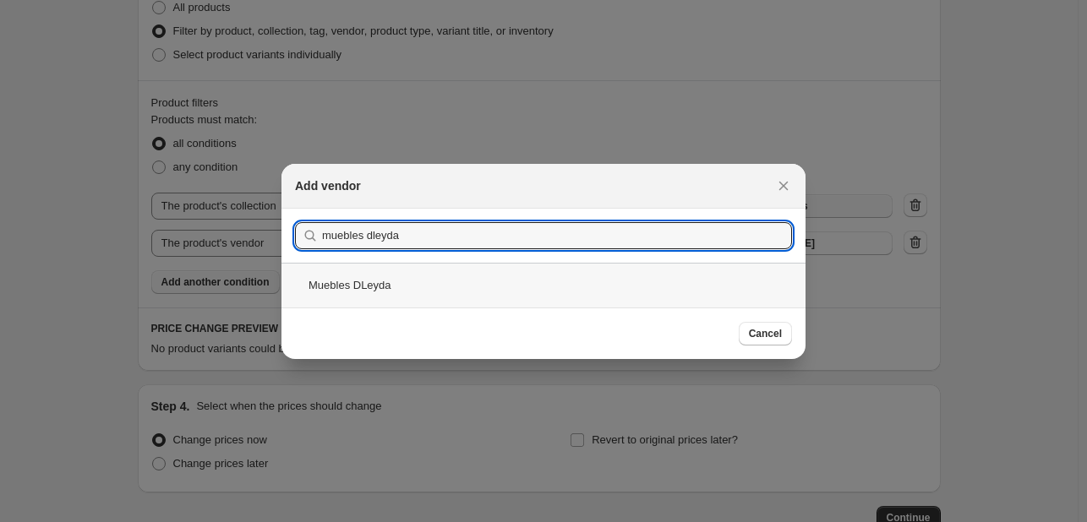
type input "muebles dleyda"
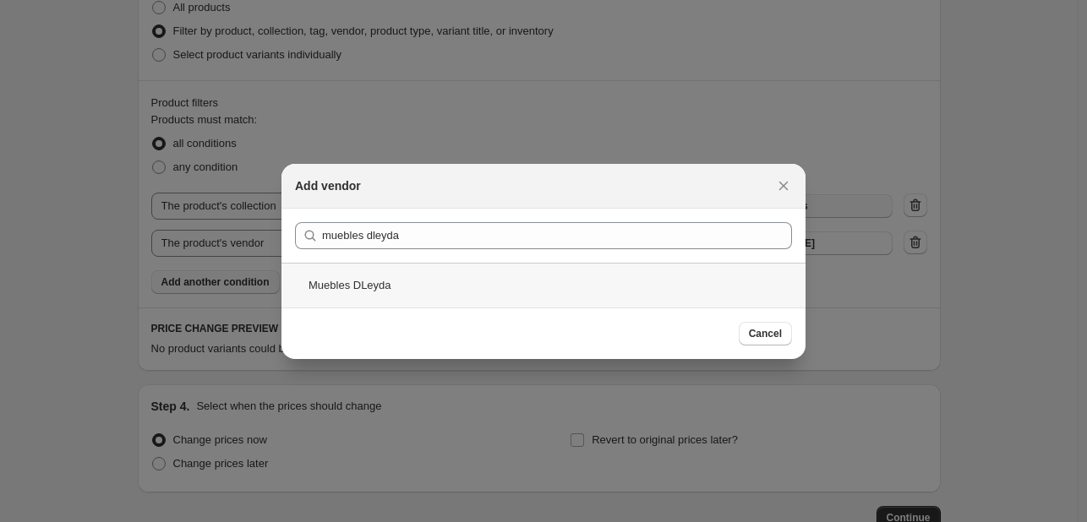
click at [532, 290] on div "Muebles DLeyda" at bounding box center [543, 285] width 524 height 45
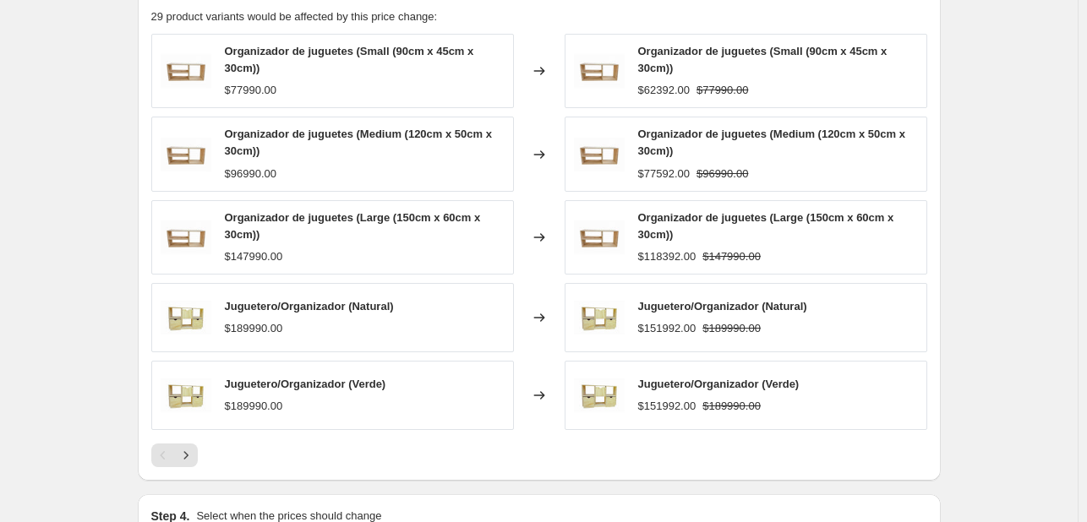
scroll to position [1182, 0]
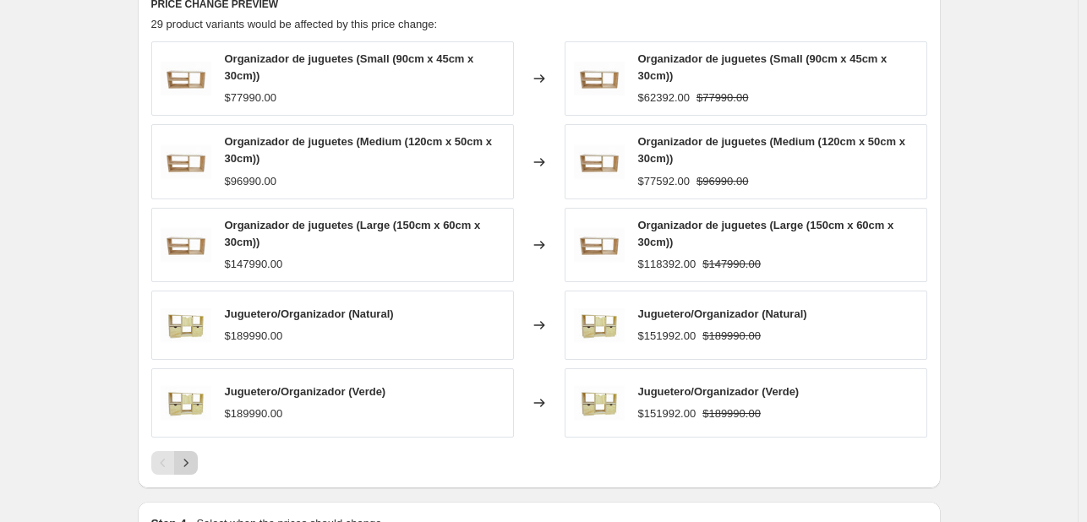
click at [191, 459] on icon "Next" at bounding box center [186, 463] width 17 height 17
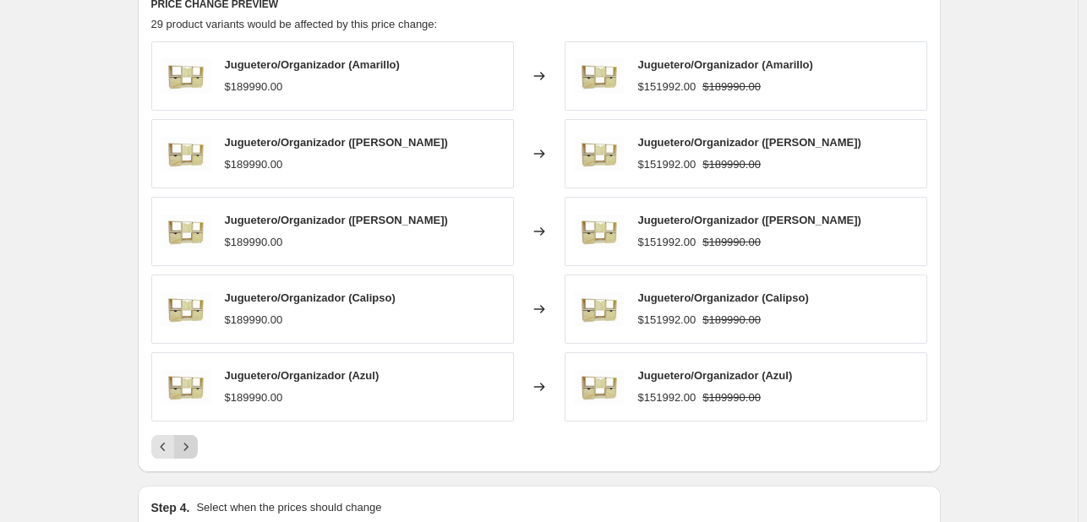
click at [192, 451] on icon "Next" at bounding box center [186, 447] width 17 height 17
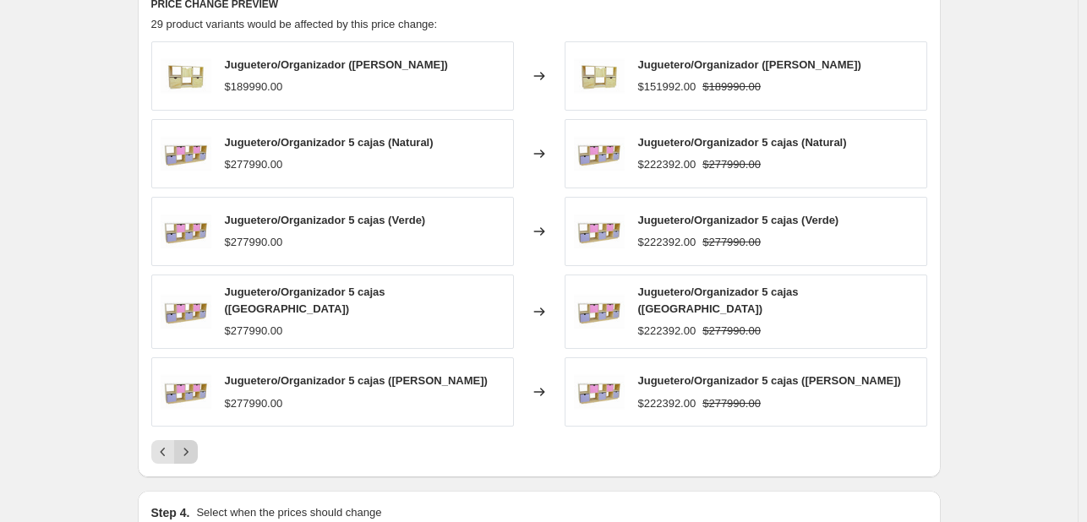
click at [192, 451] on icon "Next" at bounding box center [186, 452] width 17 height 17
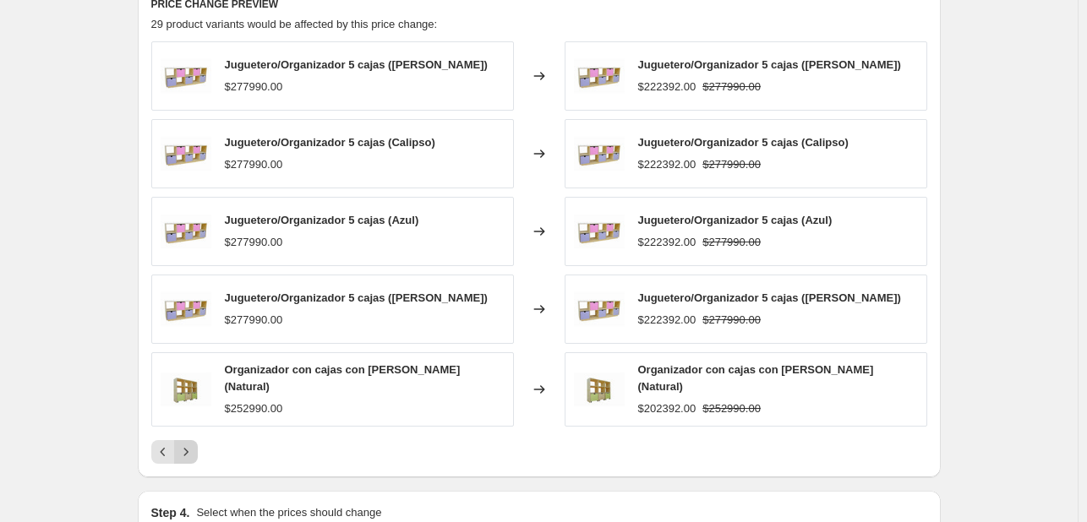
click at [192, 451] on icon "Next" at bounding box center [186, 452] width 17 height 17
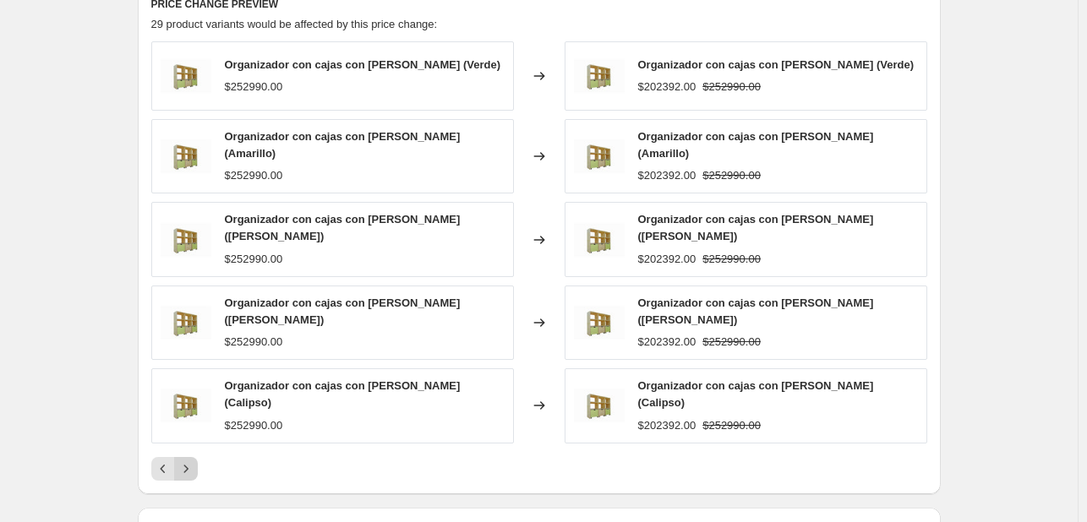
click at [192, 461] on icon "Next" at bounding box center [186, 469] width 17 height 17
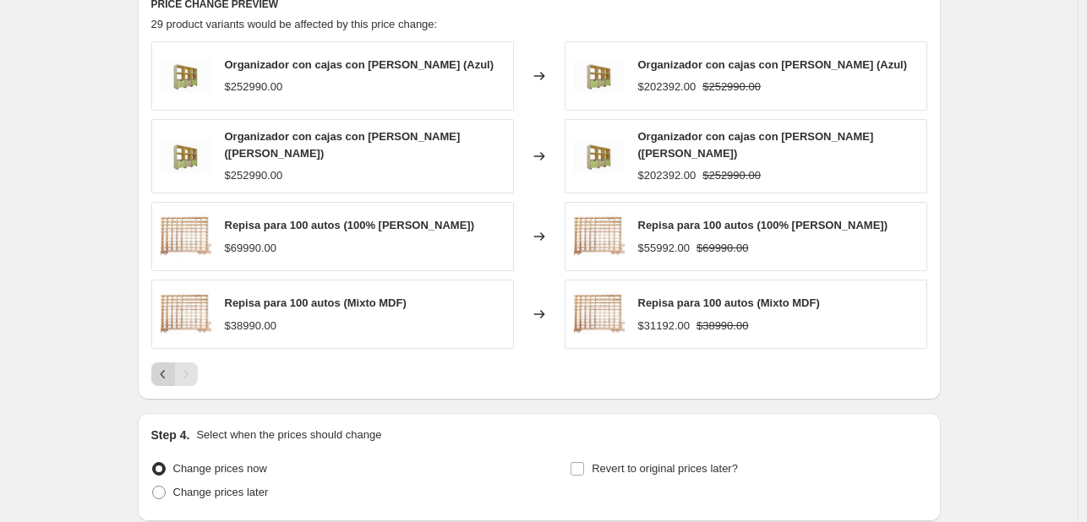
click at [167, 370] on icon "Previous" at bounding box center [163, 374] width 17 height 17
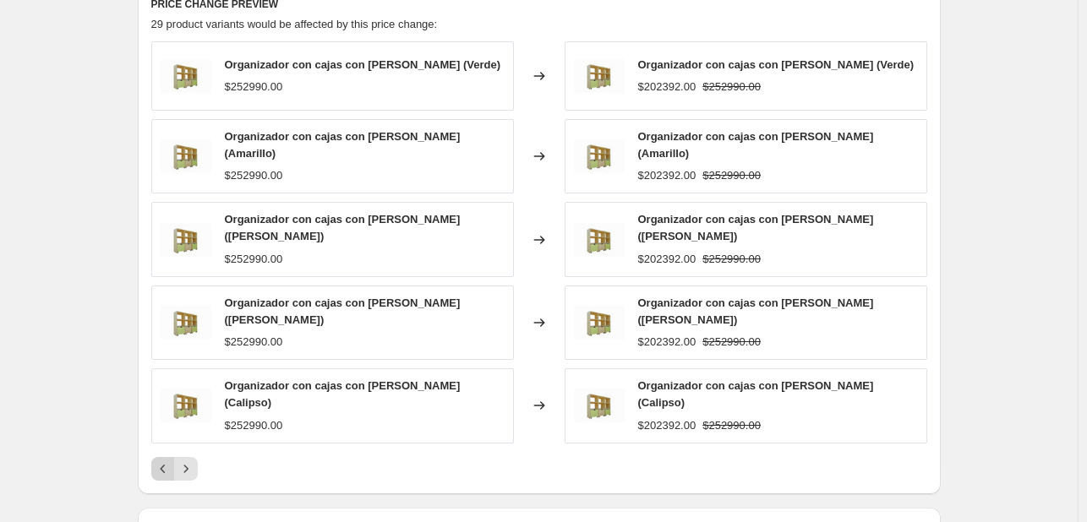
click at [167, 380] on img at bounding box center [186, 405] width 51 height 51
click at [161, 461] on icon "Previous" at bounding box center [163, 469] width 17 height 17
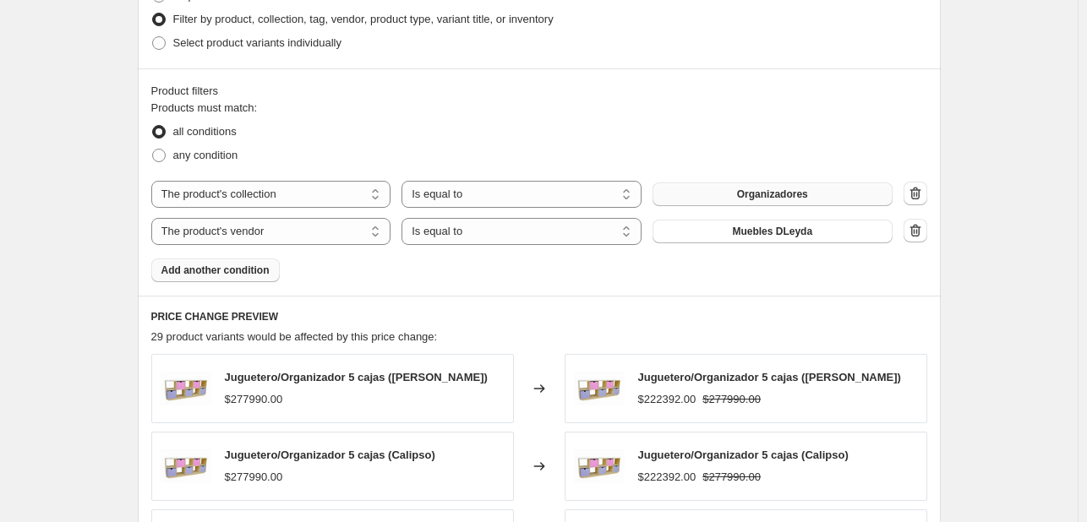
scroll to position [844, 0]
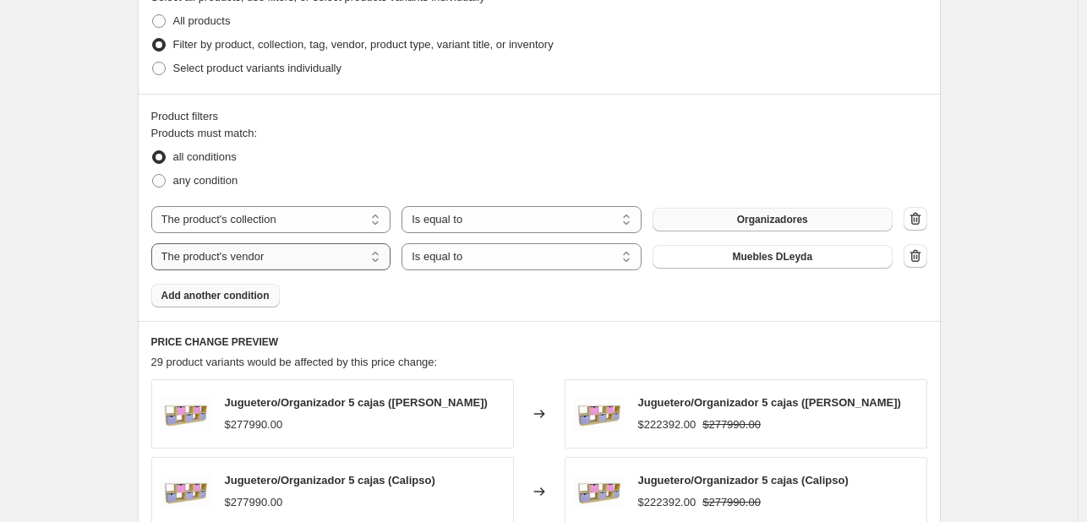
click at [318, 263] on select "The product The product's collection The product's tag The product's vendor The…" at bounding box center [271, 256] width 240 height 27
select select "title"
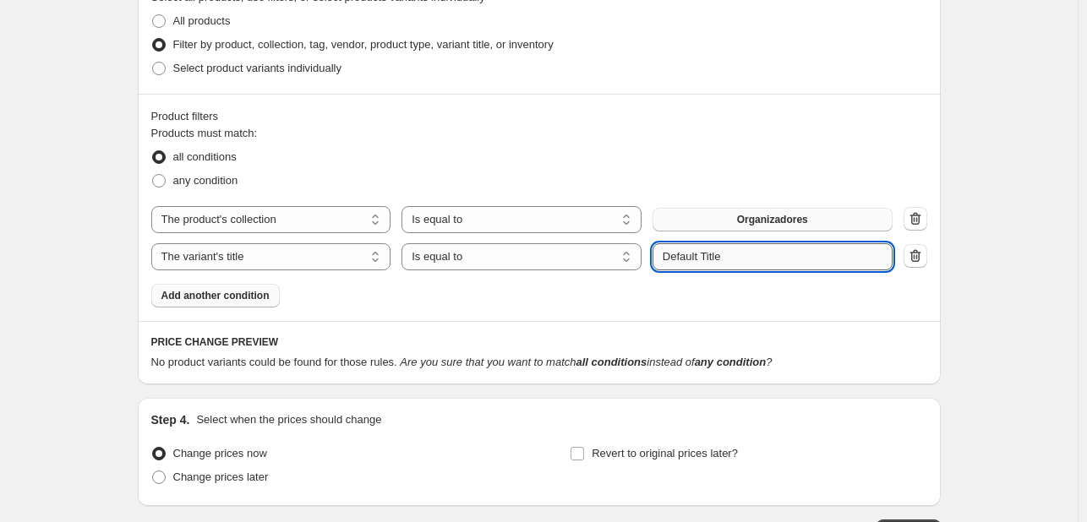
click at [735, 258] on input "Default Title" at bounding box center [773, 256] width 240 height 27
type input "D"
type input "organizador"
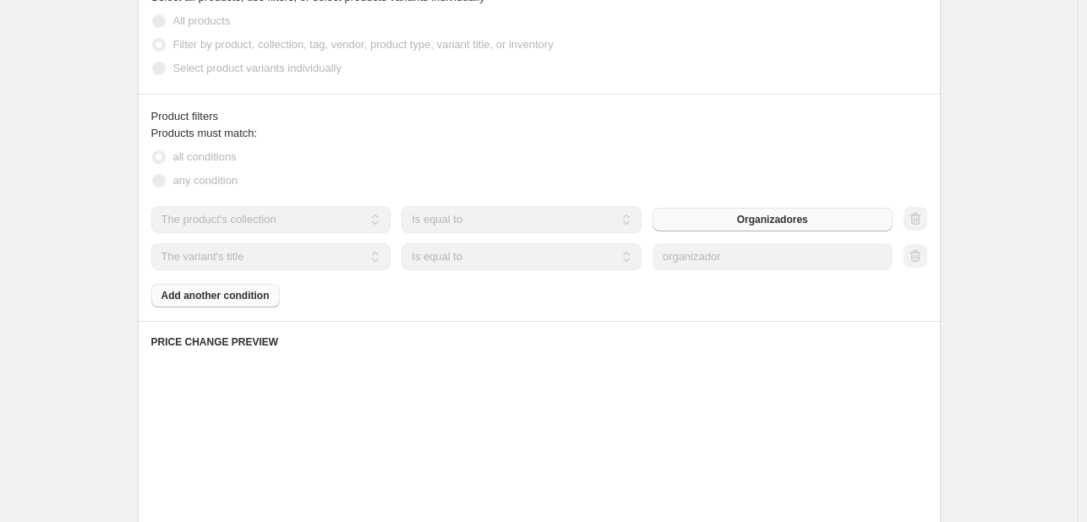
click at [776, 290] on div "Products must match: all conditions any condition The product The product's col…" at bounding box center [539, 216] width 776 height 183
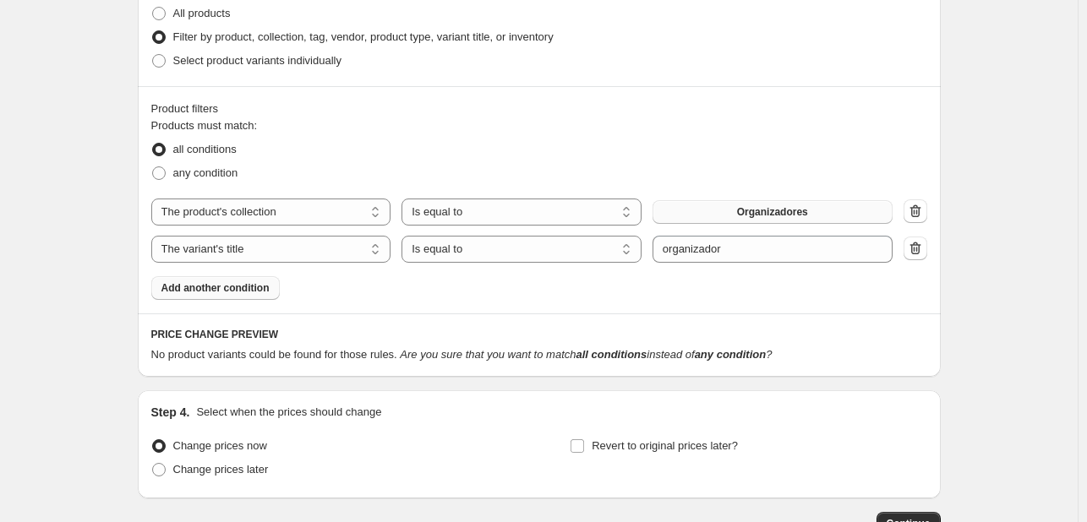
scroll to position [810, 0]
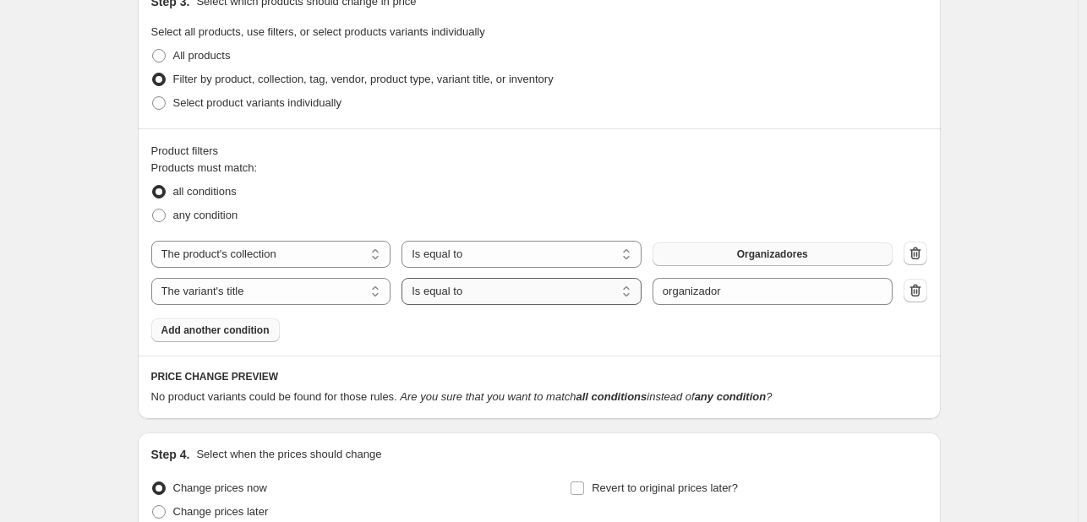
click at [484, 302] on select "Is equal to Is not equal to Contains" at bounding box center [521, 291] width 240 height 27
select select "contains"
click at [920, 292] on icon "button" at bounding box center [914, 290] width 11 height 13
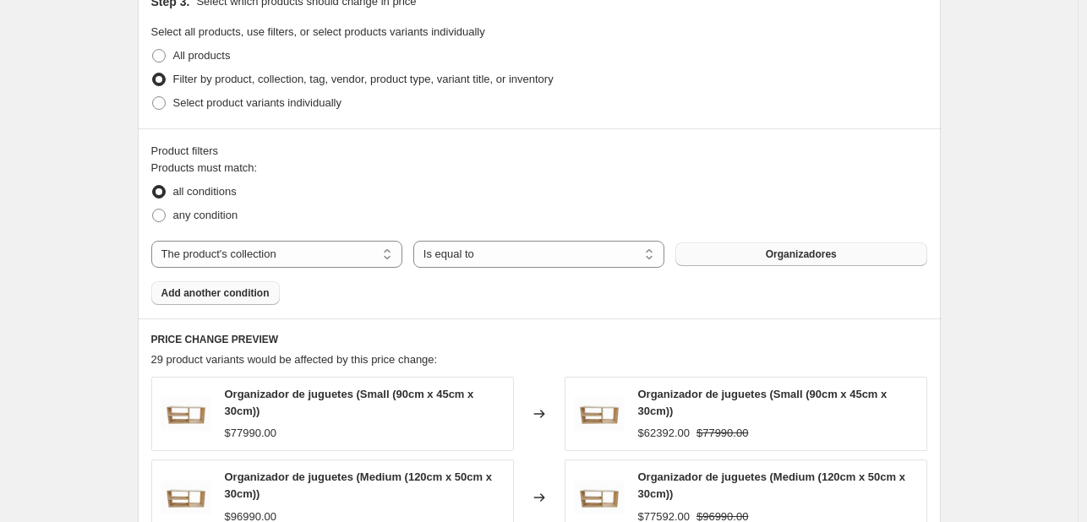
click at [246, 298] on span "Add another condition" at bounding box center [215, 294] width 108 height 14
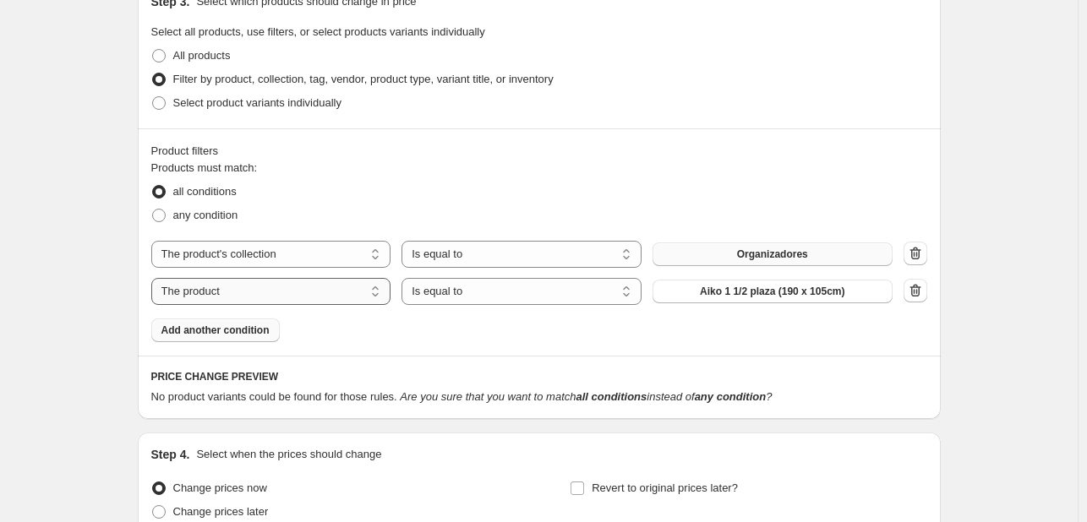
click at [246, 298] on select "The product The product's collection The product's tag The product's vendor The…" at bounding box center [271, 291] width 240 height 27
select select "vendor"
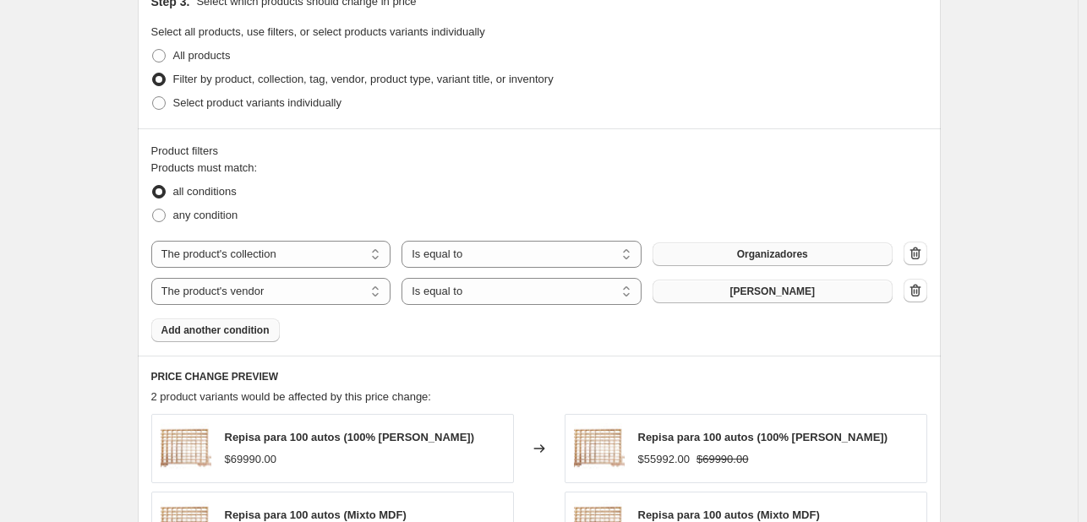
click at [752, 288] on span "[PERSON_NAME]" at bounding box center [771, 292] width 85 height 14
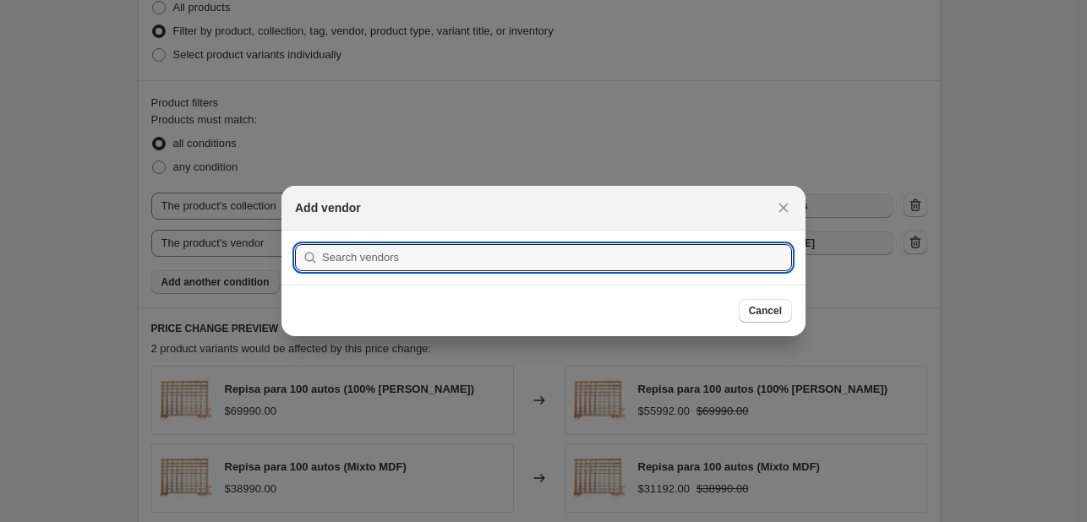
scroll to position [0, 0]
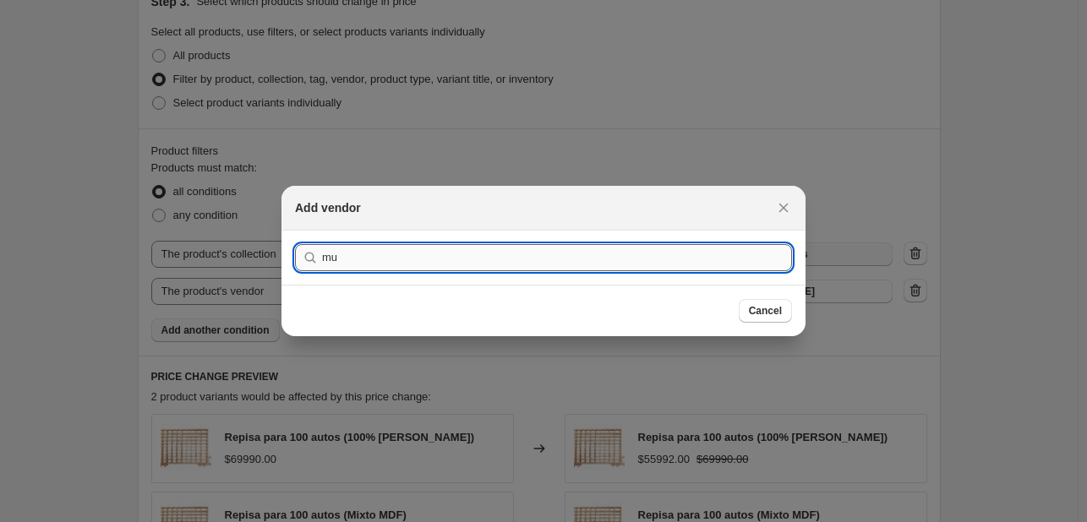
type input "m"
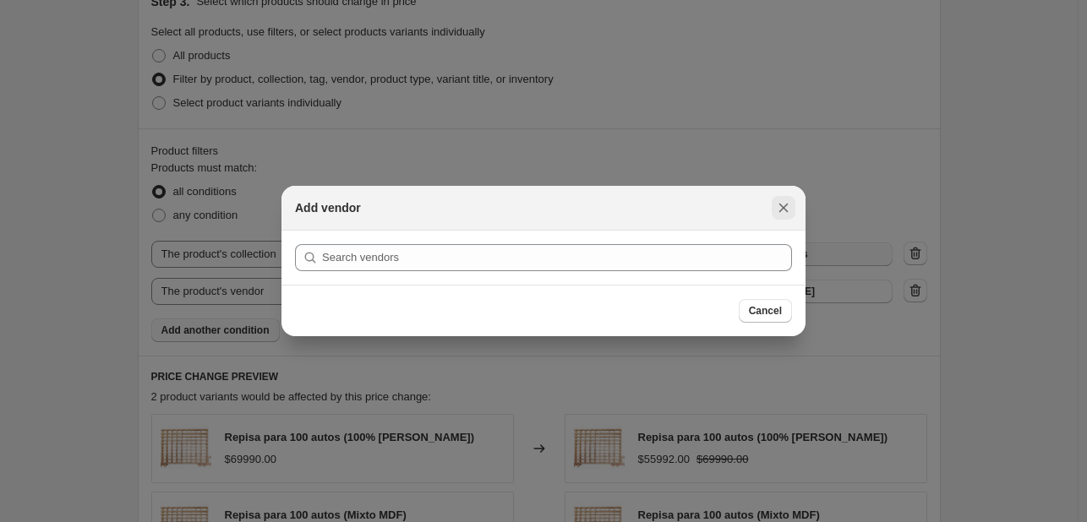
click at [784, 205] on icon "Close" at bounding box center [783, 207] width 17 height 17
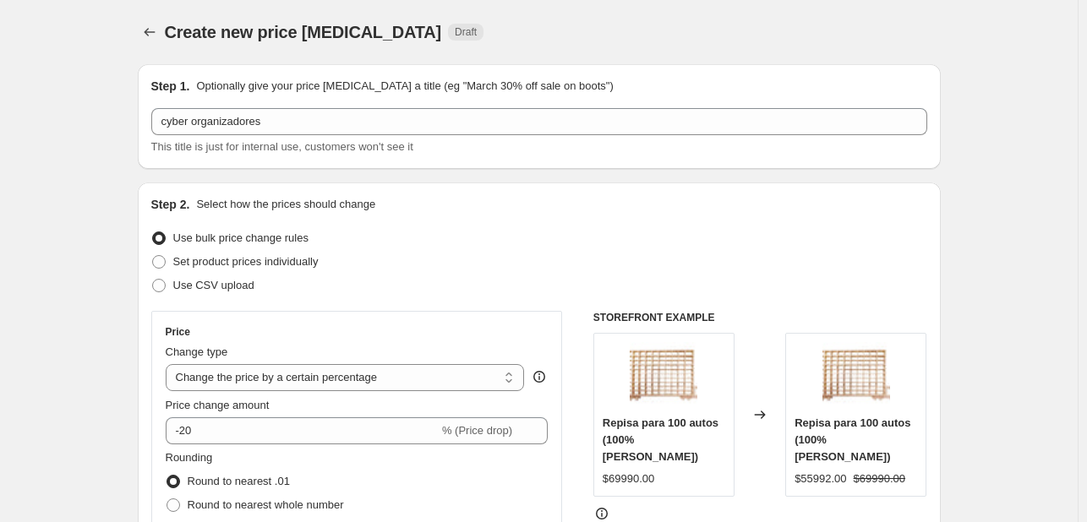
scroll to position [810, 0]
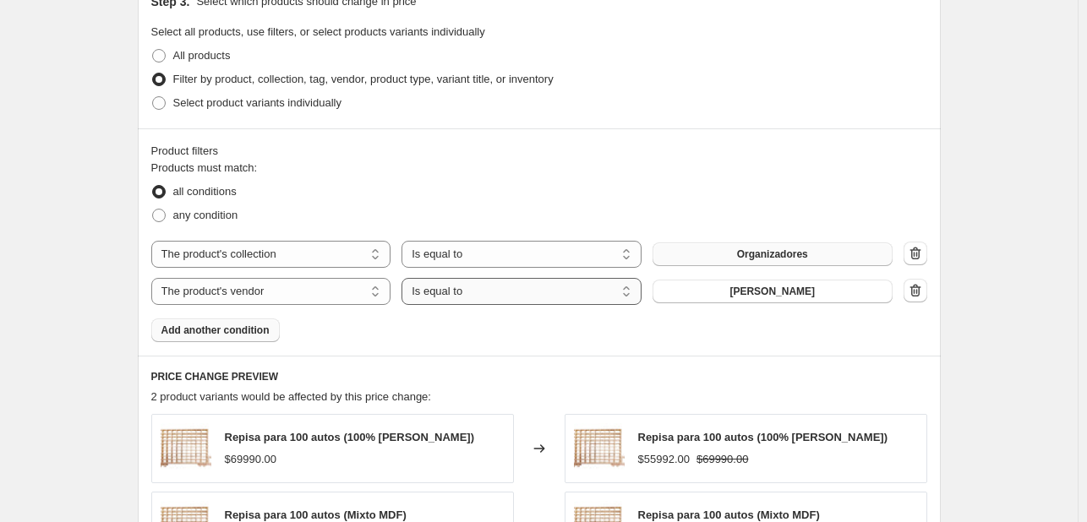
click at [571, 295] on select "Is equal to Is not equal to" at bounding box center [521, 291] width 240 height 27
select select "not_equal"
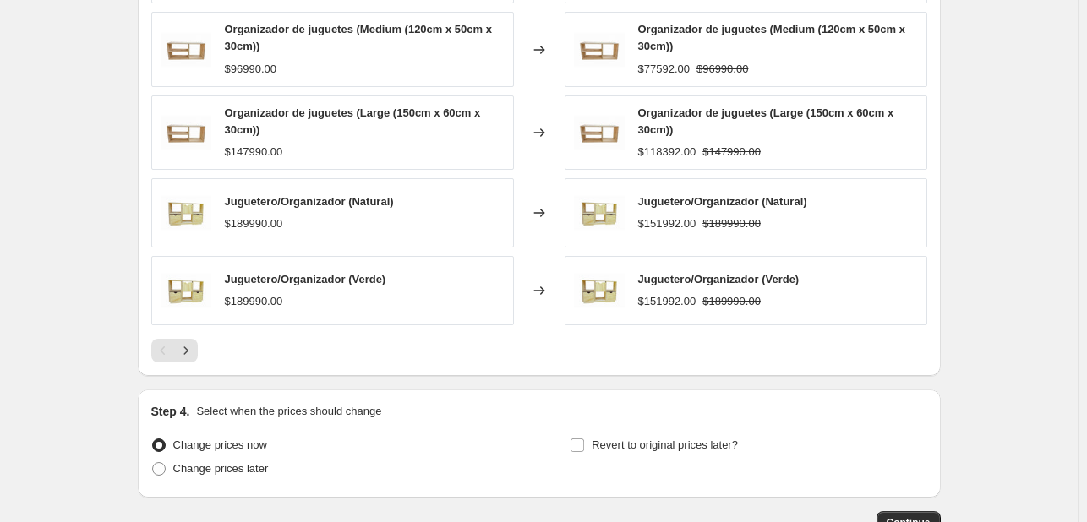
scroll to position [1316, 0]
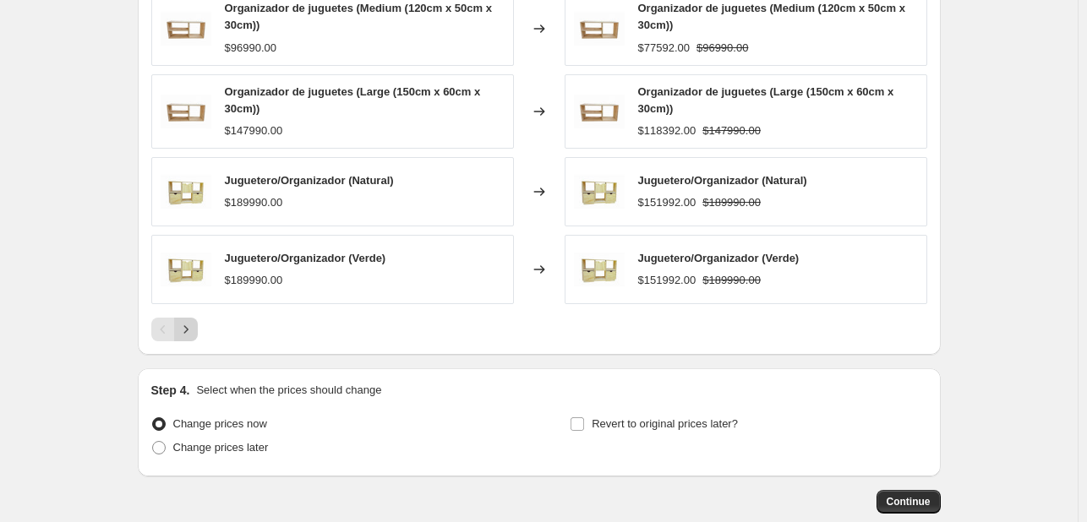
click at [188, 325] on icon "Next" at bounding box center [185, 329] width 4 height 8
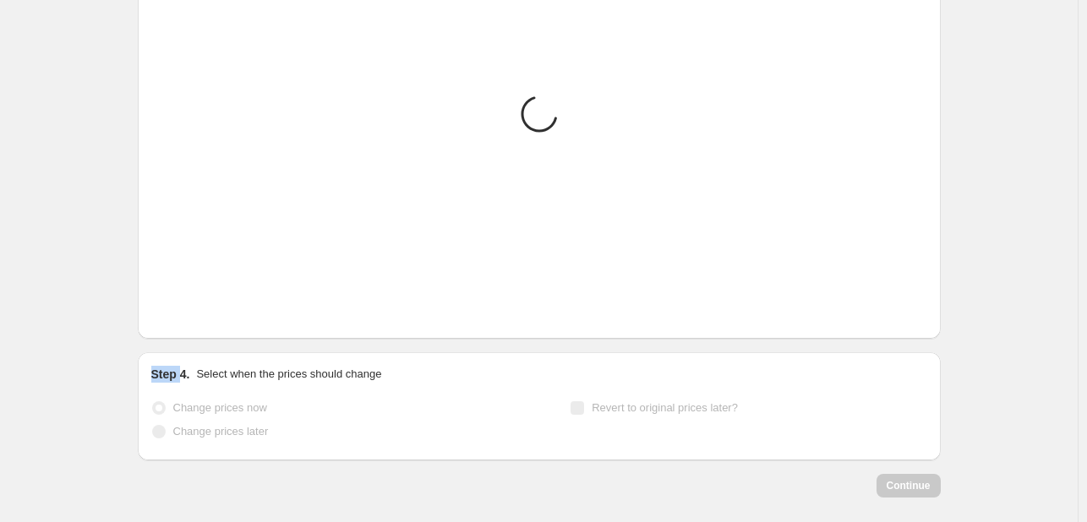
click at [189, 325] on div "PRICE CHANGE PREVIEW Placeholder Loading product variants... Loading... Placeho…" at bounding box center [539, 94] width 803 height 489
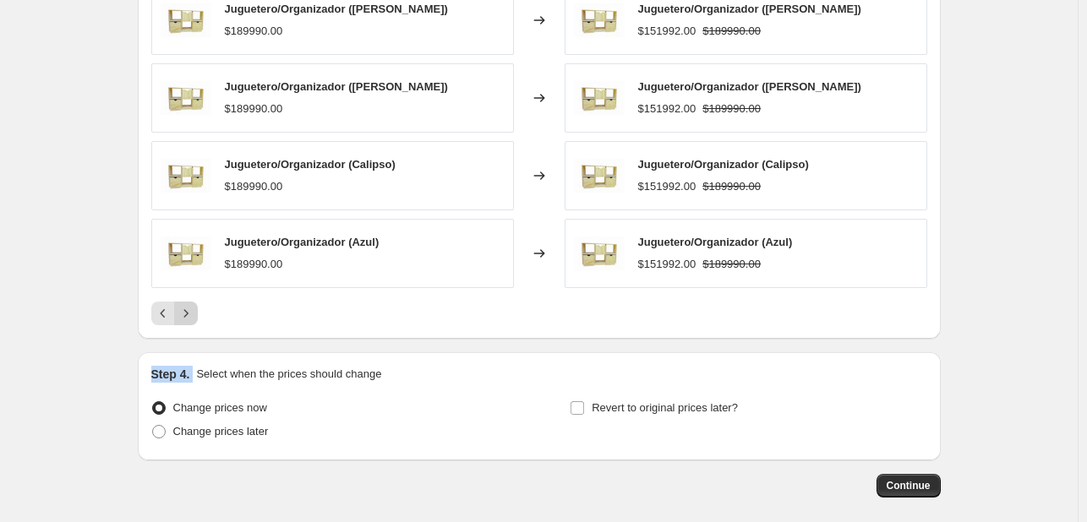
click at [189, 305] on icon "Next" at bounding box center [186, 313] width 17 height 17
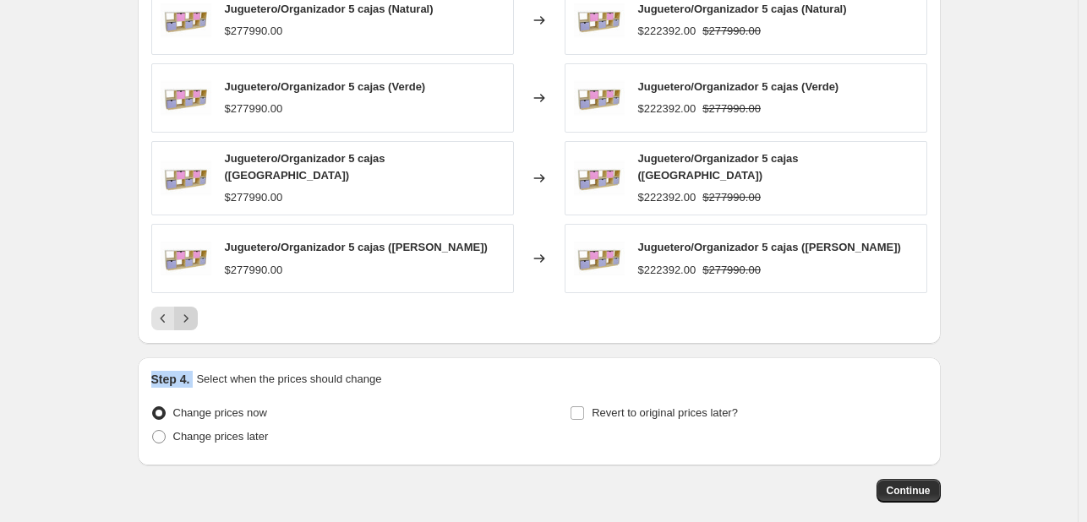
click at [189, 310] on icon "Next" at bounding box center [186, 318] width 17 height 17
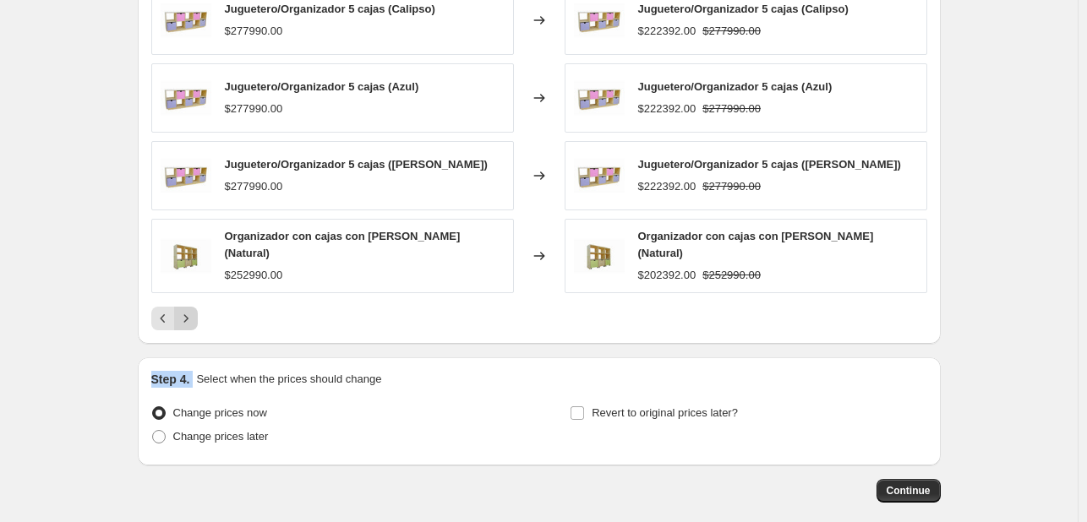
click at [189, 310] on icon "Next" at bounding box center [186, 318] width 17 height 17
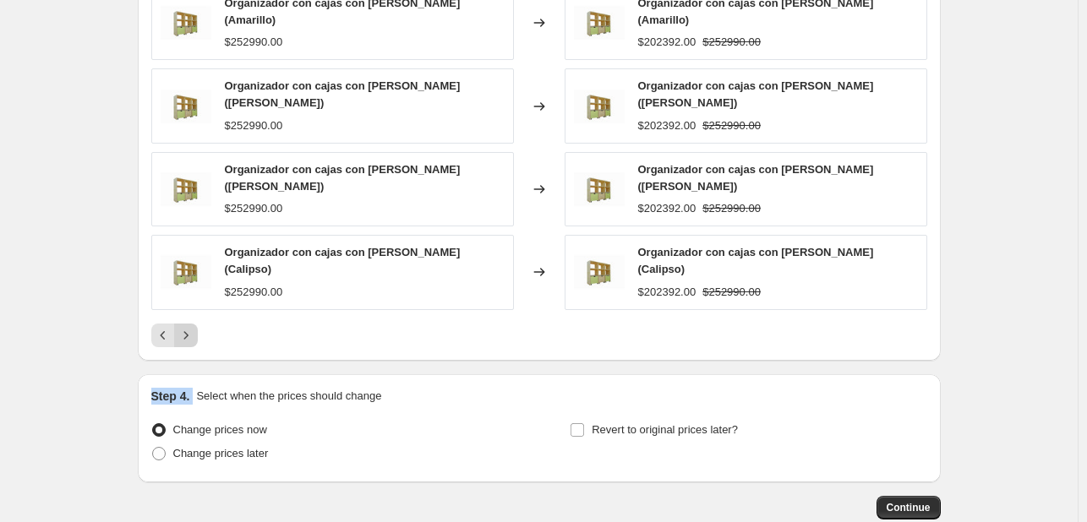
click at [189, 327] on icon "Next" at bounding box center [186, 335] width 17 height 17
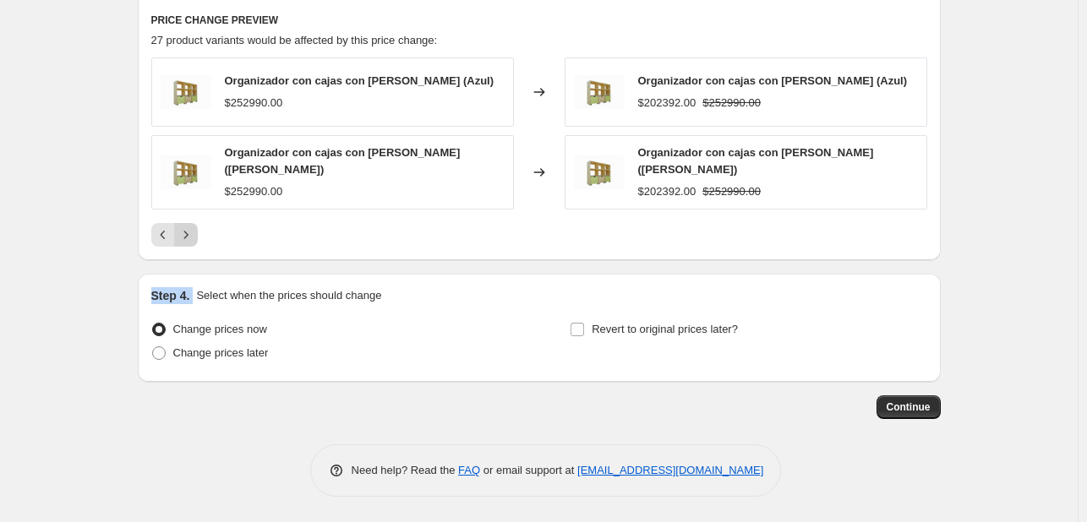
scroll to position [1161, 0]
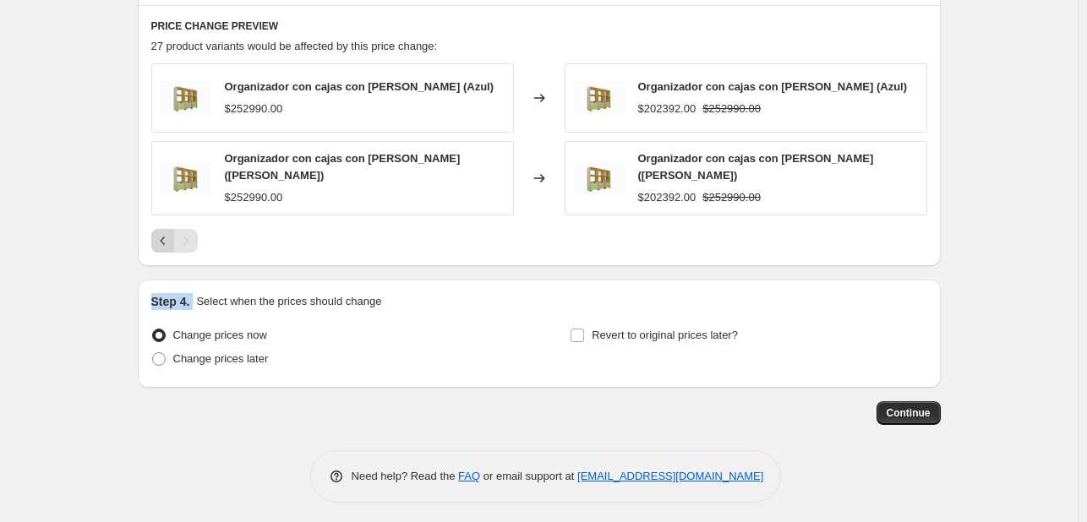
click at [165, 239] on icon "Previous" at bounding box center [163, 240] width 17 height 17
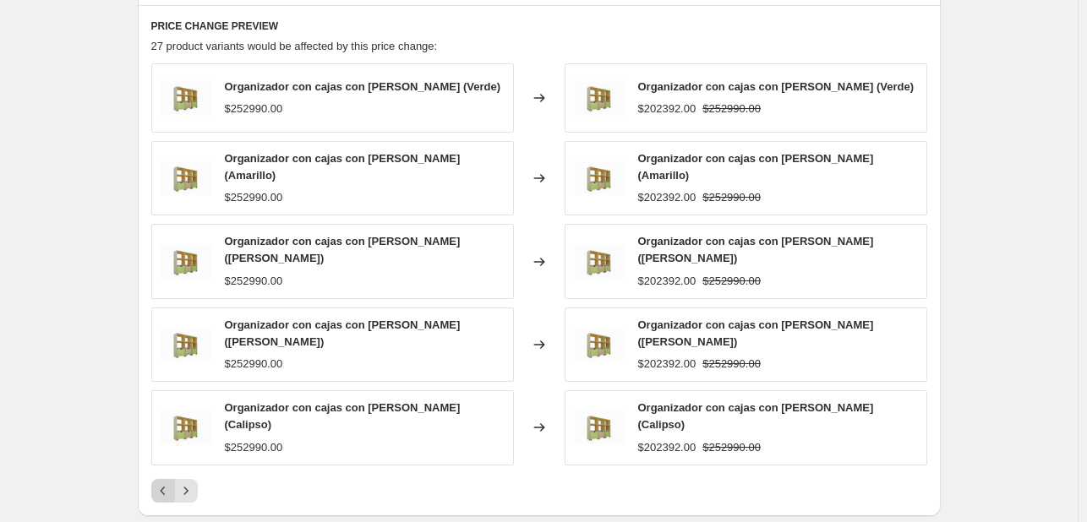
click at [157, 479] on button "Previous" at bounding box center [163, 491] width 24 height 24
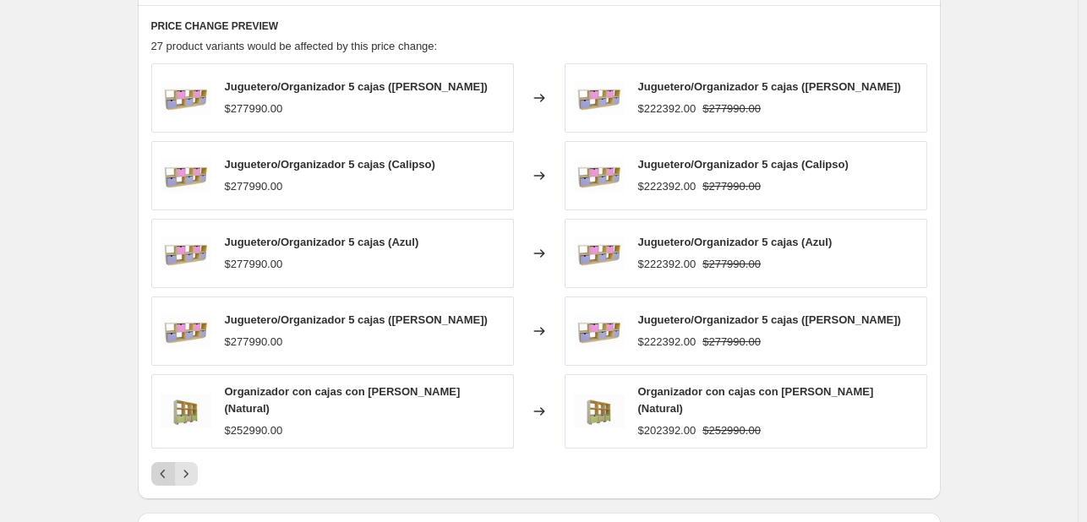
click at [157, 471] on button "Previous" at bounding box center [163, 474] width 24 height 24
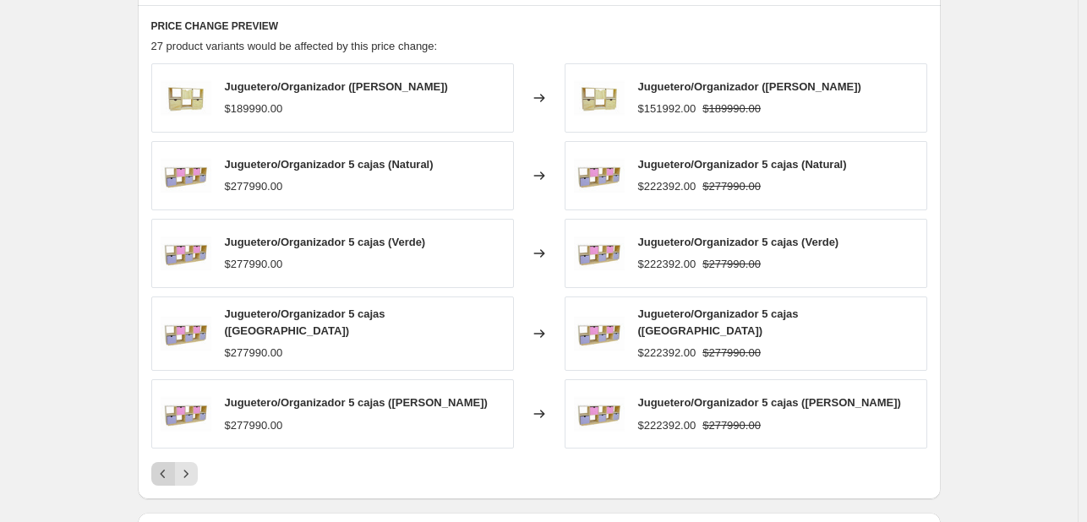
click at [157, 471] on button "Previous" at bounding box center [163, 474] width 24 height 24
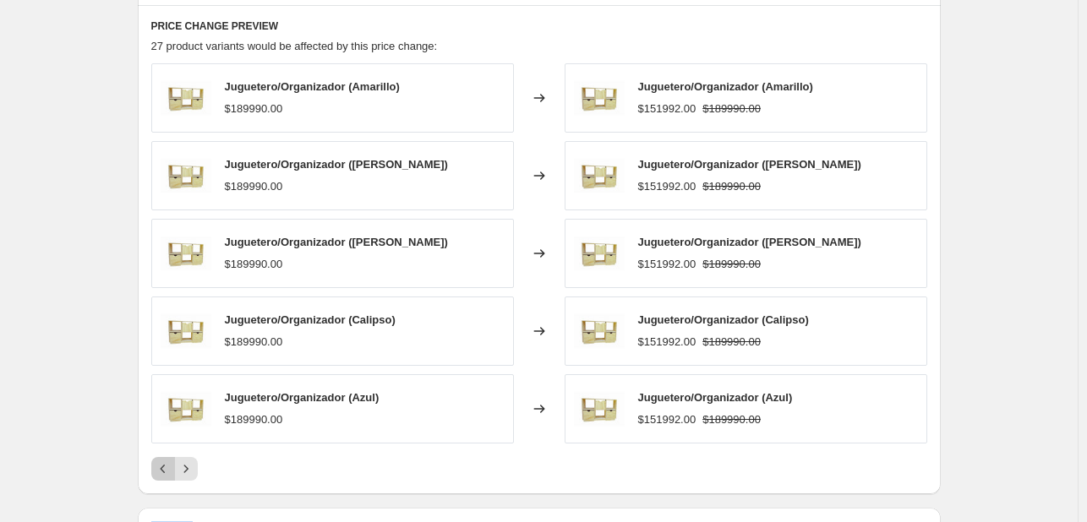
click at [157, 471] on button "Previous" at bounding box center [163, 469] width 24 height 24
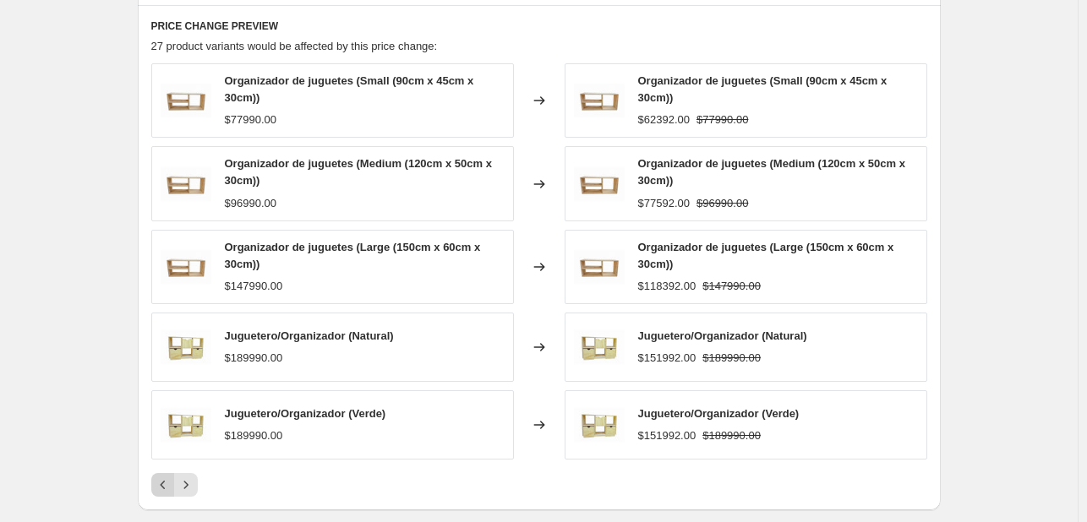
click at [157, 471] on div "Organizador de juguetes (Small (90cm x 45cm x 30cm)) $77990.00 Changed to Organ…" at bounding box center [539, 280] width 776 height 434
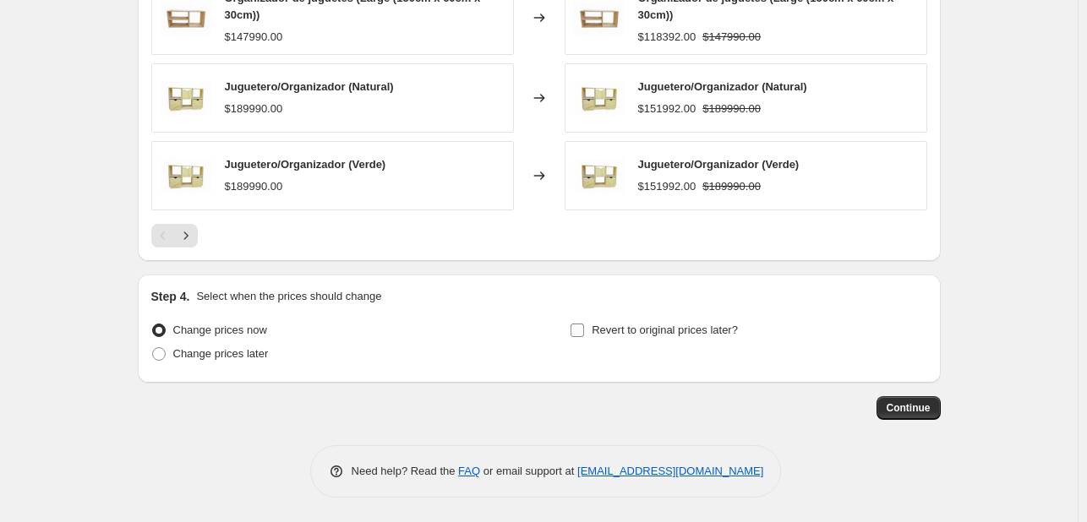
click at [579, 328] on input "Revert to original prices later?" at bounding box center [578, 331] width 14 height 14
checkbox input "true"
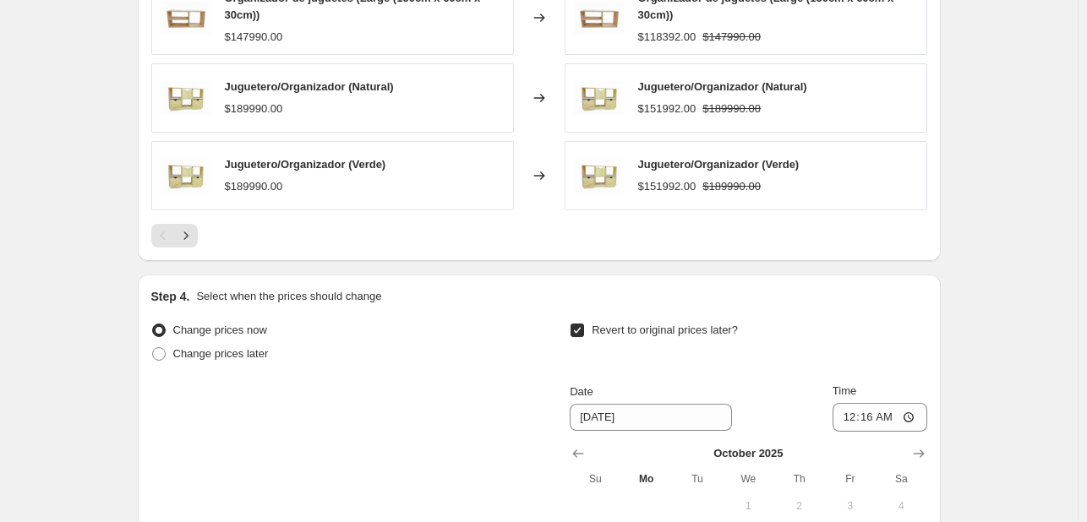
scroll to position [1698, 0]
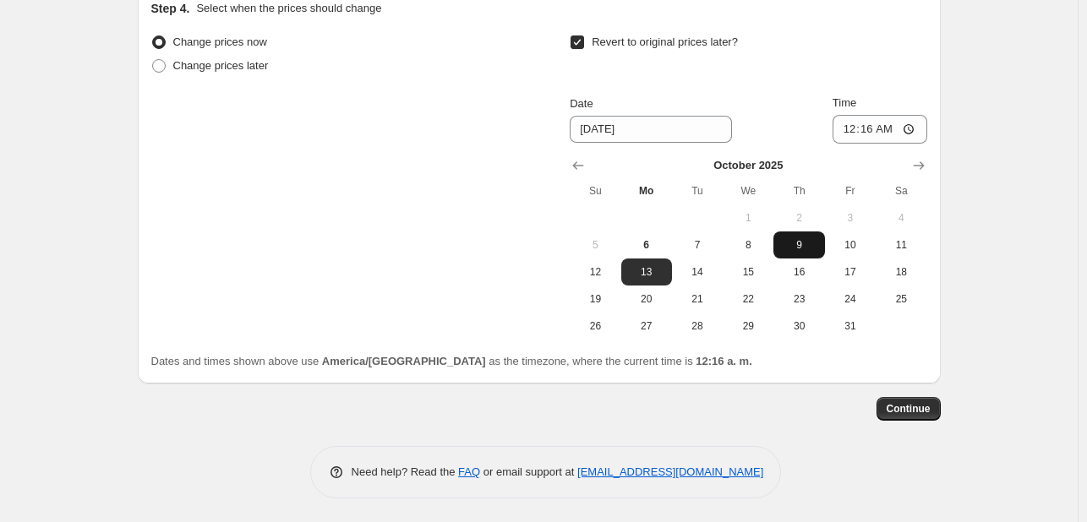
click at [806, 240] on span "9" at bounding box center [798, 245] width 37 height 14
type input "[DATE]"
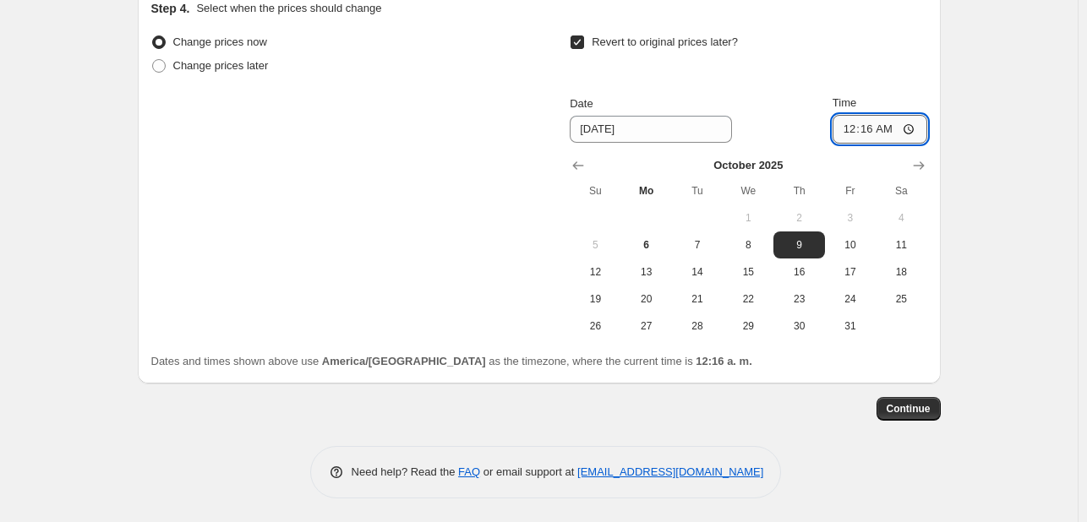
click at [894, 123] on input "00:16" at bounding box center [880, 129] width 95 height 29
type input "00:00"
click at [901, 413] on span "Continue" at bounding box center [909, 409] width 44 height 14
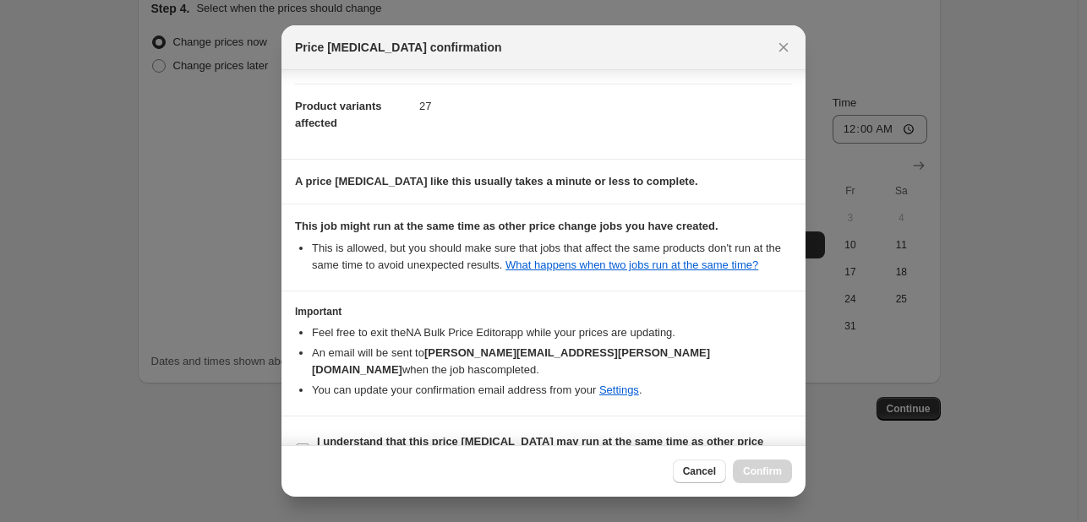
scroll to position [205, 0]
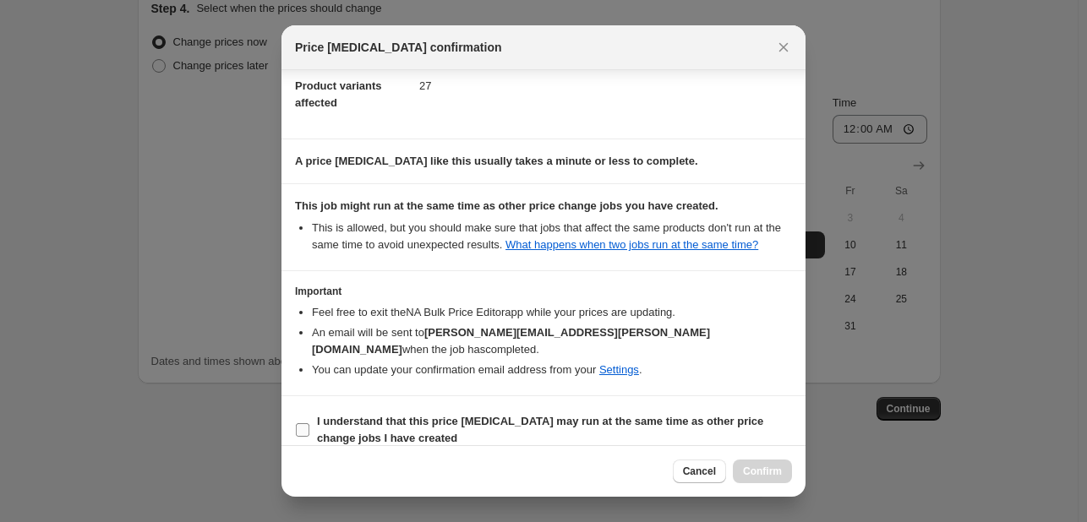
click at [304, 423] on input "I understand that this price [MEDICAL_DATA] may run at the same time as other p…" at bounding box center [303, 430] width 14 height 14
checkbox input "true"
click at [769, 469] on span "Confirm" at bounding box center [762, 472] width 39 height 14
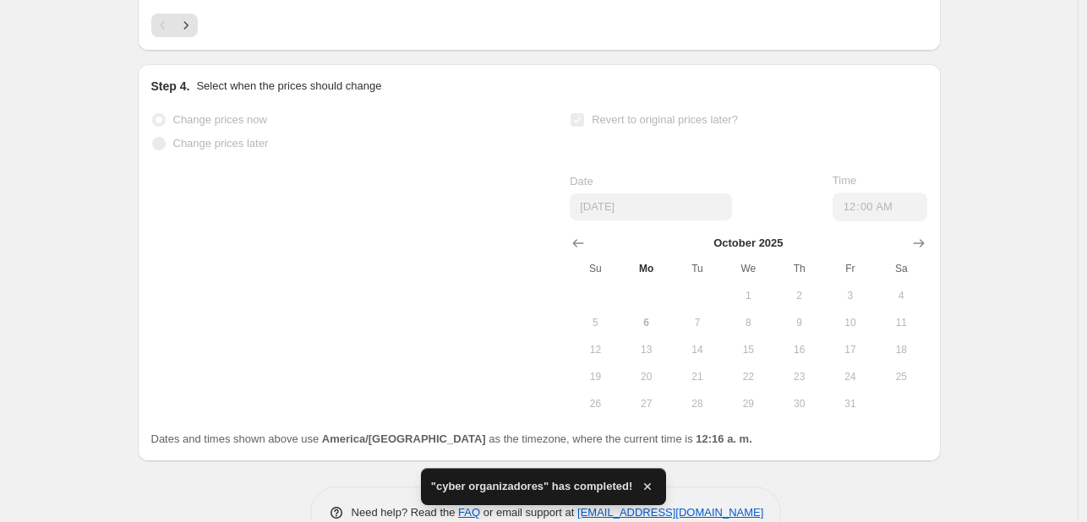
scroll to position [1799, 0]
